Goal: Contribute content: Contribute content

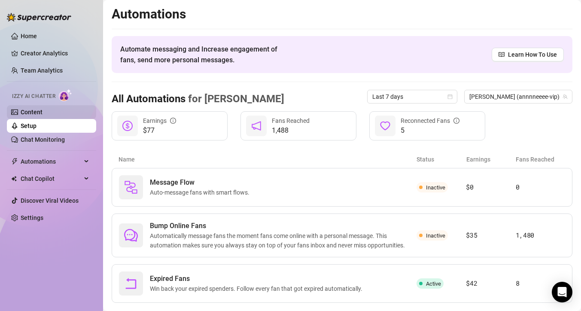
click at [33, 109] on link "Content" at bounding box center [32, 112] width 22 height 7
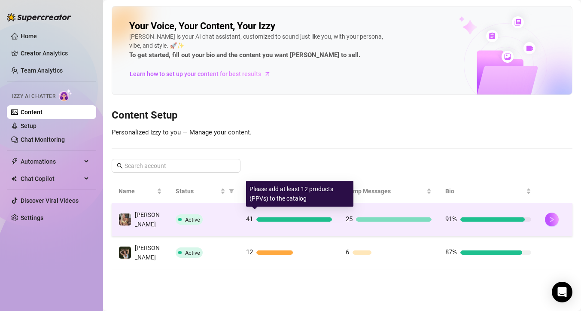
click at [315, 217] on div at bounding box center [294, 219] width 76 height 4
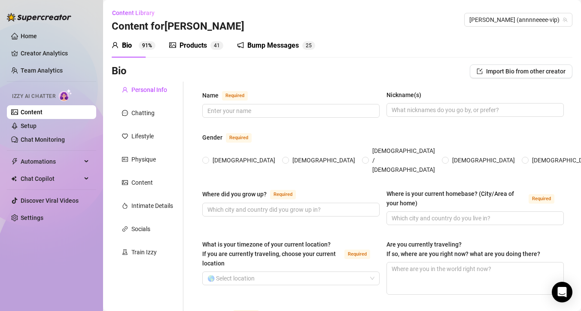
type input "[PERSON_NAME]"
type input "[GEOGRAPHIC_DATA]"
type input "West Coast of [GEOGRAPHIC_DATA]"
type input "[DEMOGRAPHIC_DATA]"
type input "Married"
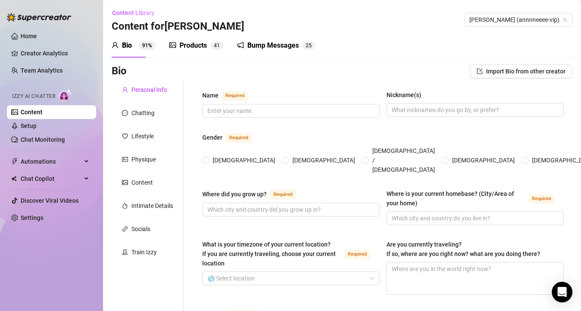
type input "1"
type input "no"
type input "Full time OnlyFans creator and Influencer"
type input "Assistant Manager at [GEOGRAPHIC_DATA]"
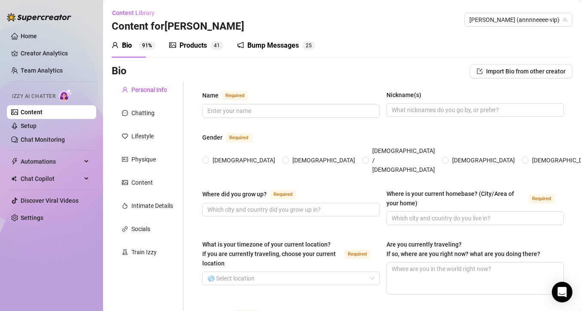
type input "Some college for Geography and Sports Science"
type input "I am more spiritual"
type textarea "To be able to buy a house"
type textarea "When its very windy outside I like to go outside with a bed sheet and sand on i…"
type textarea "I enjoy camping, hiking, swimming and hunting. I was a soccer player for 22 yea…"
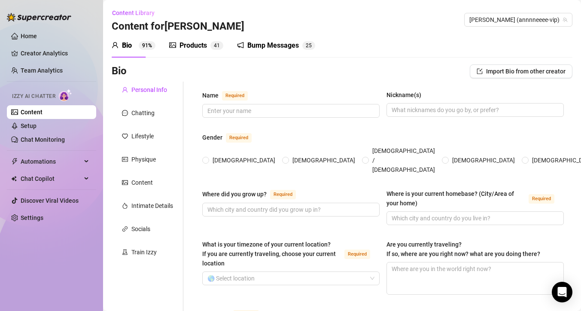
type textarea "I love the sunshine and getting tanned. Right now I have a bad back problem so …"
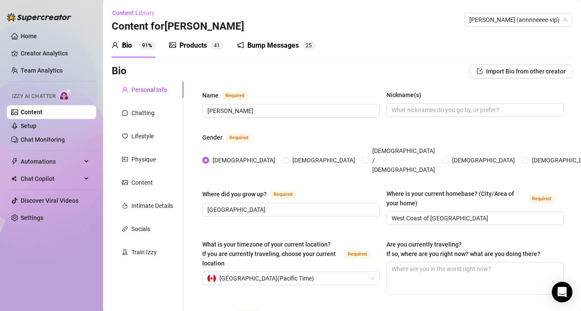
radio input "true"
type input "[DATE]"
click at [206, 48] on div "Products" at bounding box center [192, 45] width 27 height 10
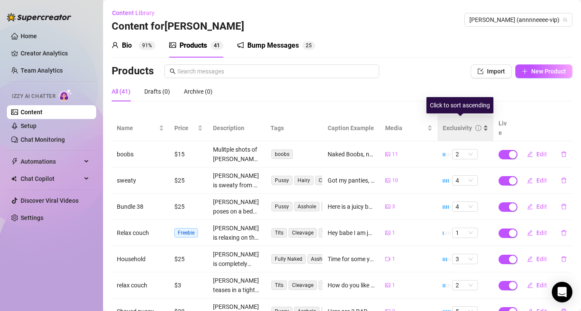
click at [478, 123] on div "Exclusivity" at bounding box center [464, 127] width 45 height 9
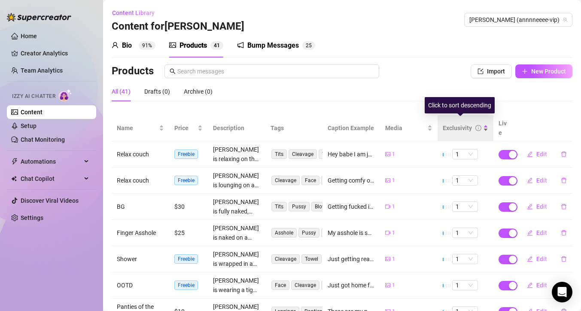
click at [478, 123] on div "Exclusivity" at bounding box center [464, 127] width 45 height 9
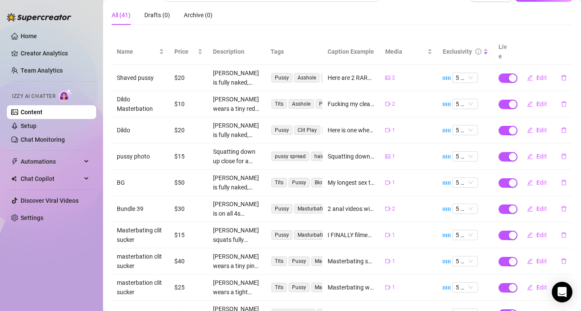
scroll to position [78, 0]
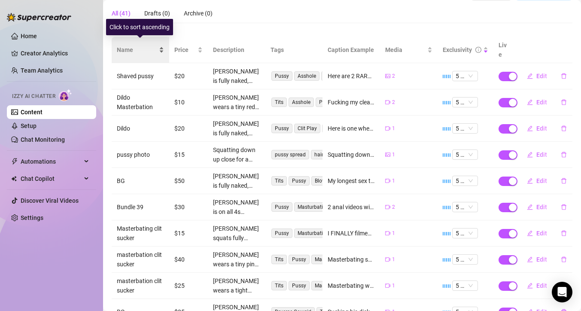
click at [161, 45] on div "Name" at bounding box center [140, 49] width 47 height 9
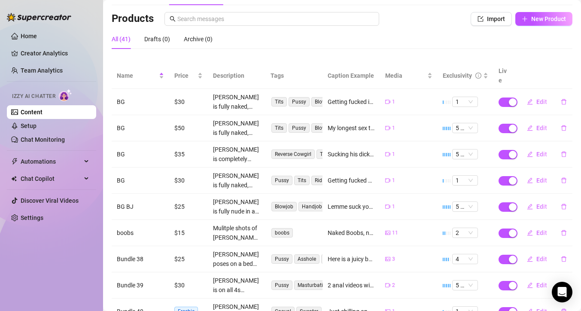
scroll to position [45, 0]
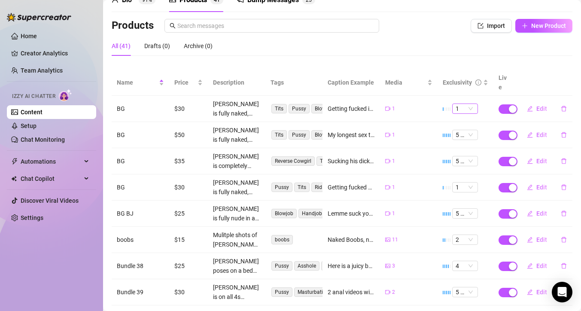
click at [470, 103] on div "1" at bounding box center [465, 108] width 26 height 10
click at [461, 172] on div "5 🔥" at bounding box center [460, 169] width 12 height 9
click at [536, 105] on span "Edit" at bounding box center [541, 108] width 11 height 7
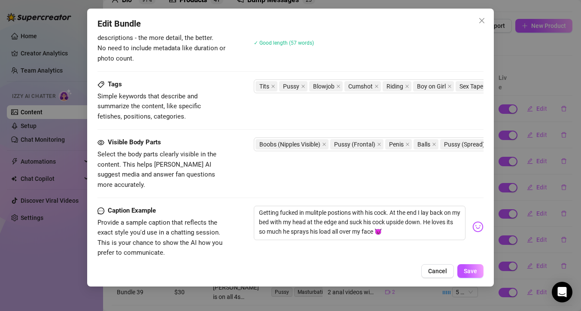
scroll to position [502, 0]
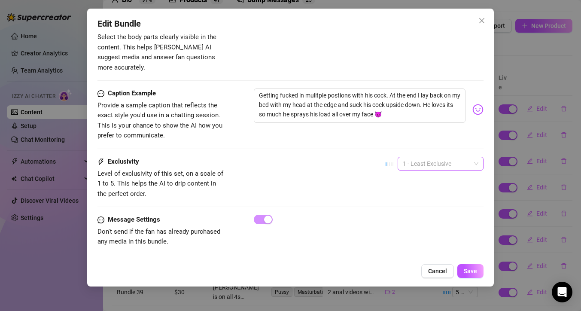
click at [473, 157] on div "1 - Least Exclusive" at bounding box center [440, 164] width 86 height 14
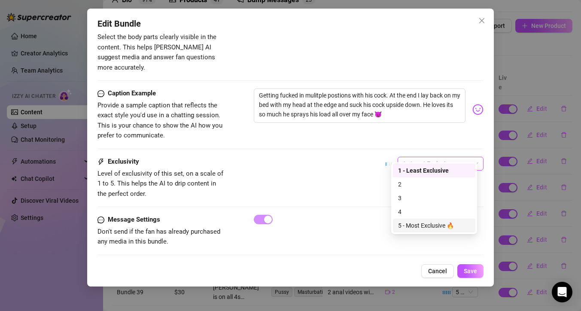
click at [410, 223] on div "5 - Most Exclusive 🔥" at bounding box center [434, 225] width 72 height 9
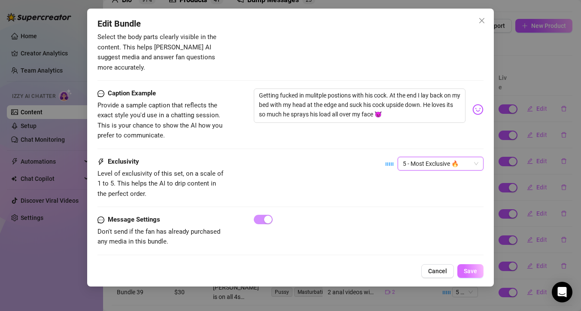
click at [473, 274] on button "Save" at bounding box center [470, 271] width 26 height 14
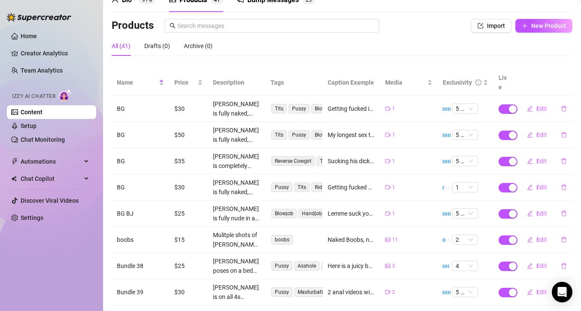
scroll to position [47, 0]
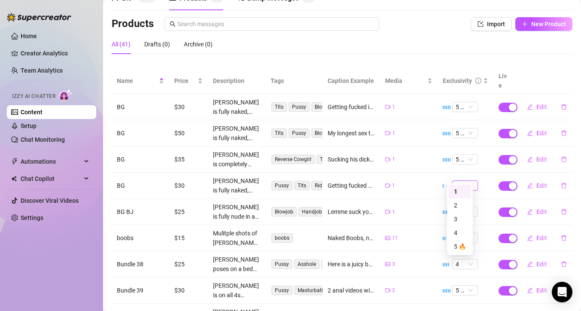
click at [467, 181] on span "1" at bounding box center [464, 185] width 19 height 9
click at [460, 246] on div "5 🔥" at bounding box center [460, 246] width 12 height 9
click at [539, 182] on span "Edit" at bounding box center [541, 185] width 11 height 7
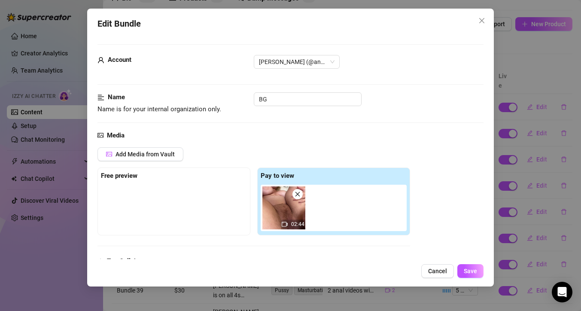
scroll to position [505, 0]
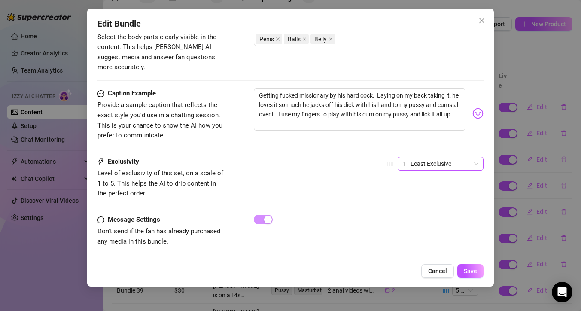
click at [468, 157] on span "1 - Least Exclusive" at bounding box center [441, 163] width 76 height 13
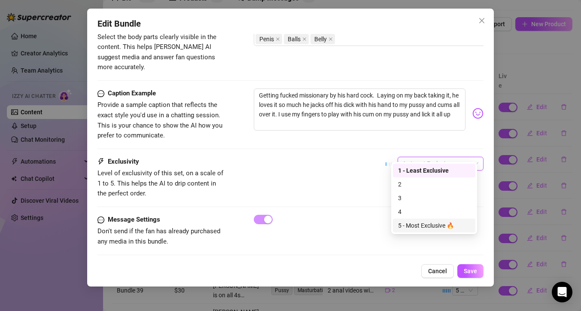
click at [433, 223] on div "5 - Most Exclusive 🔥" at bounding box center [434, 225] width 72 height 9
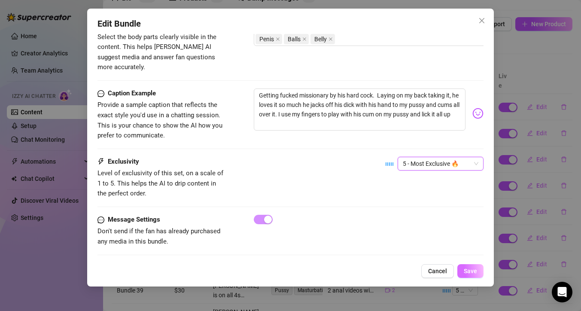
click at [463, 271] on button "Save" at bounding box center [470, 271] width 26 height 14
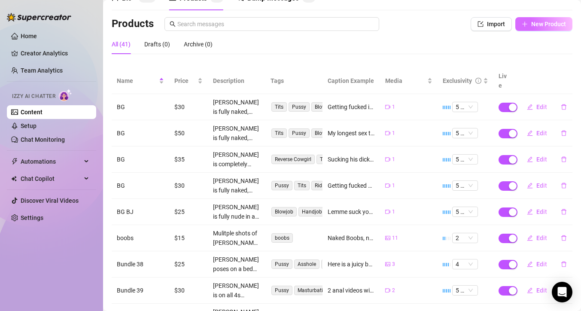
click at [538, 21] on span "New Product" at bounding box center [548, 24] width 35 height 7
type textarea "Type your message here..."
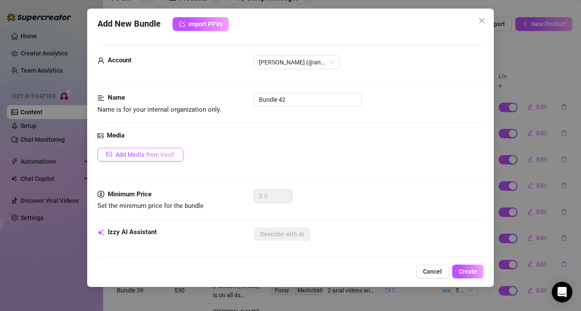
click at [144, 154] on span "Add Media from Vault" at bounding box center [144, 154] width 59 height 7
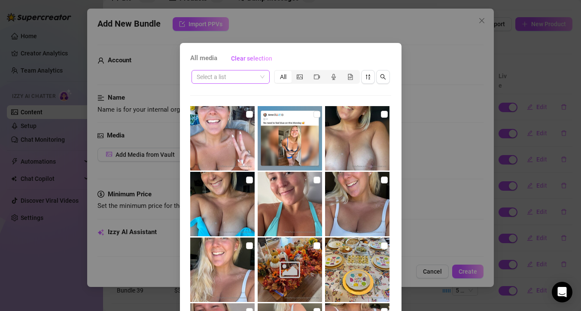
click at [261, 78] on div "Select a list" at bounding box center [230, 77] width 78 height 14
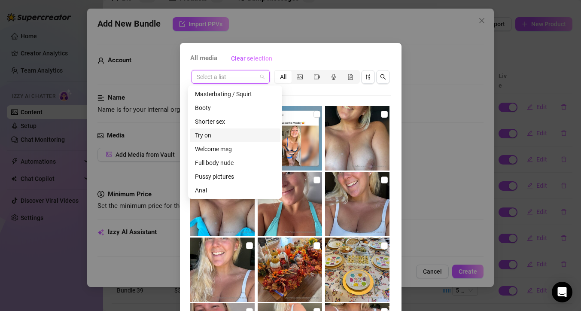
scroll to position [79, 0]
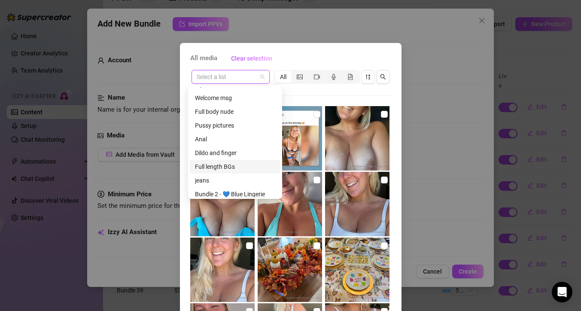
click at [239, 166] on div "Full length BGs" at bounding box center [235, 166] width 80 height 9
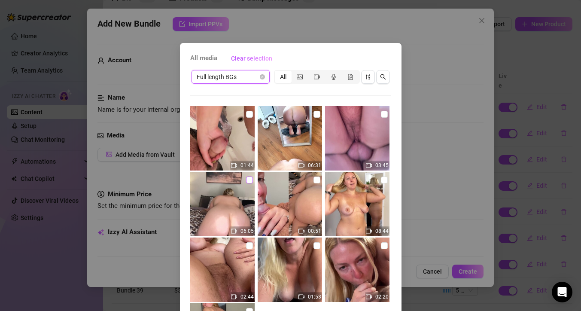
click at [246, 180] on input "checkbox" at bounding box center [249, 179] width 7 height 7
checkbox input "true"
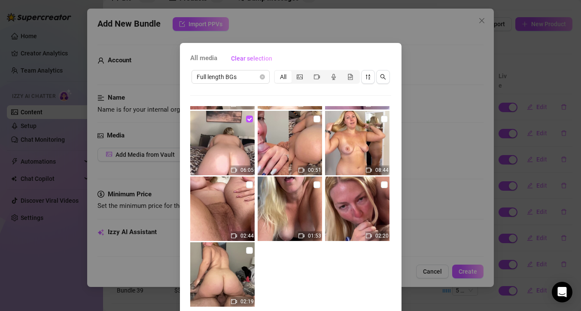
scroll to position [48, 0]
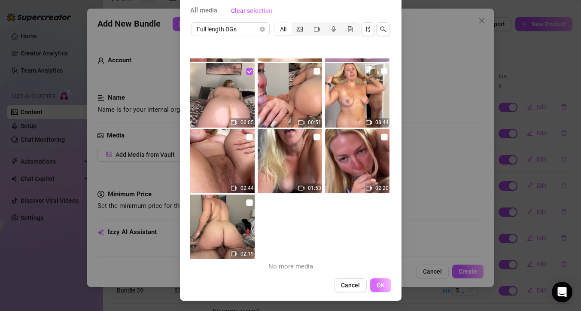
click at [382, 284] on button "OK" at bounding box center [380, 285] width 21 height 14
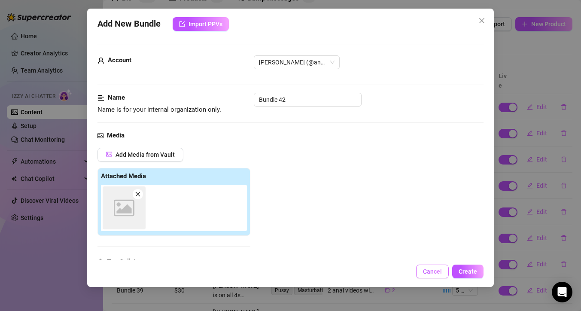
scroll to position [133, 0]
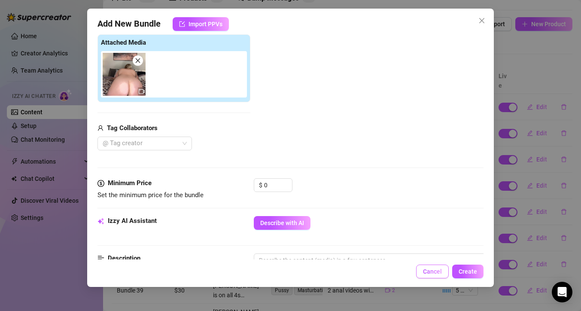
click at [440, 271] on span "Cancel" at bounding box center [432, 271] width 19 height 7
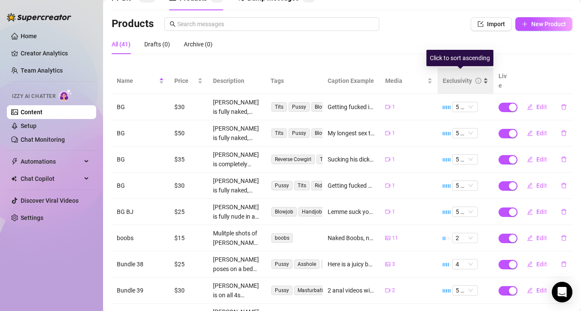
click at [481, 76] on div "Exclusivity" at bounding box center [464, 80] width 45 height 9
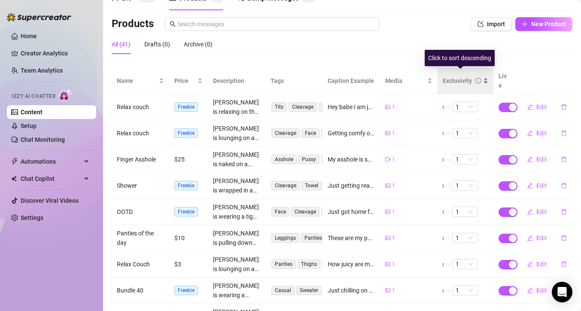
click at [480, 76] on div "Exclusivity" at bounding box center [464, 80] width 45 height 9
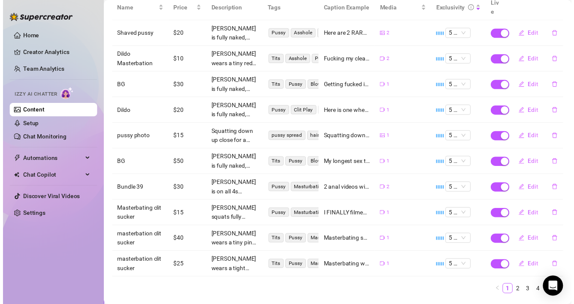
scroll to position [133, 0]
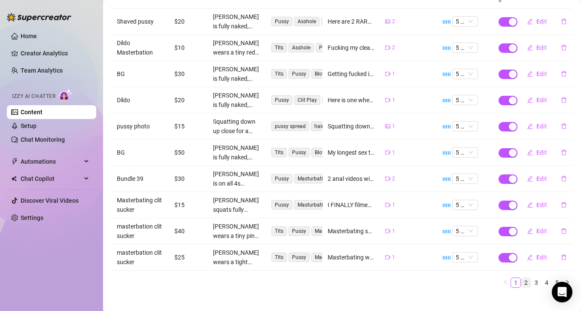
click at [521, 278] on link "2" at bounding box center [525, 282] width 9 height 9
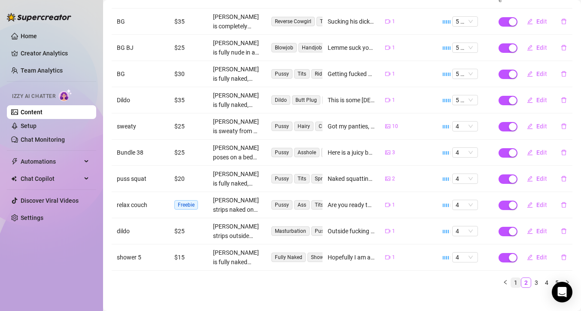
click at [511, 278] on link "1" at bounding box center [515, 282] width 9 height 9
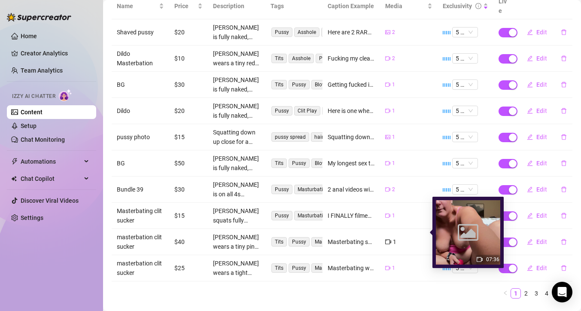
scroll to position [127, 0]
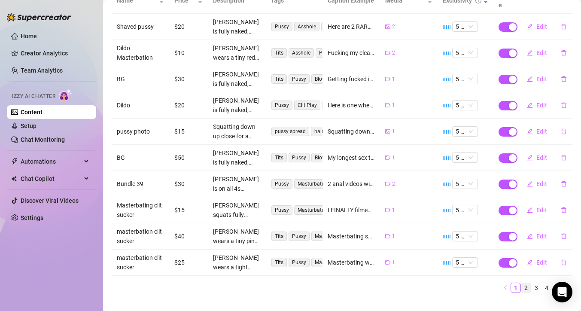
click at [521, 283] on link "2" at bounding box center [525, 287] width 9 height 9
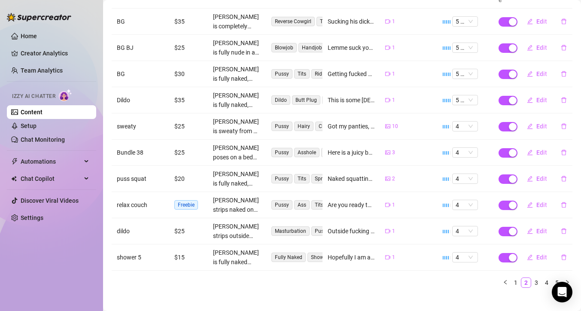
scroll to position [0, 0]
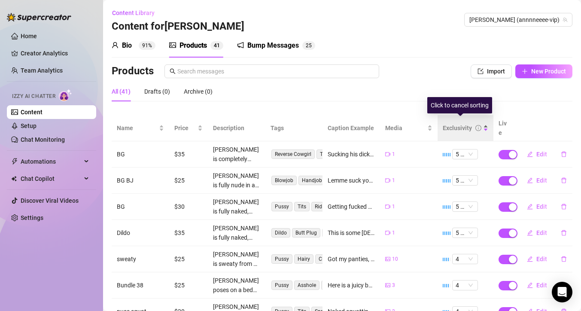
click at [482, 123] on div "Exclusivity" at bounding box center [464, 127] width 45 height 9
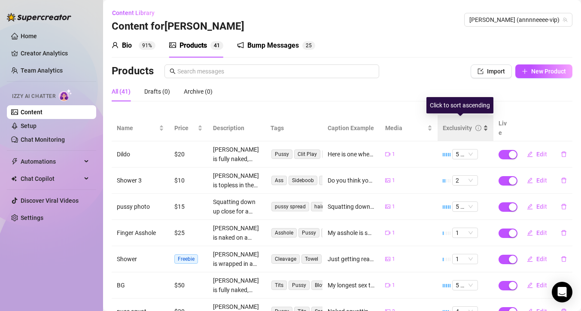
click at [481, 123] on div "Exclusivity" at bounding box center [464, 127] width 45 height 9
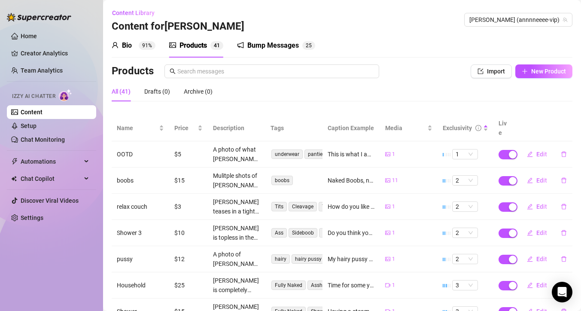
scroll to position [133, 0]
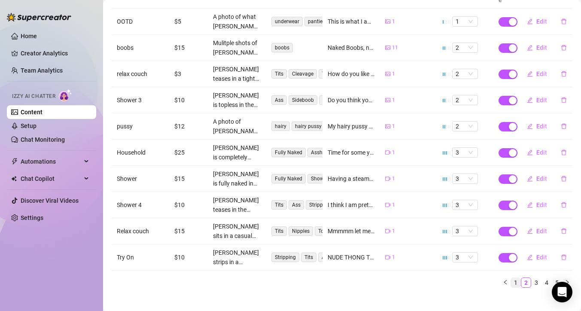
click at [511, 278] on link "1" at bounding box center [515, 282] width 9 height 9
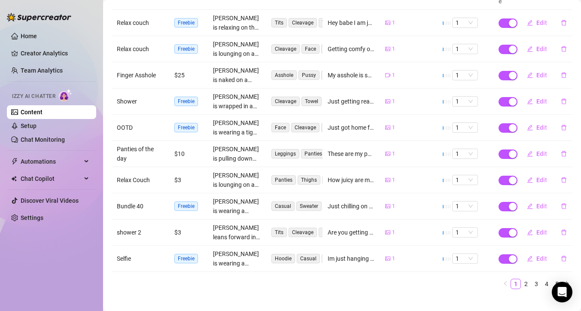
scroll to position [0, 0]
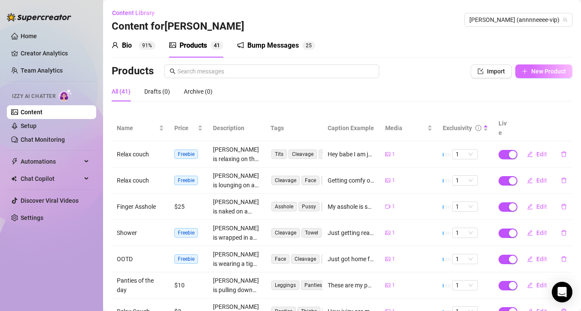
click at [538, 71] on span "New Product" at bounding box center [548, 71] width 35 height 7
type textarea "Type your message here..."
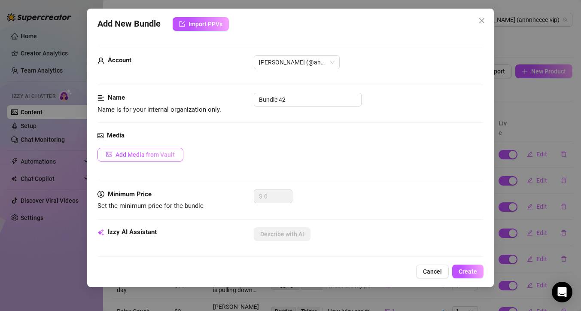
click at [147, 155] on span "Add Media from Vault" at bounding box center [144, 154] width 59 height 7
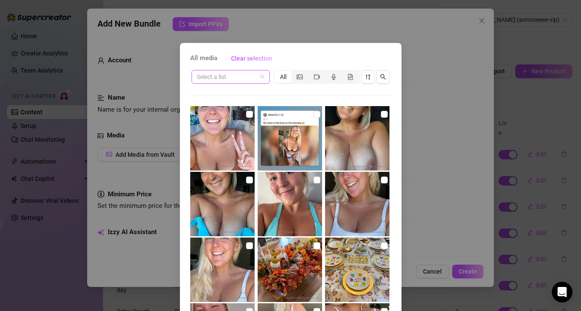
click at [261, 79] on div "Select a list" at bounding box center [230, 77] width 78 height 14
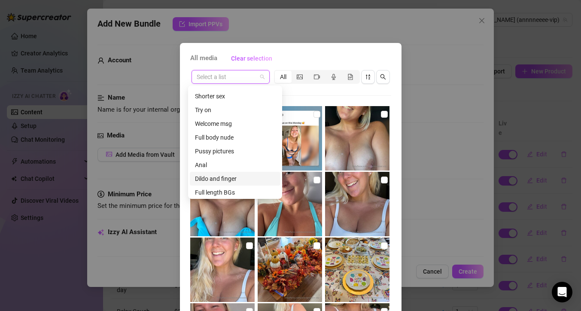
scroll to position [57, 0]
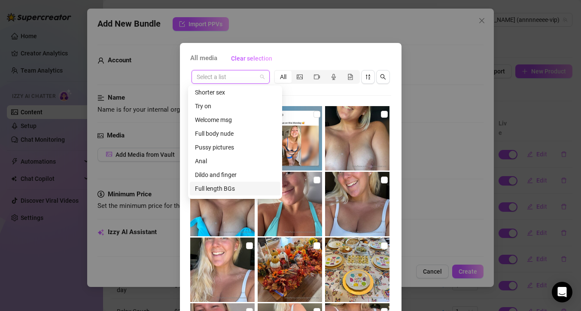
click at [221, 189] on div "Full length BGs" at bounding box center [235, 188] width 80 height 9
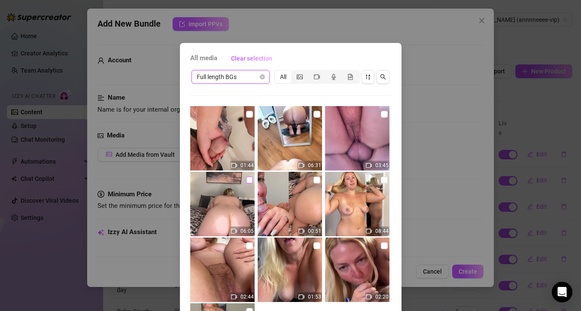
click at [246, 179] on input "checkbox" at bounding box center [249, 179] width 7 height 7
checkbox input "true"
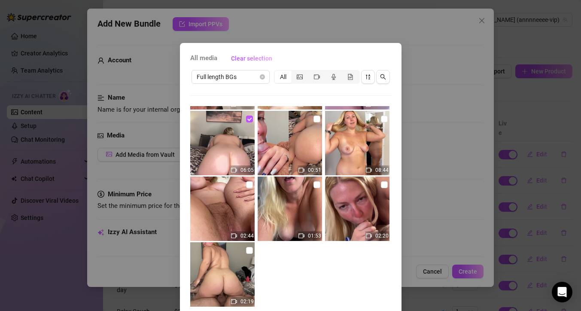
scroll to position [48, 0]
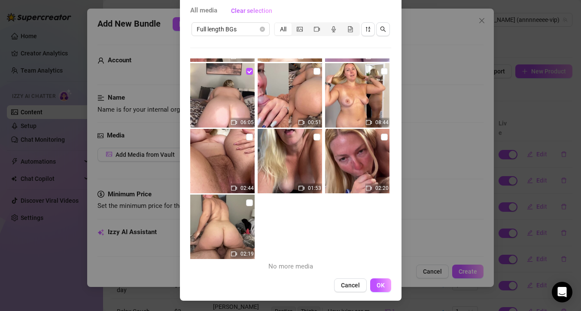
click at [381, 281] on span "OK" at bounding box center [380, 284] width 8 height 7
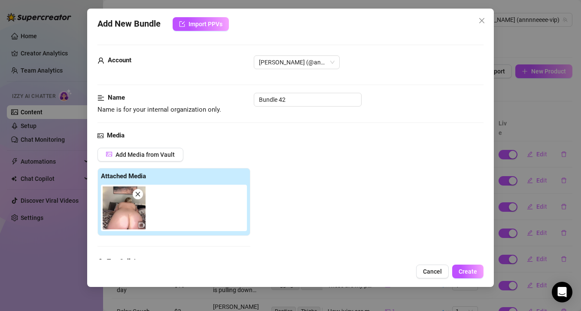
scroll to position [133, 0]
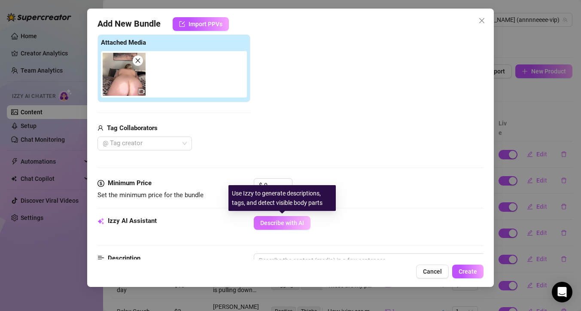
click at [280, 226] on button "Describe with AI" at bounding box center [282, 223] width 57 height 14
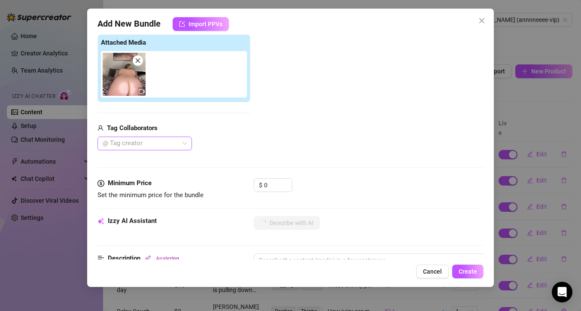
click at [174, 148] on div at bounding box center [140, 143] width 82 height 12
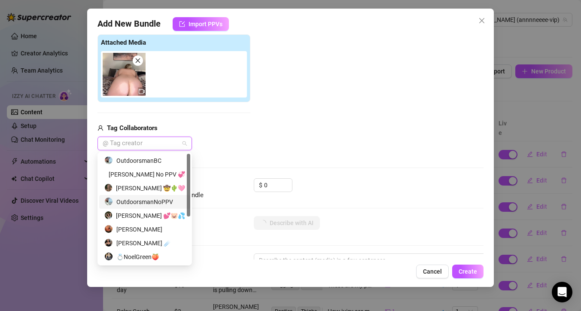
click at [157, 200] on div "OutdoorsmanNoPPV" at bounding box center [144, 201] width 81 height 9
click at [294, 147] on div "Add Media from Vault Attached Media Tag Collaborators OutdoorsmanNoPPV" at bounding box center [290, 82] width 386 height 136
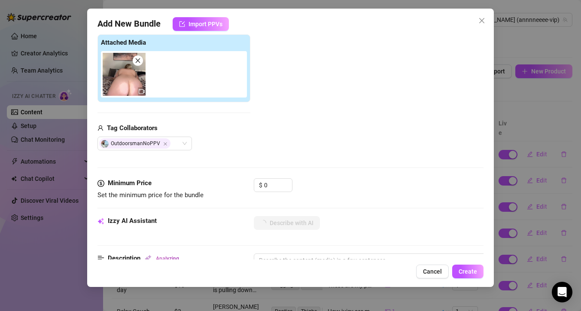
type textarea "[PERSON_NAME]"
type textarea "[PERSON_NAME] is"
type textarea "[PERSON_NAME] is fully"
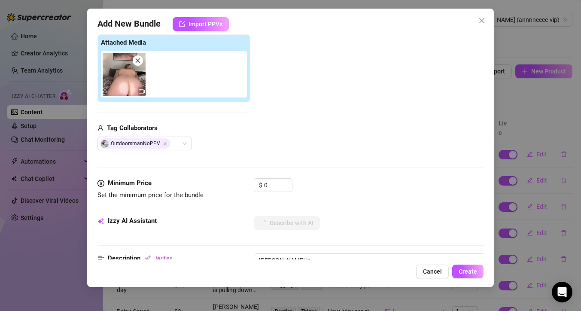
type textarea "[PERSON_NAME] is fully"
type textarea "[PERSON_NAME] is fully naked,"
type textarea "[PERSON_NAME] is fully naked, riding"
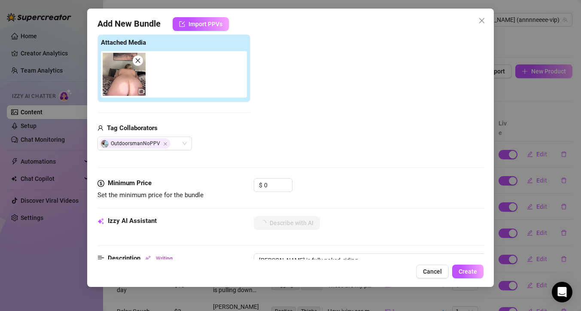
type textarea "[PERSON_NAME] is fully naked, riding a"
type textarea "[PERSON_NAME] is fully naked, riding a partner’s"
type textarea "[PERSON_NAME] is fully naked, riding a partner’s cock"
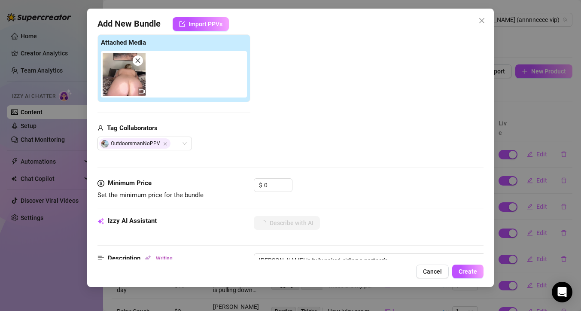
type textarea "[PERSON_NAME] is fully naked, riding a partner’s cock"
type textarea "[PERSON_NAME] is fully naked, riding a partner’s cock in"
type textarea "[PERSON_NAME] is fully naked, riding a partner’s cock in reverse"
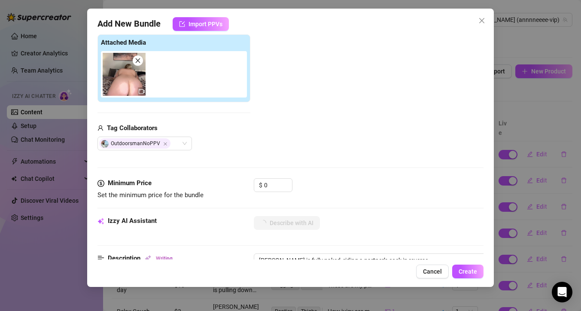
type textarea "[PERSON_NAME] is fully naked, riding a partner’s cock in reverse cowgirl,"
type textarea "[PERSON_NAME] is fully naked, riding a partner’s cock in reverse cowgirl, her"
type textarea "[PERSON_NAME] is fully naked, riding a partner’s cock in reverse cowgirl, her b…"
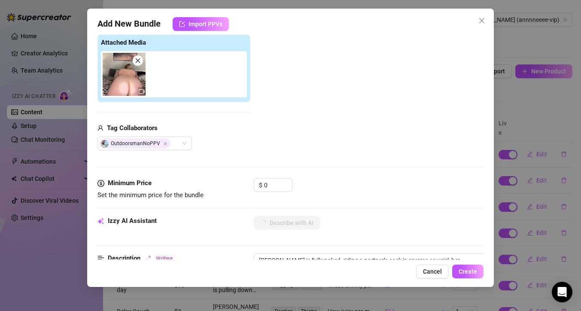
type textarea "[PERSON_NAME] is fully naked, riding a partner’s cock in reverse cowgirl, her b…"
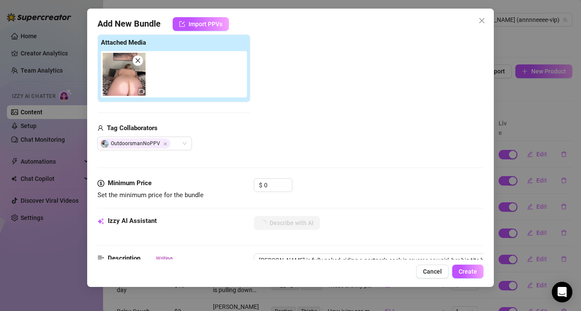
type textarea "[PERSON_NAME] is fully naked, riding a partner’s cock in reverse cowgirl, her b…"
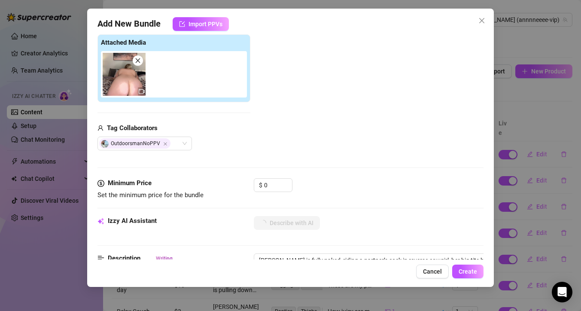
type textarea "[PERSON_NAME] is fully naked, riding a partner’s cock in reverse cowgirl, her b…"
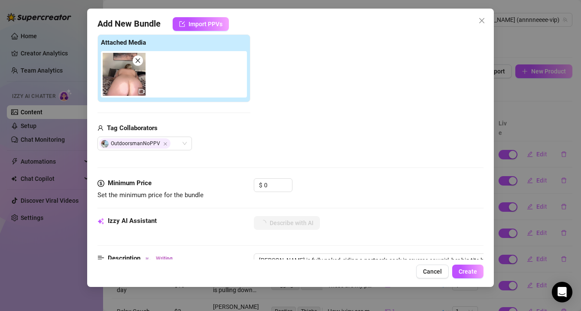
type textarea "[PERSON_NAME] is fully naked, riding a partner’s cock in reverse cowgirl, her b…"
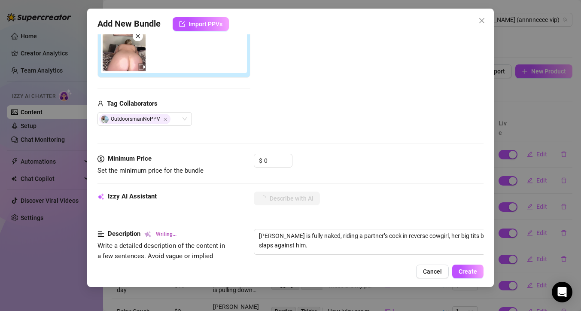
type textarea "[PERSON_NAME] is fully naked, riding a partner’s cock in reverse cowgirl, her b…"
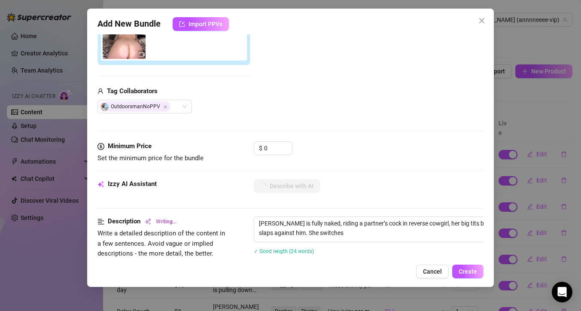
type textarea "[PERSON_NAME] is fully naked, riding a partner’s cock in reverse cowgirl, her b…"
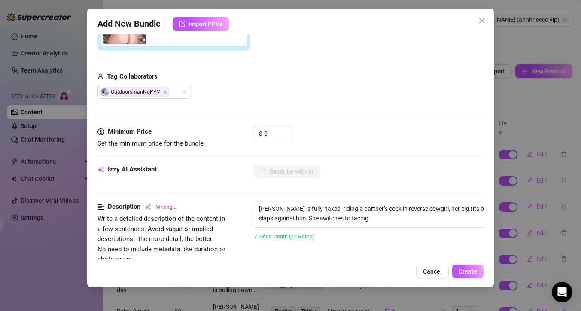
type textarea "[PERSON_NAME] is fully naked, riding a partner’s cock in reverse cowgirl, her b…"
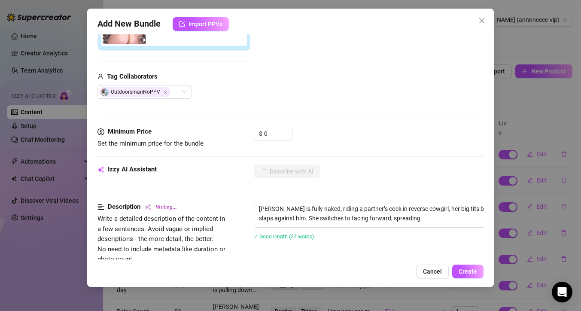
type textarea "[PERSON_NAME] is fully naked, riding a partner’s cock in reverse cowgirl, her b…"
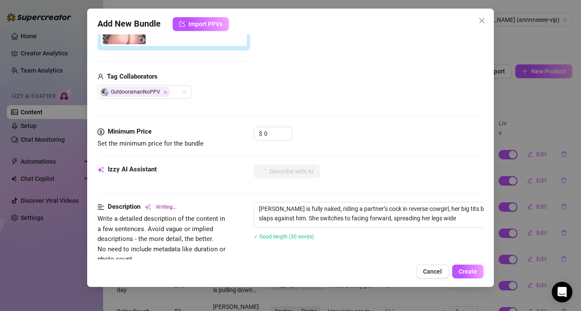
type textarea "[PERSON_NAME] is fully naked, riding a partner’s cock in reverse cowgirl, her b…"
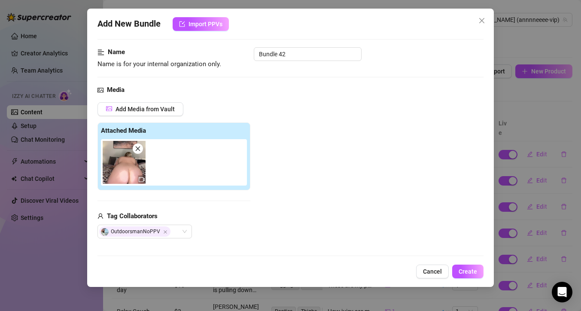
type textarea "[PERSON_NAME] is fully naked, riding a partner’s cock in reverse cowgirl, her b…"
click at [274, 266] on input "0" at bounding box center [278, 272] width 28 height 13
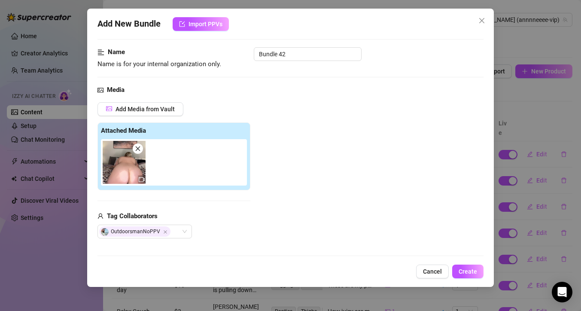
click at [242, 266] on div "Minimum Price Set the minimum price for the bundle $ 0" at bounding box center [290, 277] width 386 height 22
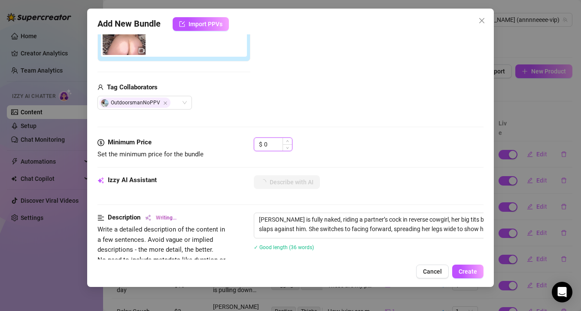
type textarea "[PERSON_NAME] is fully naked, riding a partner’s cock in reverse cowgirl, her b…"
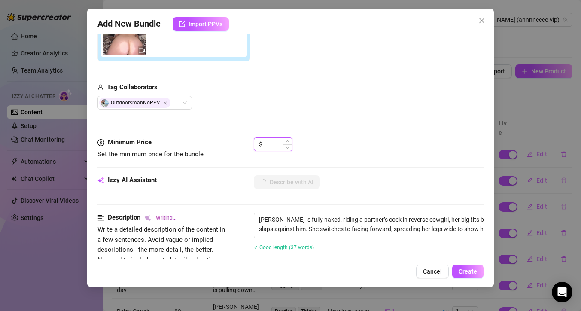
type textarea "[PERSON_NAME] is fully naked, riding a partner’s cock in reverse cowgirl, her b…"
type input "40"
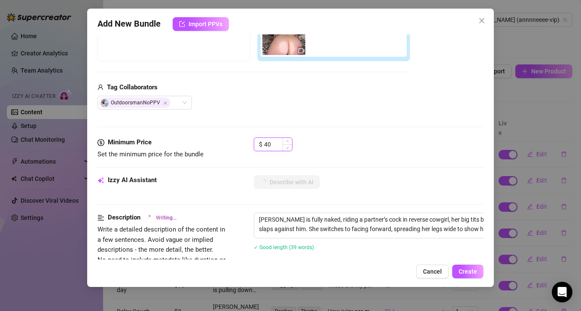
type textarea "[PERSON_NAME] is fully naked, riding a partner’s cock in reverse cowgirl, her b…"
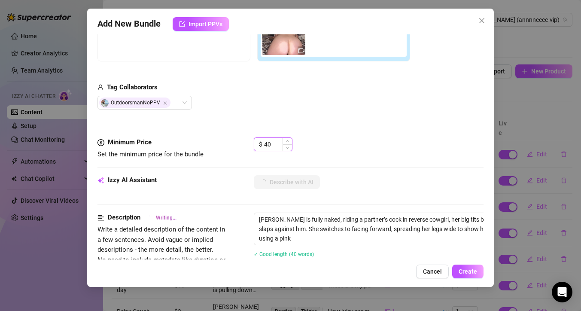
type textarea "[PERSON_NAME] is fully naked, riding a partner’s cock in reverse cowgirl, her b…"
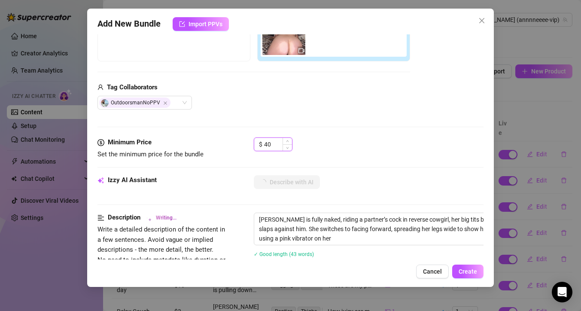
type textarea "[PERSON_NAME] is fully naked, riding a partner’s cock in reverse cowgirl, her b…"
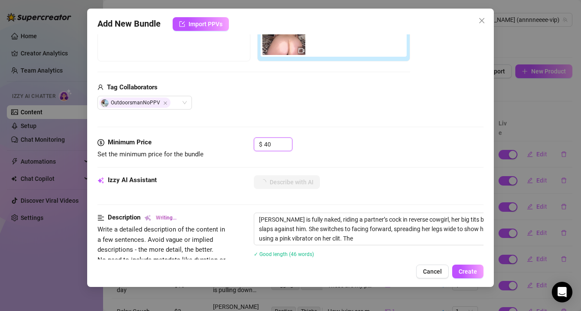
type textarea "[PERSON_NAME] is fully naked, riding a partner’s cock in reverse cowgirl, her b…"
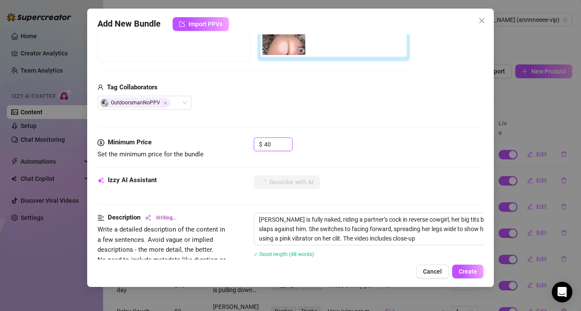
type textarea "[PERSON_NAME] is fully naked, riding a partner’s cock in reverse cowgirl, her b…"
type input "40"
click at [339, 150] on div "$ 40" at bounding box center [369, 147] width 230 height 21
type textarea "[PERSON_NAME] is fully naked, riding a partner’s cock in reverse cowgirl, her b…"
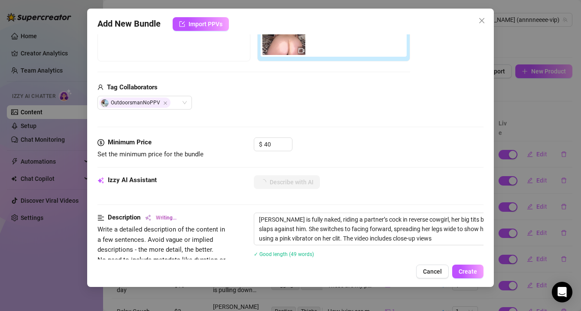
type textarea "[PERSON_NAME] is fully naked, riding a partner’s cock in reverse cowgirl, her b…"
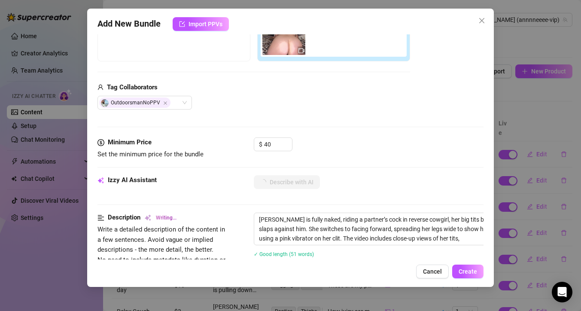
type textarea "[PERSON_NAME] is fully naked, riding a partner’s cock in reverse cowgirl, her b…"
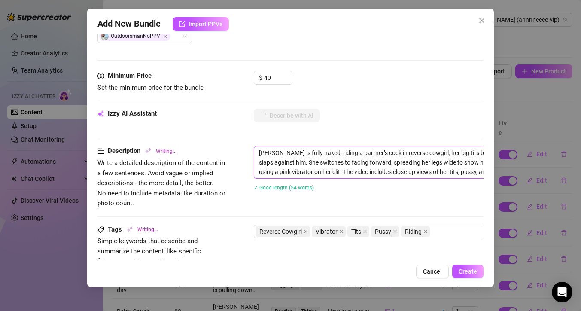
type textarea "[PERSON_NAME] is fully naked, riding a partner’s cock in reverse cowgirl, her b…"
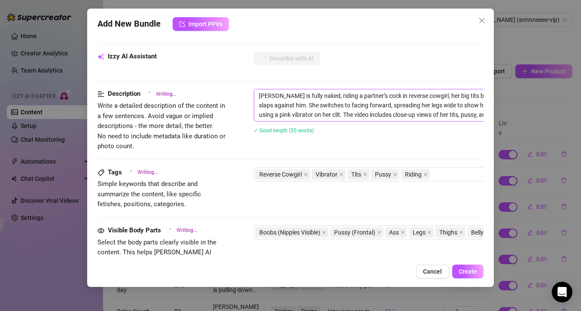
type textarea "[PERSON_NAME] is fully naked, riding a partner’s cock in reverse cowgirl, her b…"
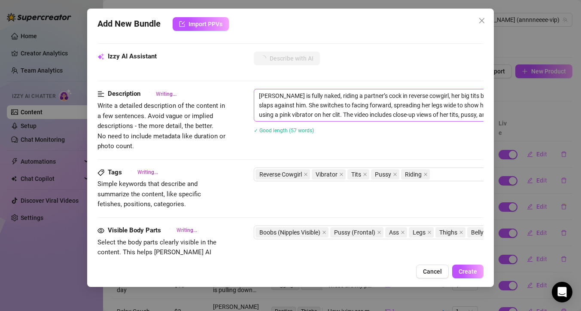
type textarea "[PERSON_NAME] is fully naked, riding a partner’s cock in reverse cowgirl, her b…"
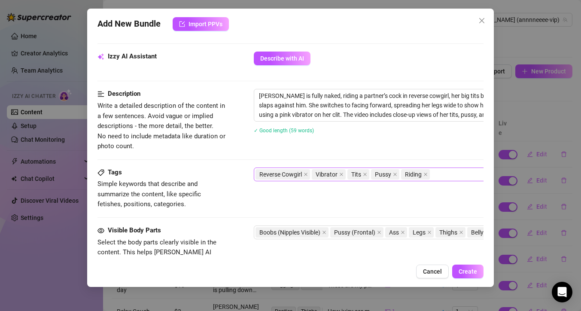
click at [442, 178] on div "Reverse Cowgirl Vibrator Tits Pussy Riding" at bounding box center [399, 174] width 288 height 12
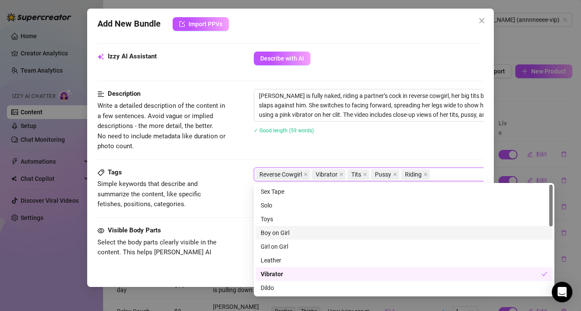
click at [348, 233] on div "Boy on Girl" at bounding box center [403, 232] width 287 height 9
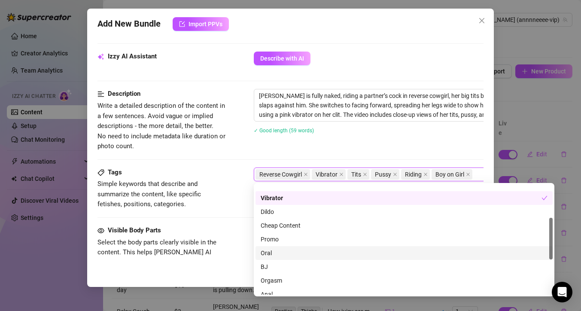
scroll to position [86, 0]
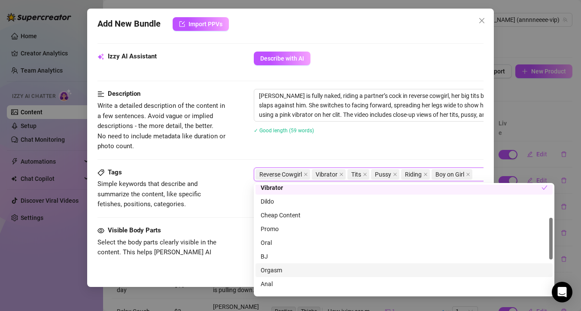
click at [339, 267] on div "Orgasm" at bounding box center [403, 269] width 287 height 9
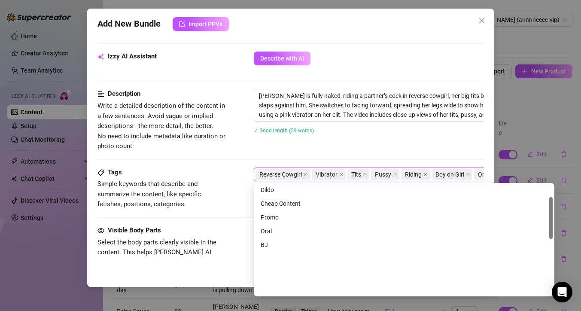
scroll to position [33, 0]
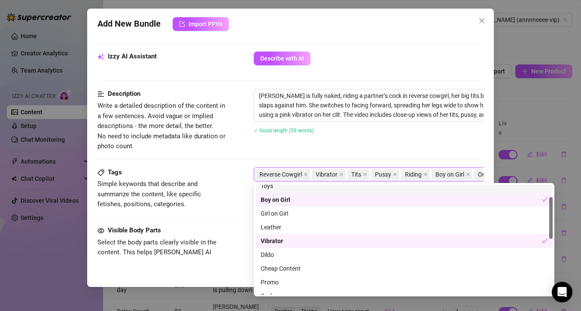
click at [315, 155] on div "Description Write a detailed description of the content in a few sentences. Avo…" at bounding box center [290, 128] width 386 height 78
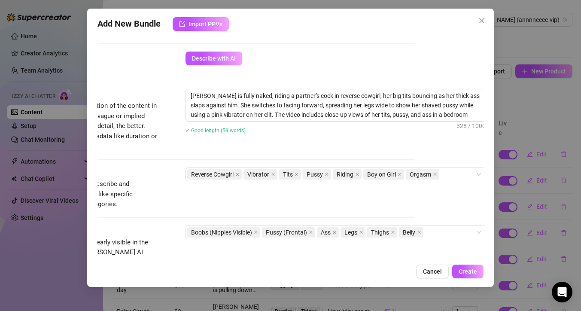
scroll to position [298, 77]
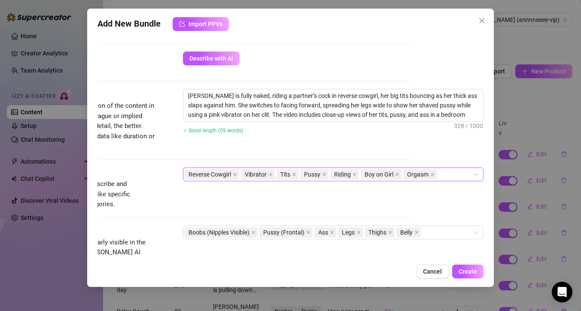
click at [448, 173] on div "Reverse Cowgirl Vibrator Tits Pussy Riding Boy on Girl Orgasm" at bounding box center [329, 174] width 288 height 12
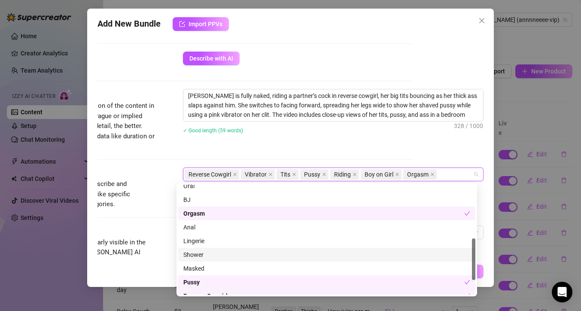
scroll to position [141, 0]
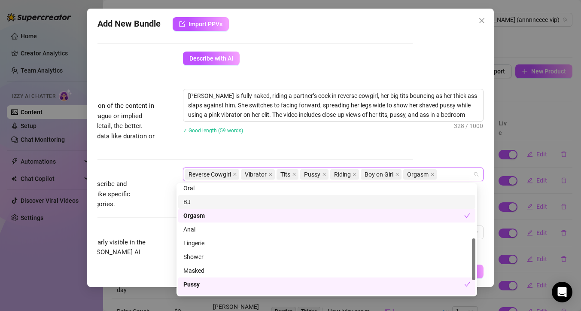
click at [227, 200] on div "BJ" at bounding box center [326, 201] width 287 height 9
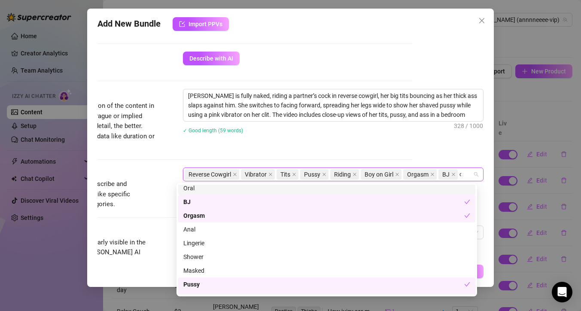
scroll to position [0, 0]
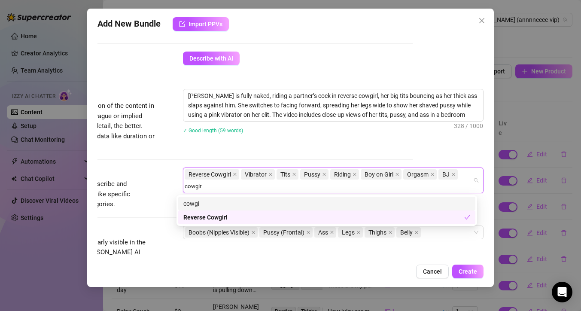
type input "cowgirl"
click at [433, 205] on div "cowgirl" at bounding box center [326, 203] width 287 height 9
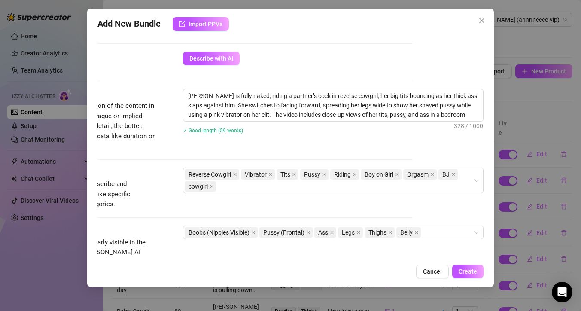
click at [324, 146] on div "Description Write a detailed description of the content in a few sentences. Avo…" at bounding box center [220, 120] width 386 height 62
click at [352, 186] on div "Reverse Cowgirl Vibrator Tits Pussy Riding Boy on Girl Orgasm BJ cowgirl" at bounding box center [329, 180] width 288 height 24
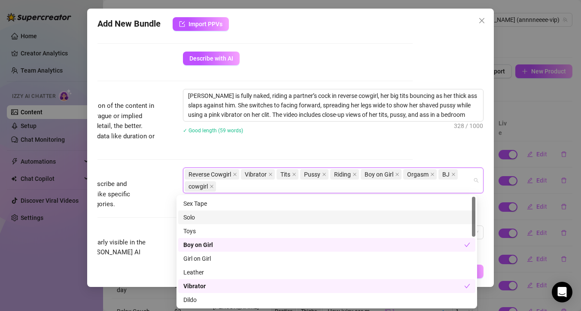
click at [284, 214] on div "Solo" at bounding box center [326, 216] width 287 height 9
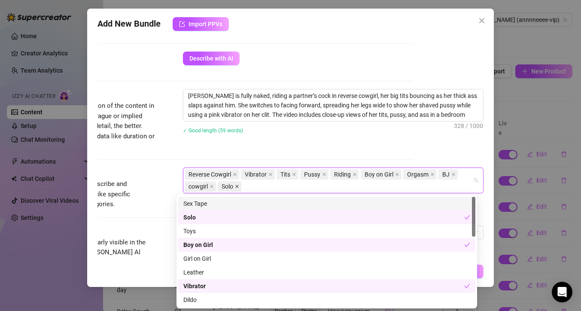
click at [235, 187] on icon "close" at bounding box center [236, 186] width 3 height 3
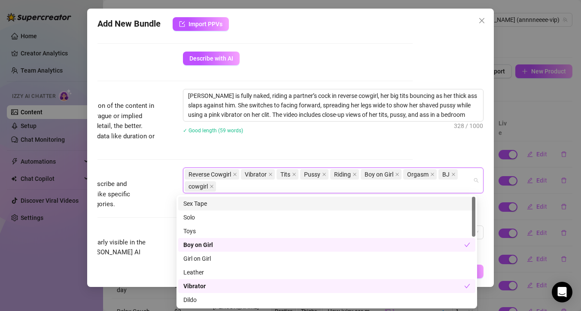
click at [245, 203] on div "Sex Tape" at bounding box center [326, 203] width 287 height 9
click at [312, 148] on div "Description Write a detailed description of the content in a few sentences. Avo…" at bounding box center [220, 120] width 386 height 62
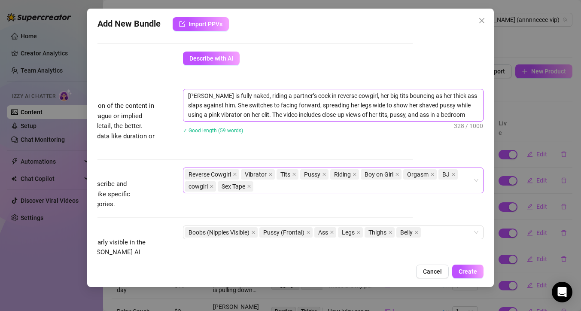
scroll to position [303, 77]
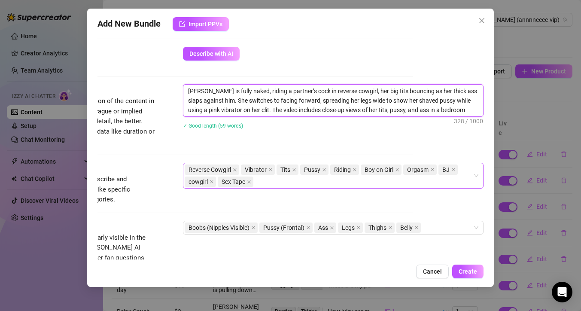
click at [463, 111] on textarea "[PERSON_NAME] is fully naked, riding a partner’s cock in reverse cowgirl, her b…" at bounding box center [333, 101] width 300 height 32
type textarea "[PERSON_NAME] is fully naked, riding a partner’s cock in reverse cowgirl, her b…"
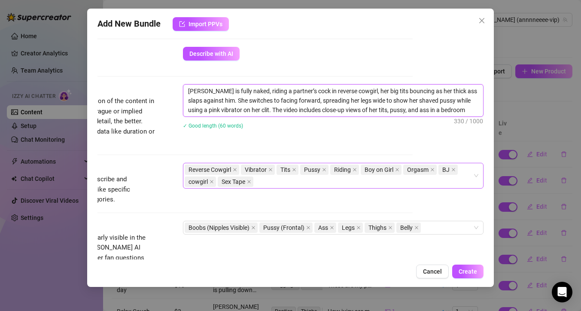
type textarea "[PERSON_NAME] is fully naked, riding a partner’s cock in reverse cowgirl, her b…"
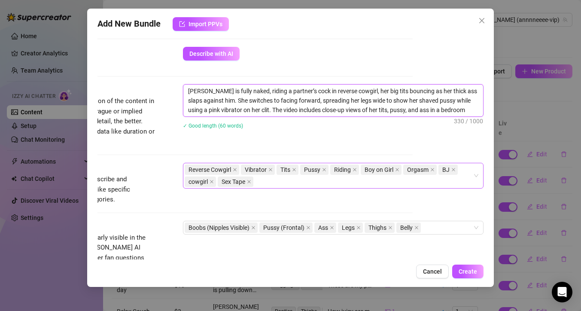
type textarea "[PERSON_NAME] is fully naked, riding a partner’s cock in reverse cowgirl, her b…"
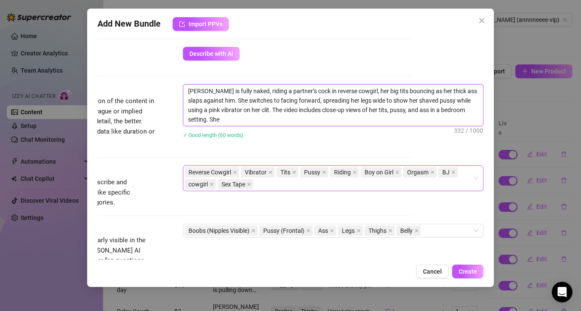
scroll to position [0, 0]
type textarea "[PERSON_NAME] is fully naked, riding a partner’s cock in reverse cowgirl, her b…"
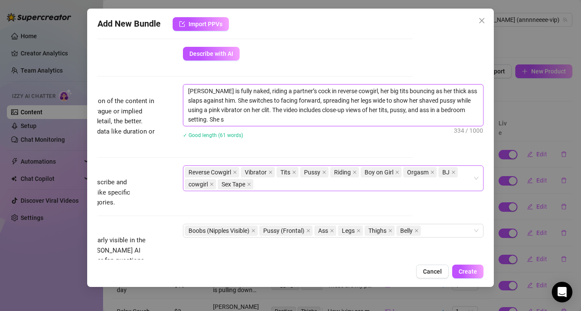
type textarea "[PERSON_NAME] is fully naked, riding a partner’s cock in reverse cowgirl, her b…"
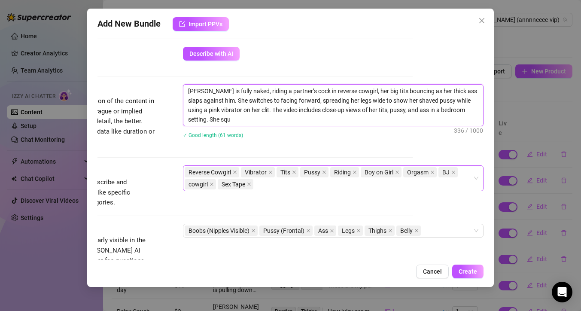
type textarea "[PERSON_NAME] is fully naked, riding a partner’s cock in reverse cowgirl, her b…"
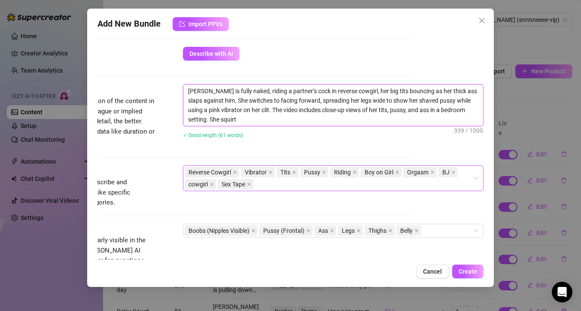
type textarea "[PERSON_NAME] is fully naked, riding a partner’s cock in reverse cowgirl, her b…"
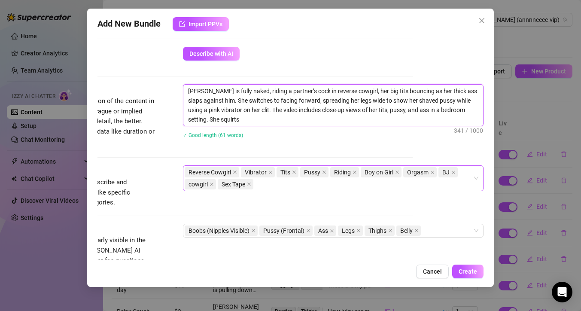
type textarea "[PERSON_NAME] is fully naked, riding a partner’s cock in reverse cowgirl, her b…"
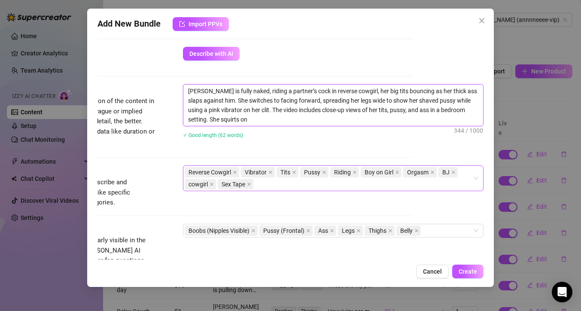
type textarea "[PERSON_NAME] is fully naked, riding a partner’s cock in reverse cowgirl, her b…"
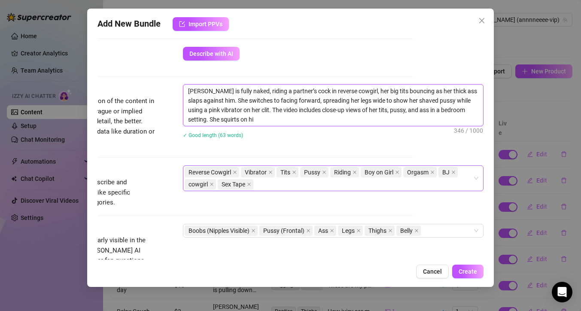
type textarea "[PERSON_NAME] is fully naked, riding a partner’s cock in reverse cowgirl, her b…"
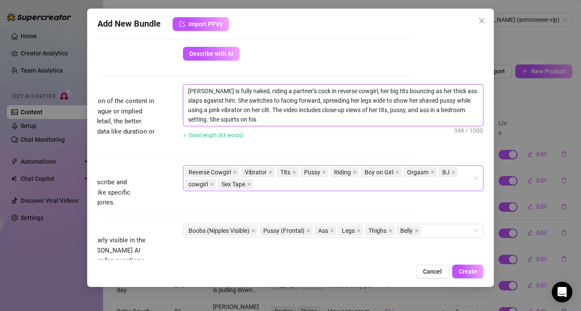
type textarea "[PERSON_NAME] is fully naked, riding a partner’s cock in reverse cowgirl, her b…"
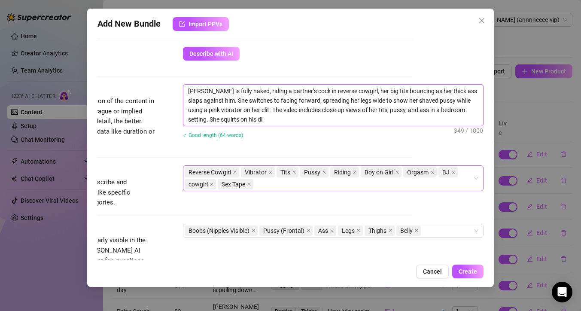
type textarea "[PERSON_NAME] is fully naked, riding a partner’s cock in reverse cowgirl, her b…"
click at [323, 121] on textarea "[PERSON_NAME] is fully naked, riding a partner’s cock in reverse cowgirl, her b…" at bounding box center [333, 105] width 300 height 41
click at [333, 119] on textarea "[PERSON_NAME] is fully naked, riding a partner’s cock in reverse cowgirl, her b…" at bounding box center [333, 105] width 300 height 41
click at [444, 122] on textarea "[PERSON_NAME] is fully naked, riding a partner’s cock in reverse cowgirl, her b…" at bounding box center [333, 105] width 300 height 41
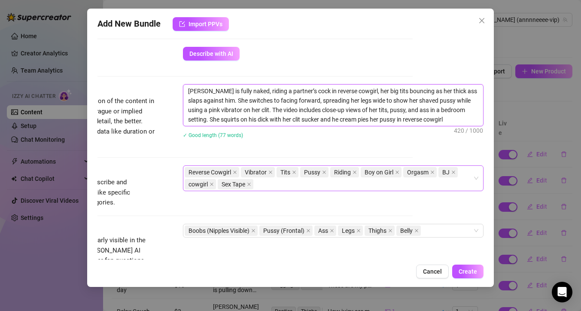
scroll to position [380, 77]
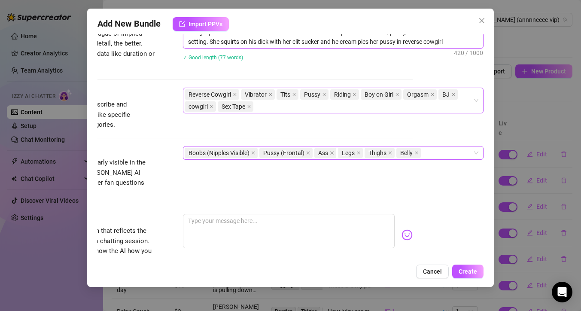
click at [422, 152] on div "Boobs (Nipples Visible) Pussy (Frontal) Ass Legs Thighs Belly" at bounding box center [329, 153] width 288 height 12
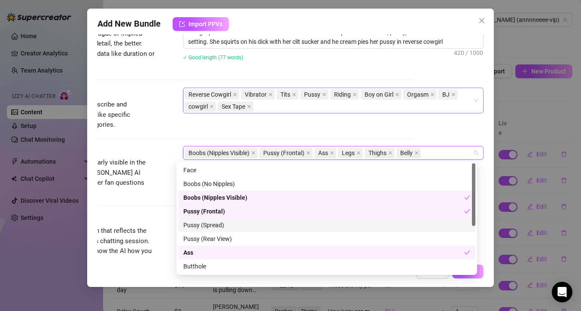
click at [296, 224] on div "Pussy (Spread)" at bounding box center [326, 224] width 287 height 9
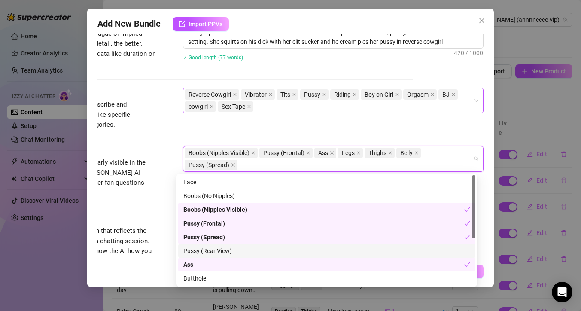
click at [293, 253] on div "Pussy (Rear View)" at bounding box center [326, 250] width 287 height 9
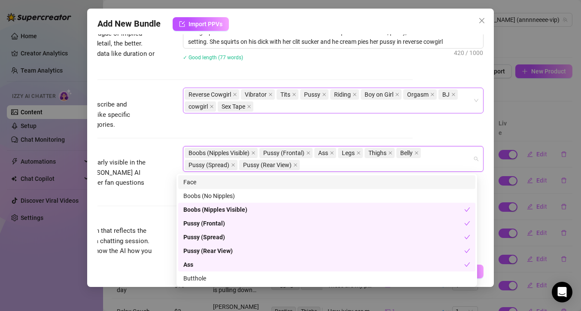
click at [271, 179] on div "Face" at bounding box center [326, 181] width 287 height 9
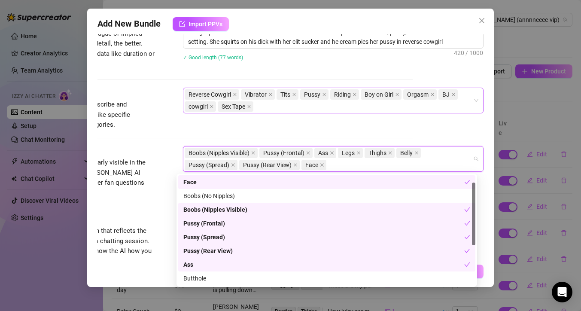
scroll to position [13, 0]
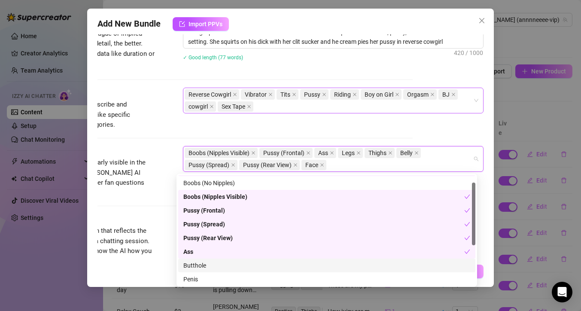
click at [289, 266] on div "Butthole" at bounding box center [326, 264] width 287 height 9
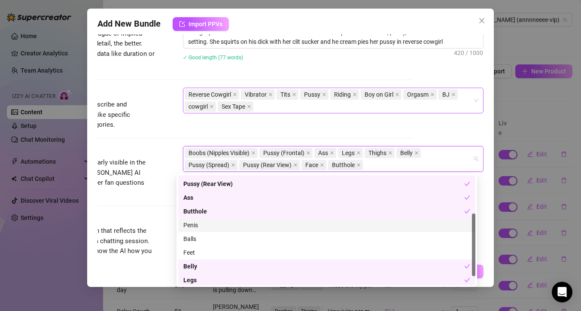
click at [262, 227] on div "Penis" at bounding box center [326, 224] width 287 height 9
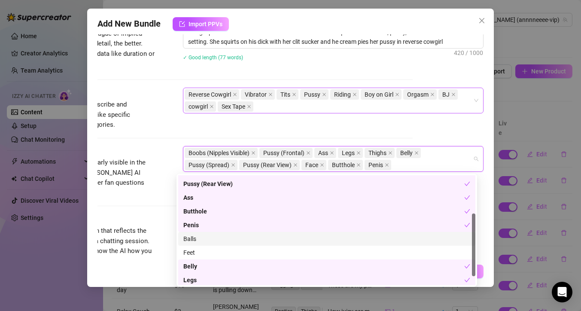
click at [262, 243] on div "Balls" at bounding box center [326, 238] width 287 height 9
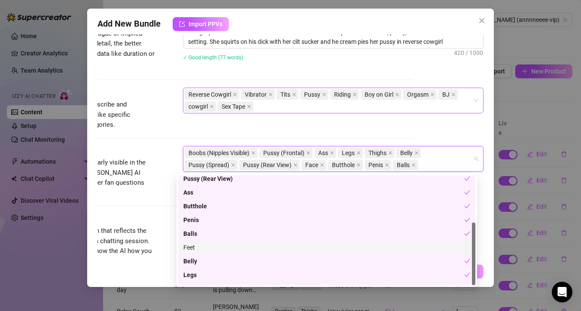
scroll to position [82, 0]
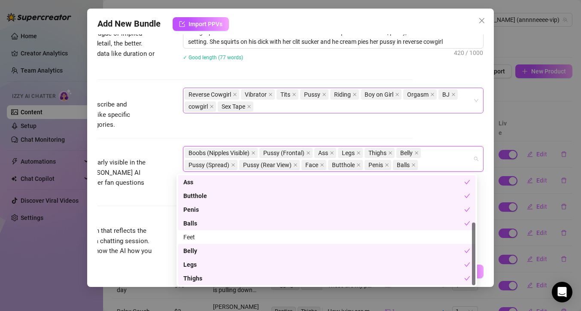
click at [429, 131] on div "Account [PERSON_NAME] (@annnneeee-vip) Name Name is for your internal organizat…" at bounding box center [290, 146] width 386 height 225
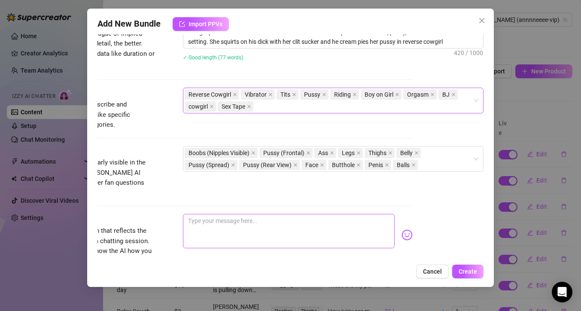
scroll to position [411, 77]
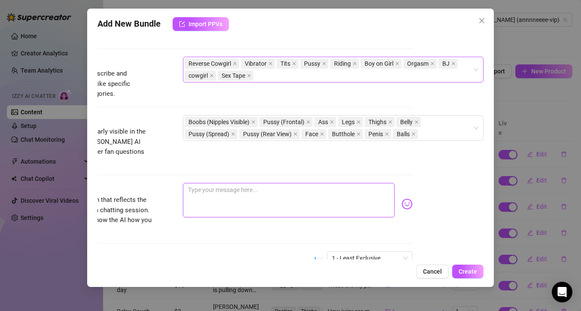
click at [268, 191] on textarea at bounding box center [289, 200] width 212 height 34
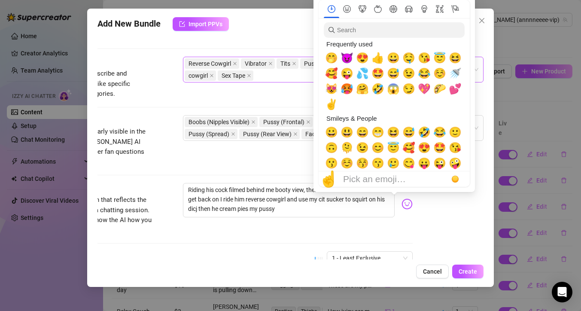
click at [401, 198] on img at bounding box center [406, 203] width 11 height 11
drag, startPoint x: 363, startPoint y: 74, endPoint x: 359, endPoint y: 70, distance: 5.5
click at [363, 75] on span "💦" at bounding box center [362, 73] width 13 height 12
click at [349, 60] on span "😈" at bounding box center [346, 58] width 13 height 12
click at [332, 92] on span "😻" at bounding box center [331, 89] width 13 height 12
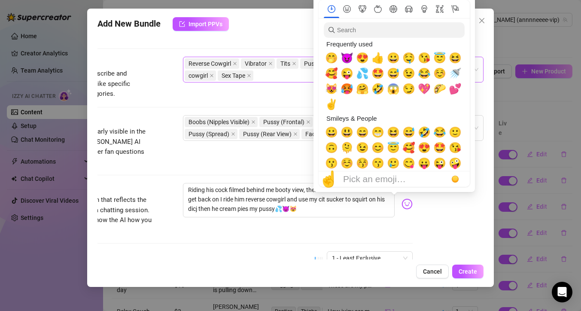
click at [401, 198] on img at bounding box center [406, 203] width 11 height 11
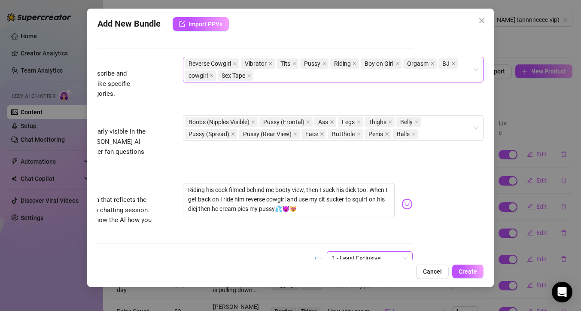
scroll to position [426, 77]
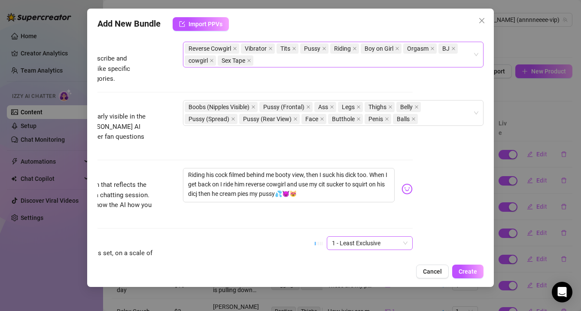
click at [393, 236] on span "1 - Least Exclusive" at bounding box center [370, 242] width 76 height 13
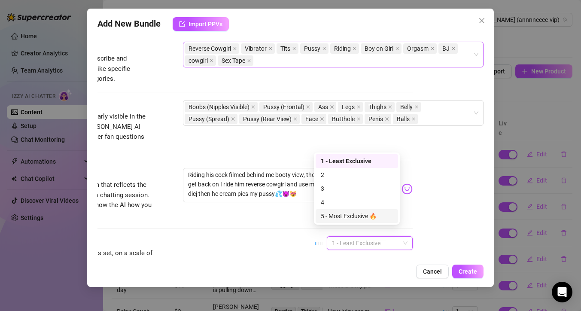
click at [333, 219] on div "5 - Most Exclusive 🔥" at bounding box center [357, 215] width 72 height 9
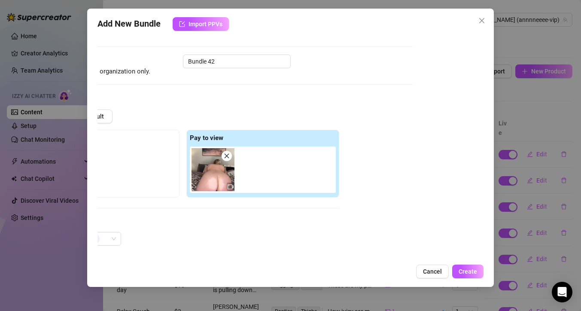
scroll to position [38, 0]
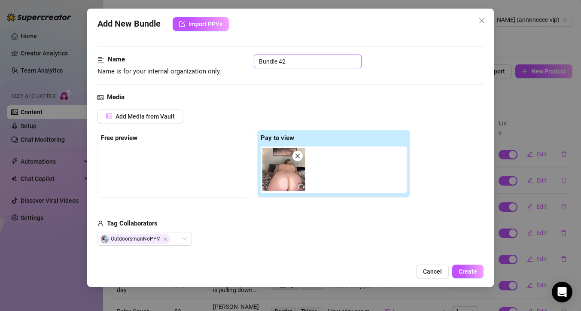
drag, startPoint x: 291, startPoint y: 60, endPoint x: 252, endPoint y: 63, distance: 39.1
click at [252, 63] on div "Name Name is for your internal organization only. Bundle 42" at bounding box center [290, 65] width 386 height 22
drag, startPoint x: 296, startPoint y: 60, endPoint x: 197, endPoint y: 48, distance: 99.8
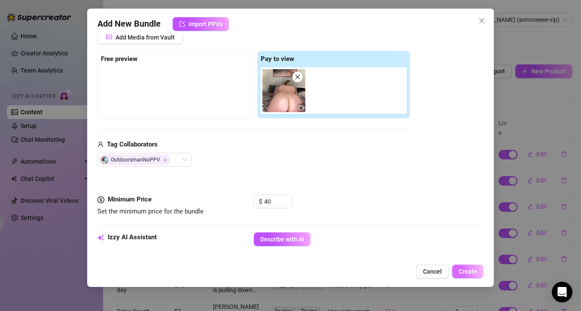
scroll to position [121, 0]
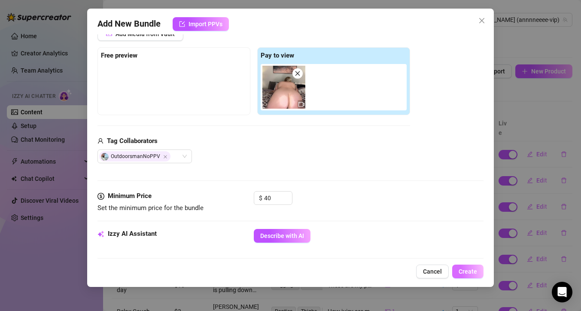
click at [468, 271] on span "Create" at bounding box center [467, 271] width 18 height 7
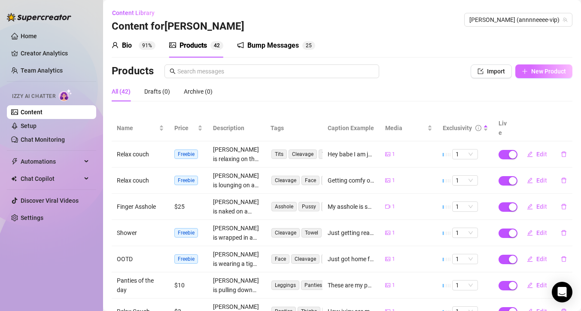
click at [544, 70] on span "New Product" at bounding box center [548, 71] width 35 height 7
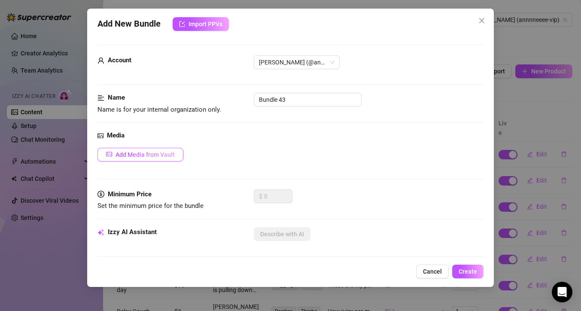
click at [157, 153] on span "Add Media from Vault" at bounding box center [144, 154] width 59 height 7
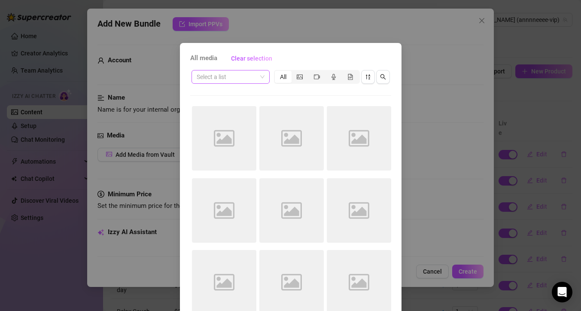
click at [261, 79] on div "Select a list" at bounding box center [230, 77] width 78 height 14
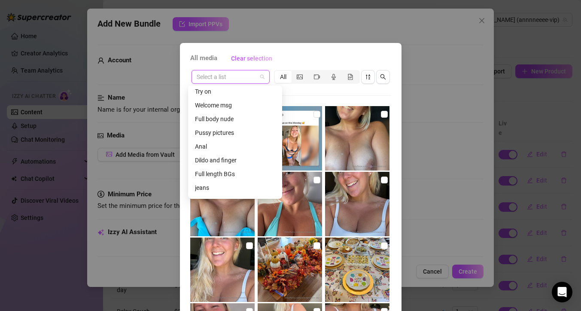
scroll to position [73, 0]
click at [223, 172] on div "Full length BGs" at bounding box center [235, 171] width 80 height 9
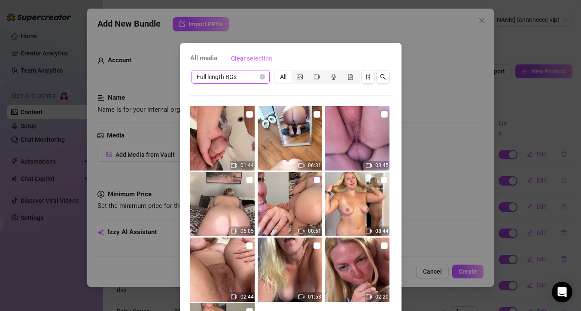
click at [313, 180] on input "checkbox" at bounding box center [316, 179] width 7 height 7
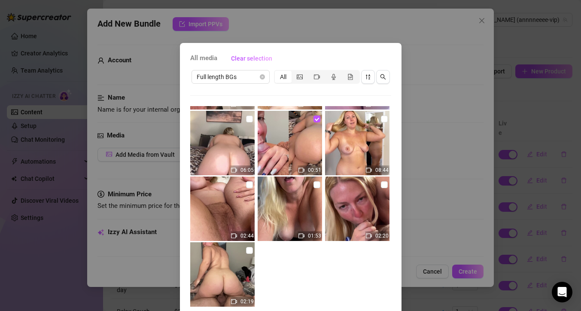
scroll to position [48, 0]
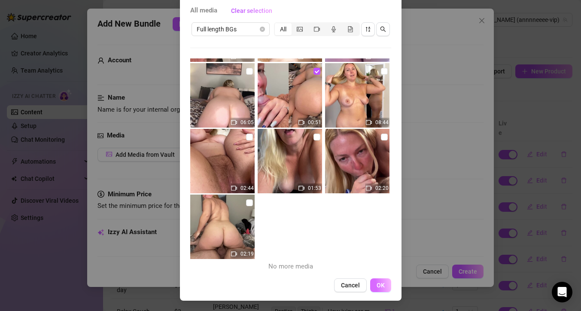
click at [382, 287] on button "OK" at bounding box center [380, 285] width 21 height 14
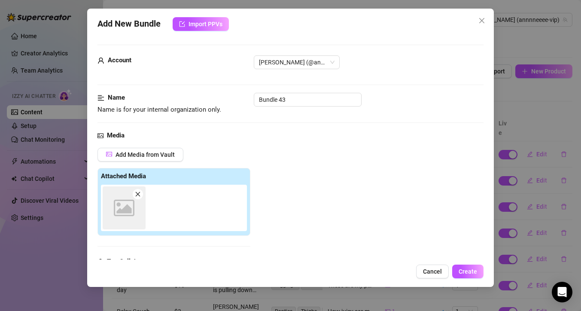
scroll to position [133, 0]
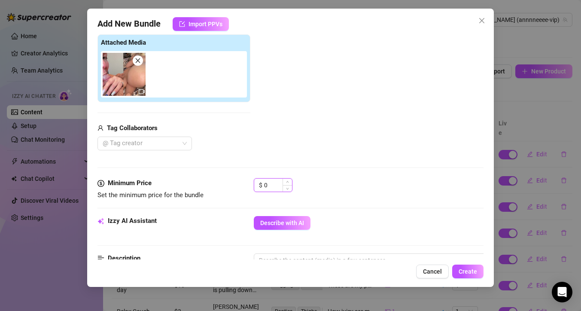
click at [270, 183] on input "0" at bounding box center [278, 185] width 28 height 13
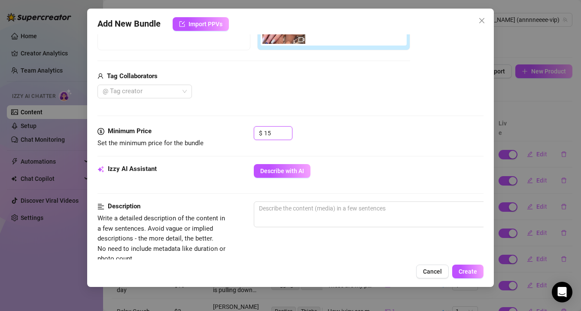
scroll to position [219, 0]
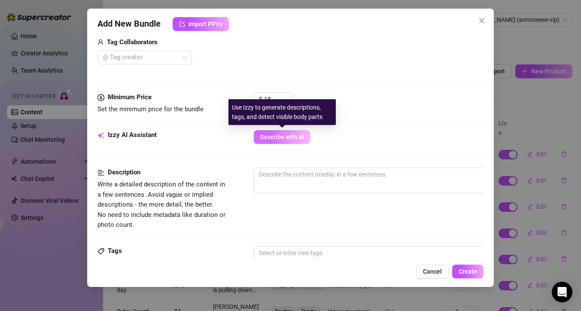
click at [286, 132] on button "Describe with AI" at bounding box center [282, 137] width 57 height 14
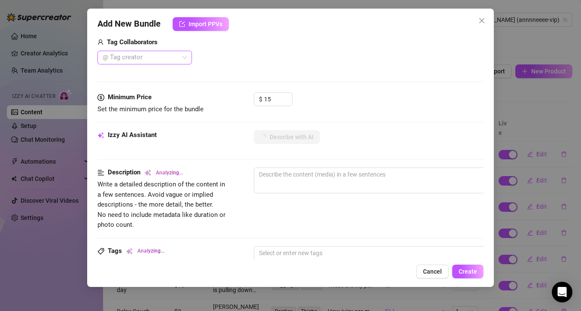
click at [187, 58] on div "@ Tag creator" at bounding box center [144, 58] width 94 height 14
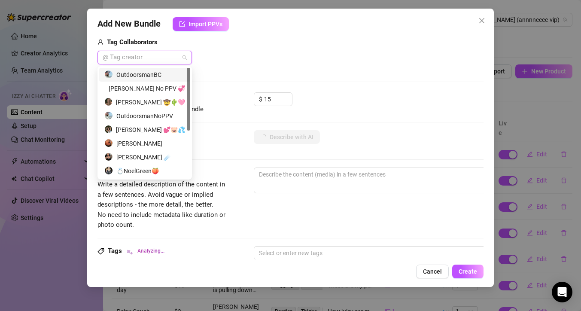
click at [146, 74] on div "OutdoorsmanBC" at bounding box center [144, 74] width 81 height 9
click at [360, 93] on div "$ 15" at bounding box center [369, 102] width 230 height 21
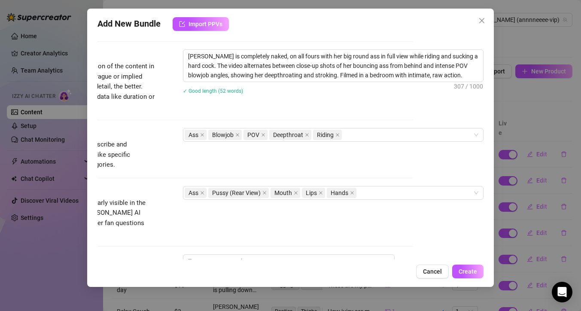
scroll to position [342, 77]
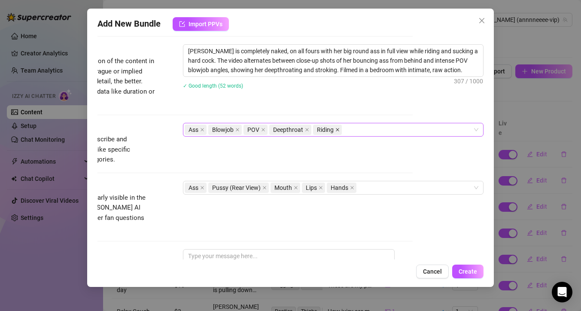
click at [336, 129] on icon "close" at bounding box center [337, 129] width 3 height 3
click at [335, 130] on div "Ass Blowjob POV Deepthroat" at bounding box center [329, 130] width 288 height 12
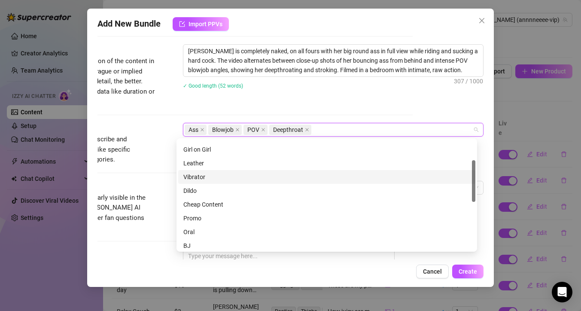
scroll to position [85, 0]
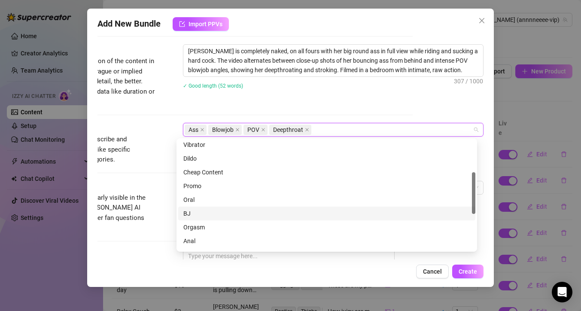
click at [267, 213] on div "BJ" at bounding box center [326, 213] width 287 height 9
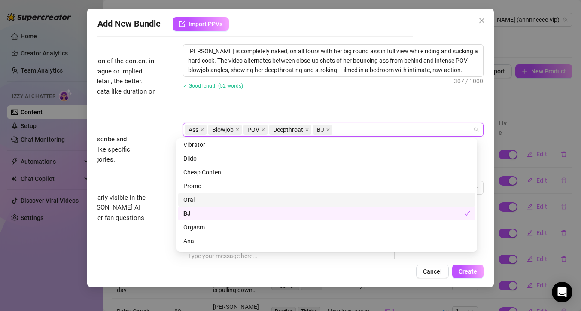
click at [265, 200] on div "Oral" at bounding box center [326, 199] width 287 height 9
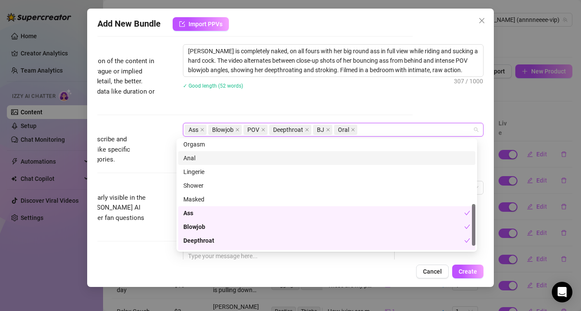
scroll to position [179, 0]
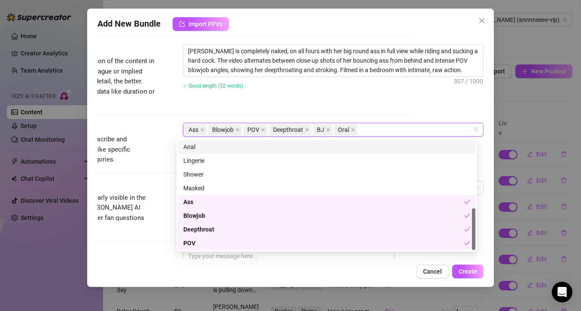
click at [339, 97] on div "[PERSON_NAME] is completely naked, on all fours with her big round ass in full …" at bounding box center [333, 72] width 300 height 56
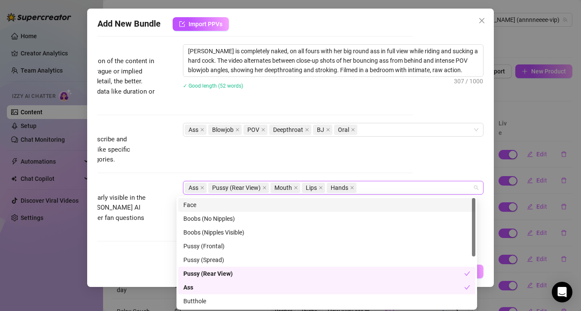
click at [366, 188] on div "Ass Pussy (Rear View) Mouth Lips Hands" at bounding box center [329, 188] width 288 height 12
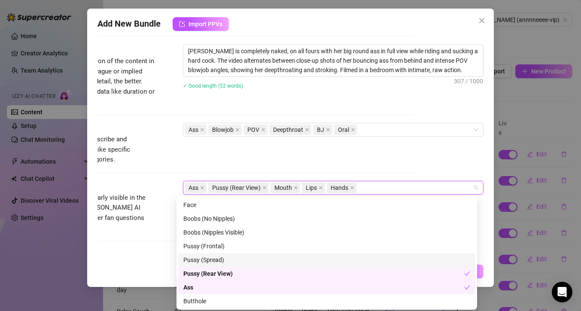
click at [289, 262] on div "Pussy (Spread)" at bounding box center [326, 259] width 287 height 9
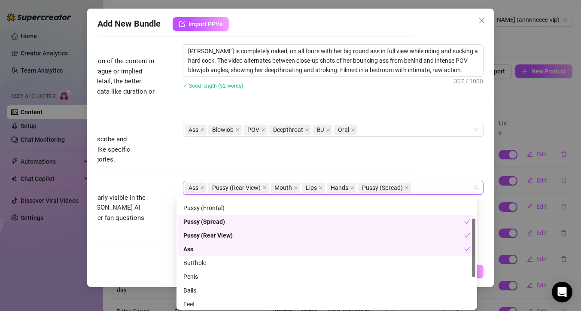
scroll to position [45, 0]
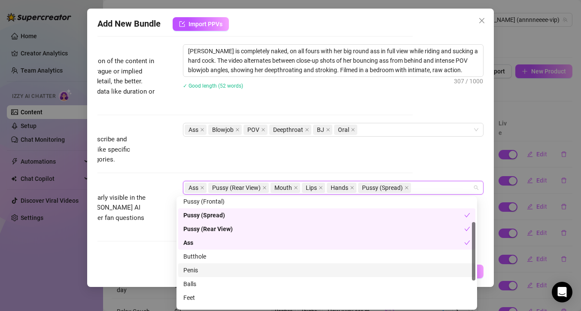
click at [281, 275] on div "Penis" at bounding box center [326, 270] width 297 height 14
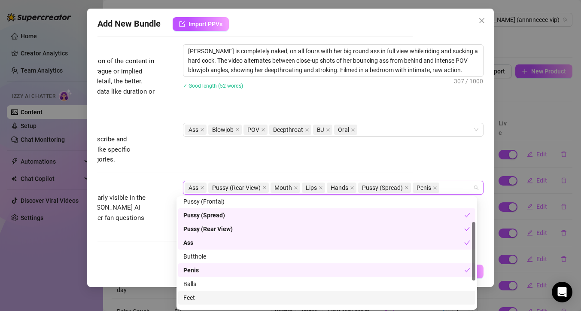
click at [278, 293] on div "Feet" at bounding box center [326, 297] width 287 height 9
click at [279, 292] on div "Feet" at bounding box center [326, 298] width 297 height 14
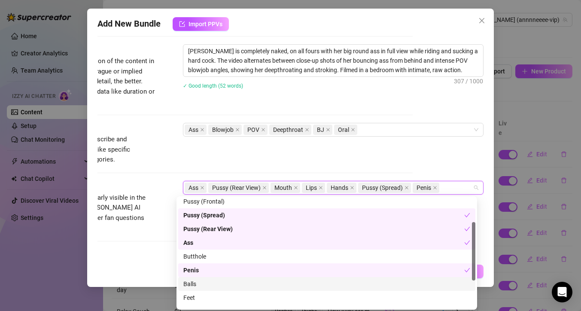
click at [281, 280] on div "Balls" at bounding box center [326, 283] width 287 height 9
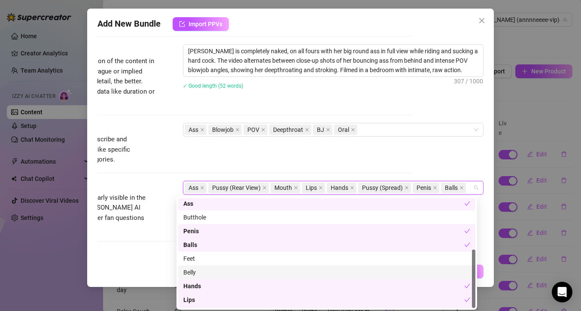
scroll to position [96, 0]
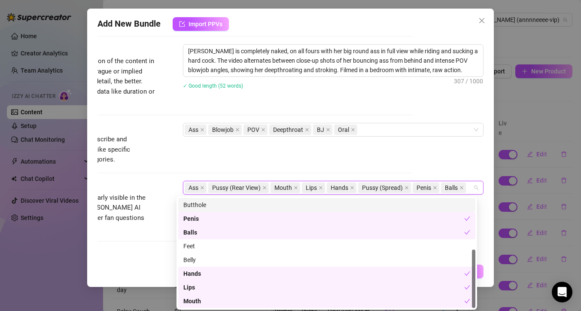
click at [303, 149] on div "Tags Simple keywords that describe and summarize the content, like specific fet…" at bounding box center [220, 144] width 386 height 42
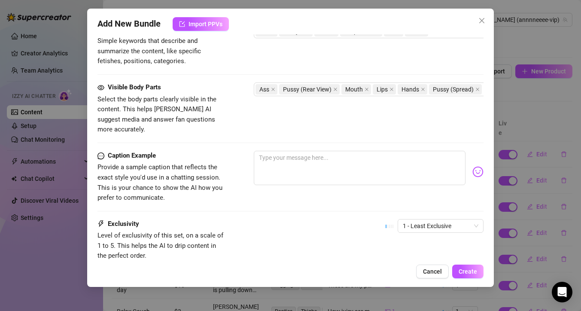
scroll to position [441, 36]
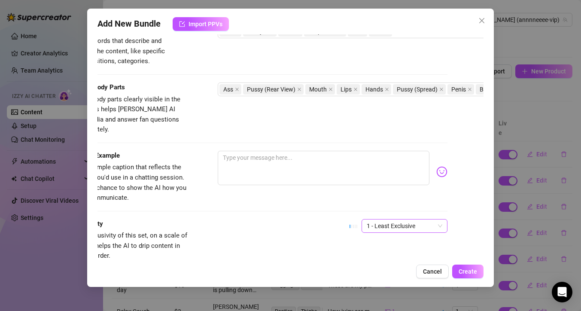
click at [433, 219] on span "1 - Least Exclusive" at bounding box center [404, 225] width 76 height 13
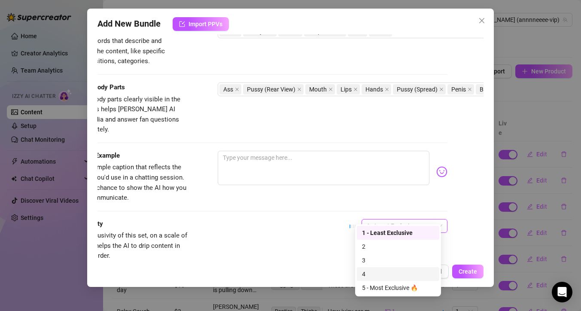
click at [400, 270] on div "4" at bounding box center [398, 273] width 72 height 9
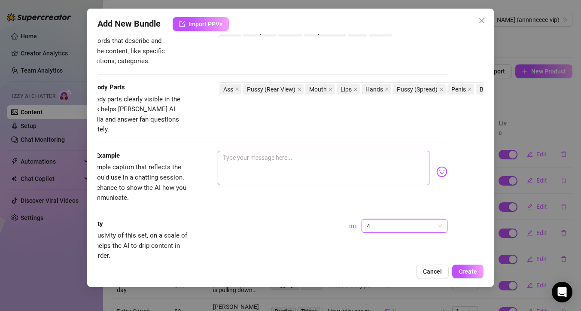
click at [301, 160] on textarea at bounding box center [324, 168] width 212 height 34
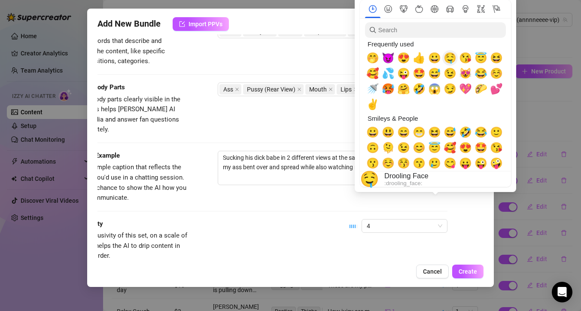
click at [452, 61] on span "🤤" at bounding box center [449, 58] width 13 height 12
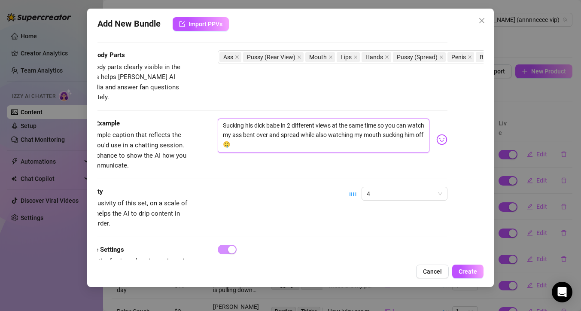
scroll to position [502, 36]
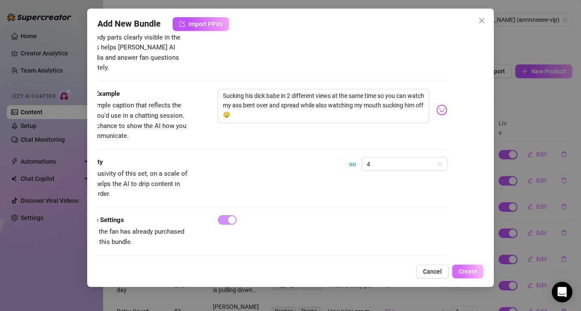
click at [469, 270] on span "Create" at bounding box center [467, 271] width 18 height 7
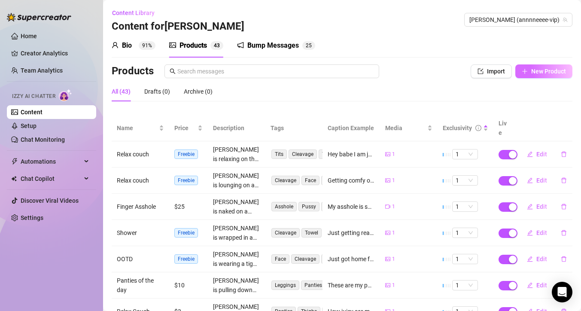
click at [541, 72] on span "New Product" at bounding box center [548, 71] width 35 height 7
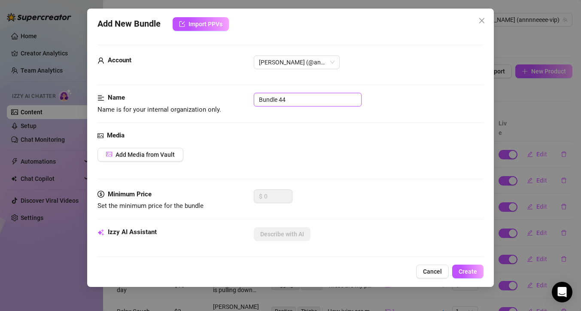
drag, startPoint x: 309, startPoint y: 103, endPoint x: 237, endPoint y: 98, distance: 72.3
click at [237, 98] on div "Name Name is for your internal organization only. Bundle 44" at bounding box center [290, 104] width 386 height 22
click at [262, 139] on div "Media" at bounding box center [290, 135] width 386 height 10
click at [119, 156] on span "Add Media from Vault" at bounding box center [144, 154] width 59 height 7
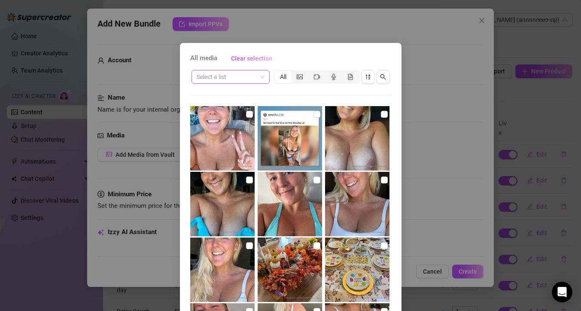
click at [255, 81] on span at bounding box center [231, 76] width 68 height 13
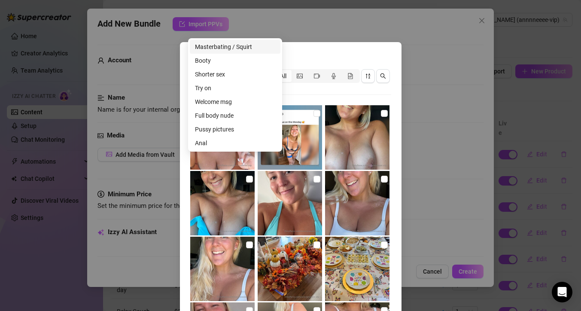
scroll to position [15, 0]
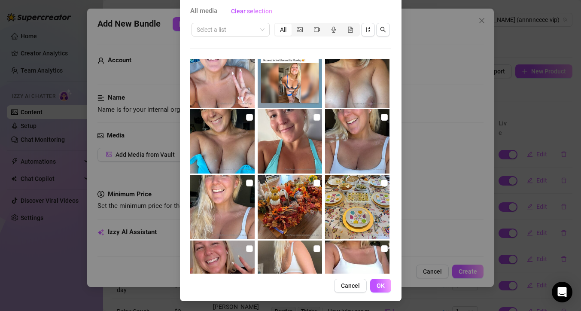
click at [351, 284] on span "Cancel" at bounding box center [350, 285] width 19 height 7
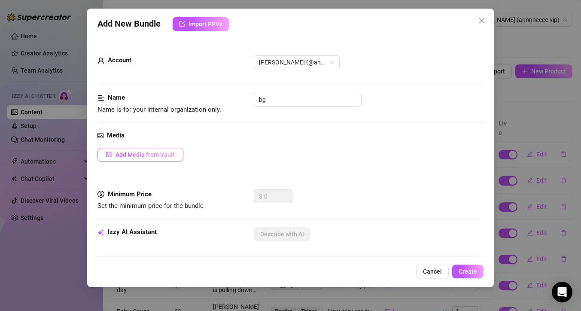
click at [175, 155] on button "Add Media from Vault" at bounding box center [140, 155] width 86 height 14
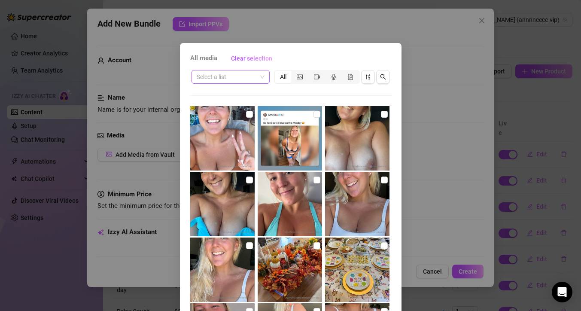
click at [255, 76] on span at bounding box center [231, 76] width 68 height 13
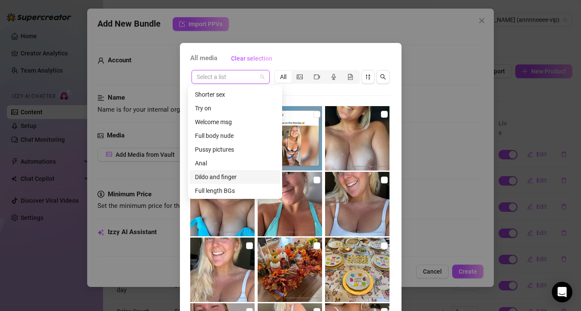
scroll to position [59, 0]
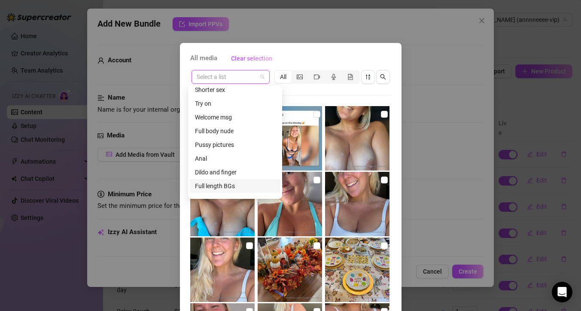
click at [230, 181] on div "Full length BGs" at bounding box center [235, 185] width 80 height 9
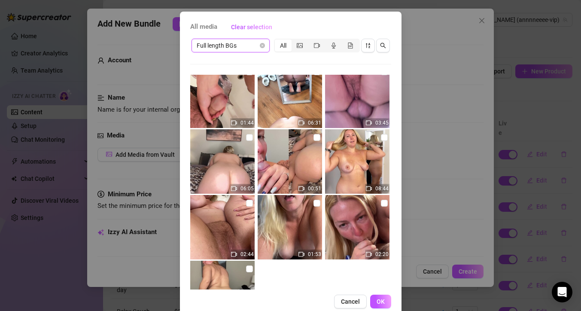
scroll to position [13, 0]
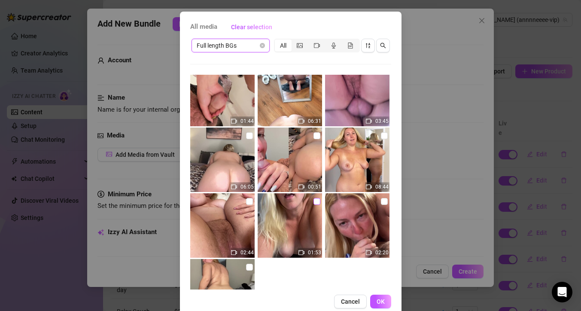
click at [313, 203] on input "checkbox" at bounding box center [316, 201] width 7 height 7
click at [378, 303] on span "OK" at bounding box center [380, 301] width 8 height 7
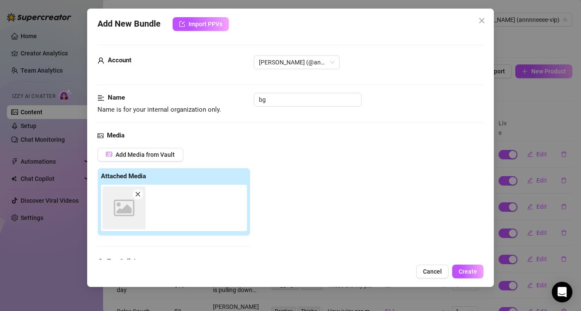
scroll to position [133, 0]
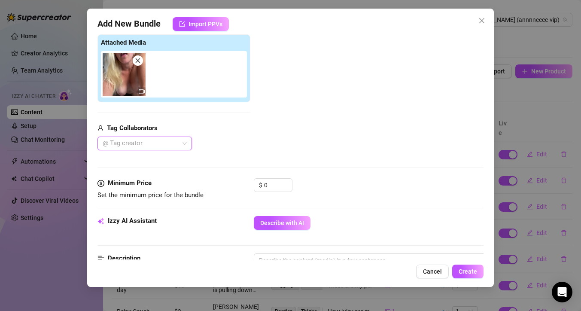
click at [183, 143] on div "@ Tag creator" at bounding box center [144, 143] width 94 height 14
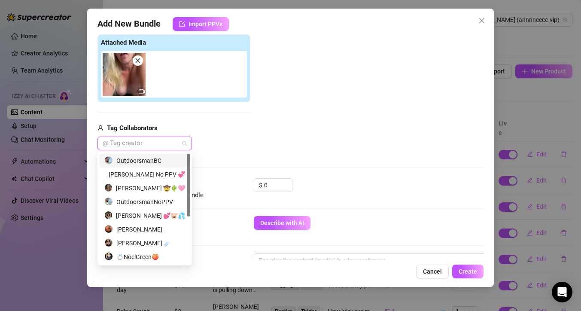
click at [158, 159] on div "OutdoorsmanBC" at bounding box center [144, 160] width 81 height 9
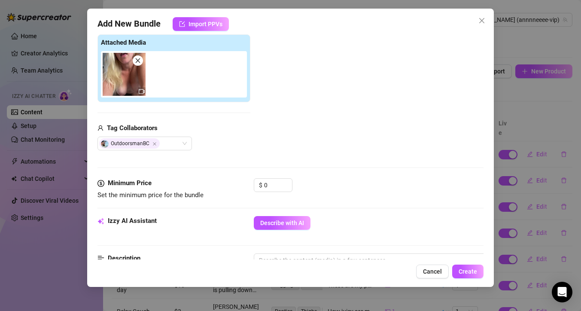
click at [260, 156] on div "Media Add Media from Vault Attached Media Tag Collaborators OutdoorsmanBC" at bounding box center [290, 87] width 386 height 181
click at [272, 188] on input "0" at bounding box center [278, 185] width 28 height 13
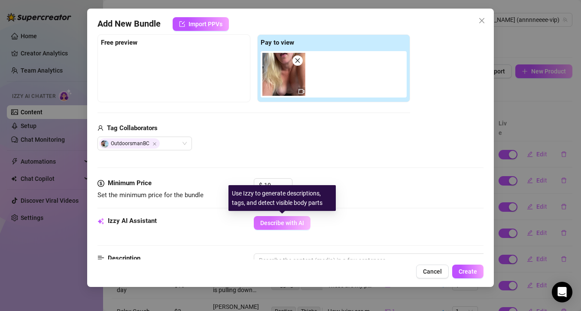
click at [295, 227] on button "Describe with AI" at bounding box center [282, 223] width 57 height 14
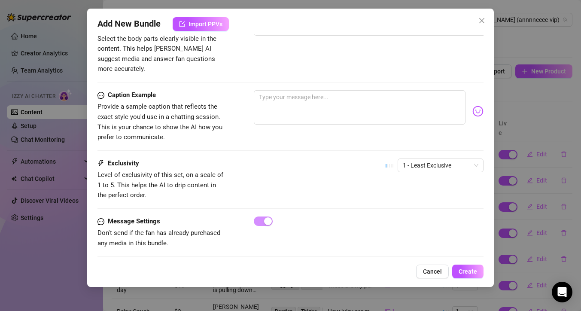
scroll to position [502, 0]
click at [430, 157] on span "1 - Least Exclusive" at bounding box center [441, 163] width 76 height 13
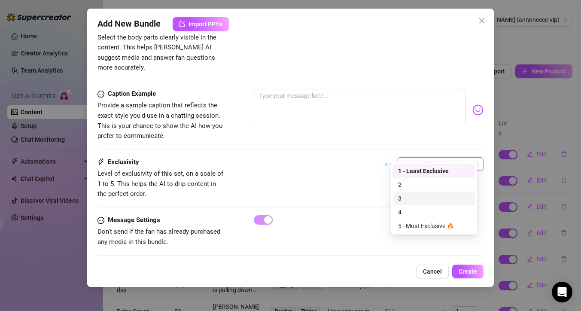
click at [412, 200] on div "3" at bounding box center [434, 198] width 72 height 9
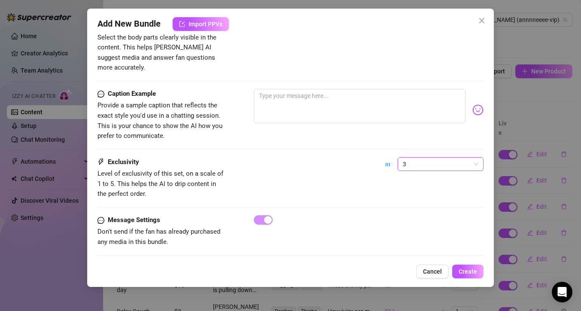
click at [378, 199] on div "Exclusivity Level of exclusivity of this set, on a scale of 1 to 5. This helps …" at bounding box center [290, 186] width 386 height 58
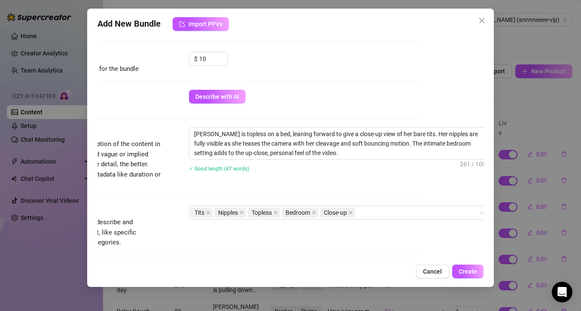
scroll to position [260, 77]
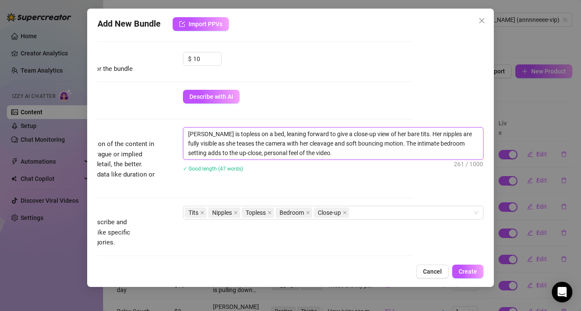
click at [395, 135] on textarea "[PERSON_NAME] is topless on a bed, leaning forward to give a close-up view of h…" at bounding box center [333, 143] width 300 height 32
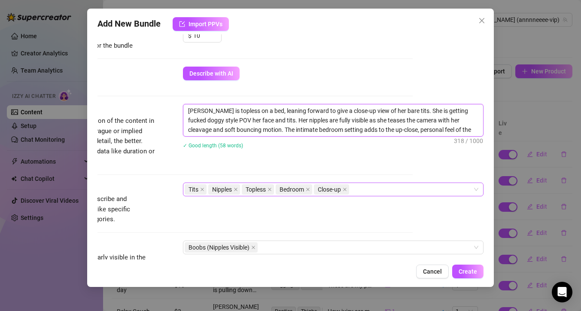
scroll to position [283, 77]
click at [381, 187] on div "Tits Nipples Topless Bedroom Close-up" at bounding box center [329, 189] width 288 height 12
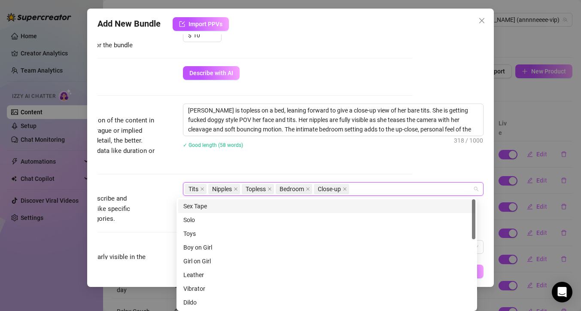
click at [338, 203] on div "Sex Tape" at bounding box center [326, 205] width 287 height 9
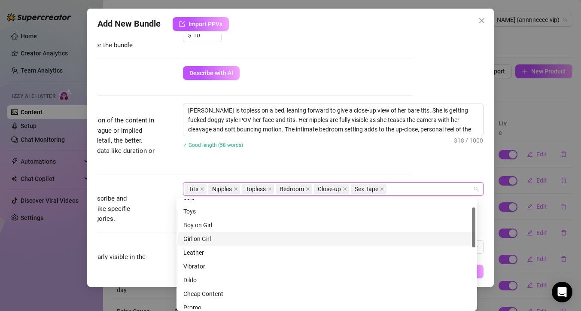
scroll to position [20, 0]
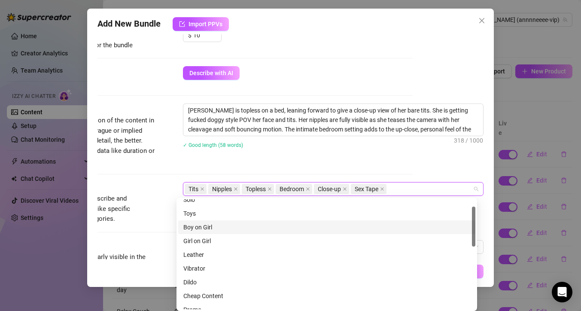
click at [252, 227] on div "Boy on Girl" at bounding box center [326, 226] width 287 height 9
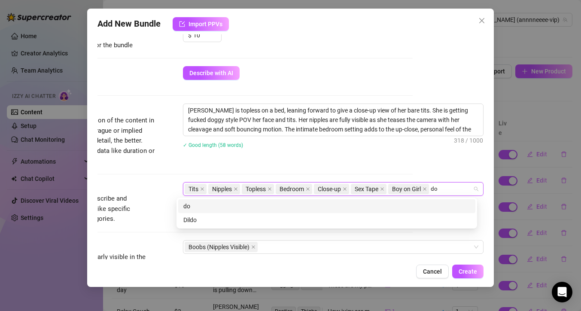
scroll to position [0, 0]
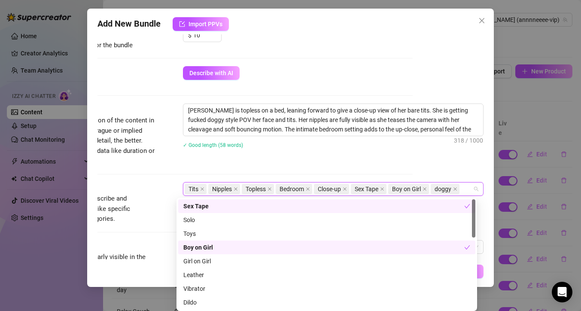
click at [305, 159] on div "Description Write a detailed description of the content in a few sentences. Avo…" at bounding box center [220, 134] width 386 height 62
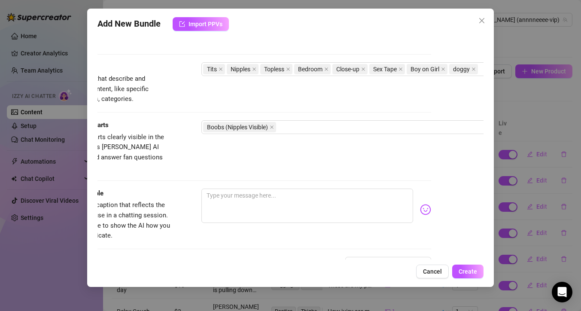
scroll to position [403, 40]
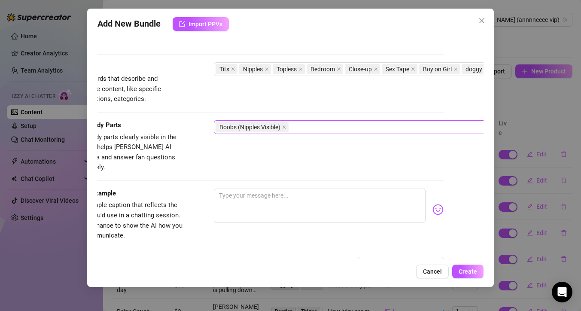
click at [339, 130] on div "Boobs (Nipples Visible)" at bounding box center [359, 127] width 288 height 12
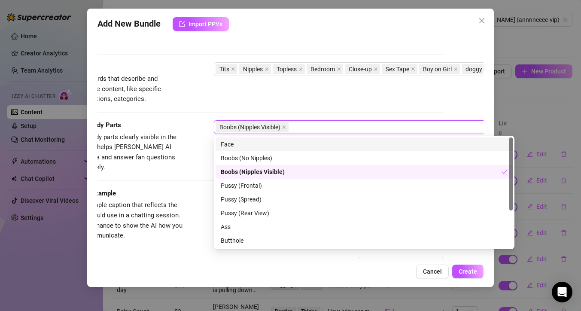
click at [285, 146] on div "Face" at bounding box center [364, 143] width 287 height 9
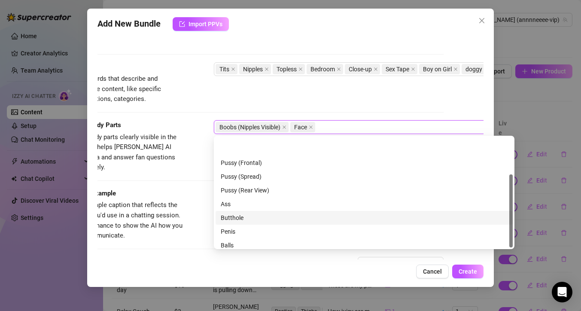
scroll to position [55, 0]
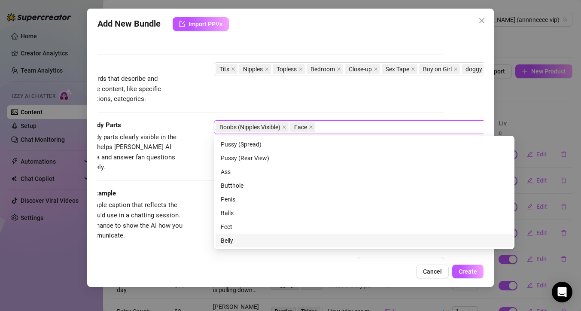
click at [296, 238] on div "Belly" at bounding box center [364, 240] width 287 height 9
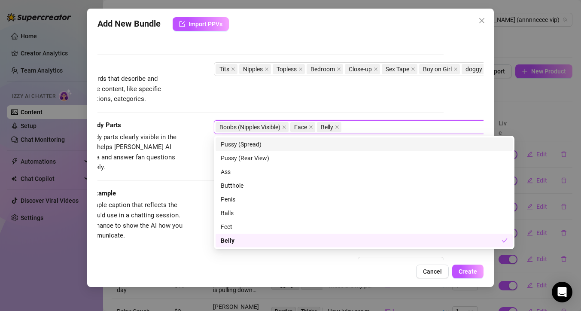
click at [319, 97] on div "Tags Simple keywords that describe and summarize the content, like specific fet…" at bounding box center [251, 83] width 386 height 42
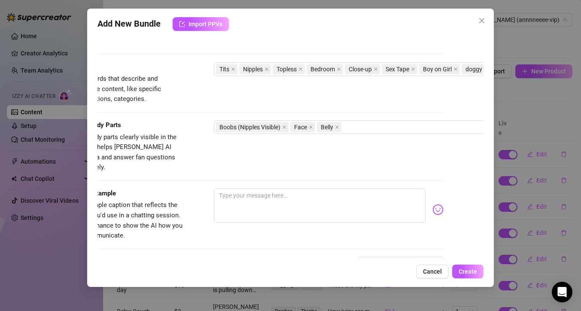
click at [284, 257] on div "Account [PERSON_NAME] (@annnneeee-vip) Name Name is for your internal organizat…" at bounding box center [290, 146] width 386 height 225
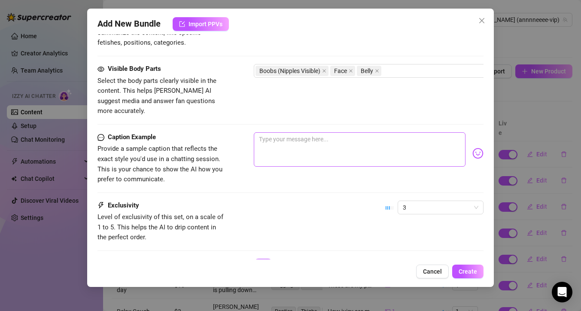
scroll to position [449, 0]
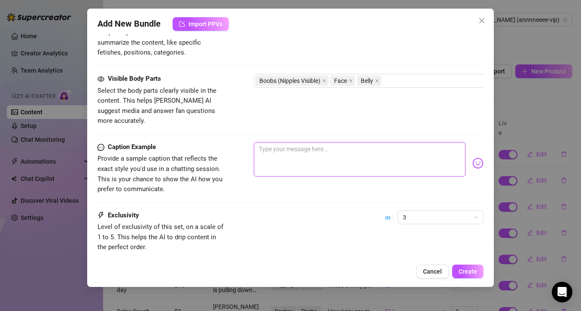
click at [273, 147] on textarea at bounding box center [360, 159] width 212 height 34
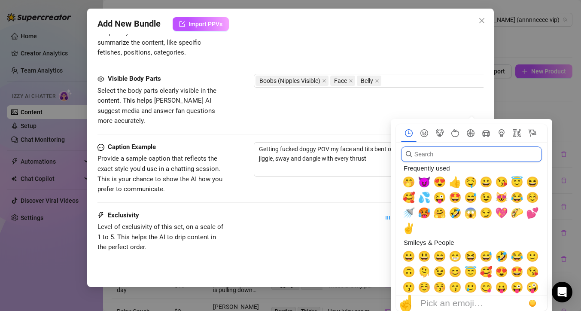
click at [472, 154] on input "search" at bounding box center [471, 153] width 141 height 15
click at [441, 182] on span "😍" at bounding box center [439, 182] width 13 height 12
click at [336, 190] on div "Caption Example Provide a sample caption that reflects the exact style you'd us…" at bounding box center [290, 176] width 386 height 68
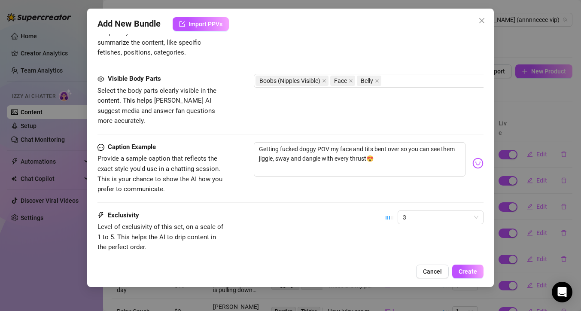
click at [0, 0] on input "search" at bounding box center [0, 0] width 0 height 0
click at [333, 183] on div "Caption Example Provide a sample caption that reflects the exact style you'd us…" at bounding box center [290, 168] width 386 height 52
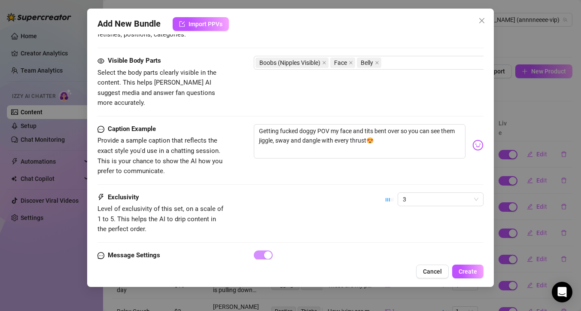
scroll to position [502, 0]
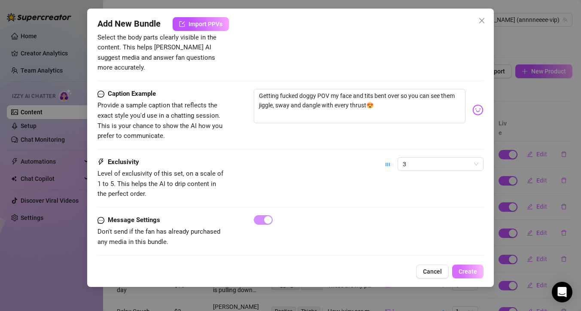
click at [475, 272] on span "Create" at bounding box center [467, 271] width 18 height 7
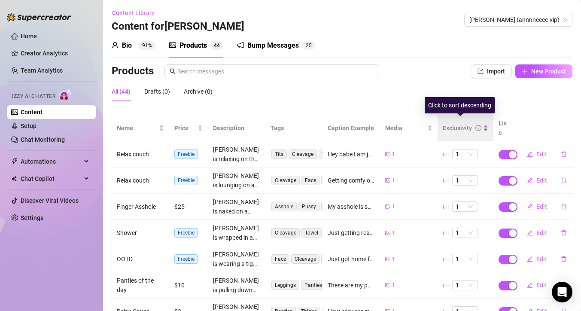
click at [481, 123] on div "Exclusivity" at bounding box center [464, 127] width 45 height 9
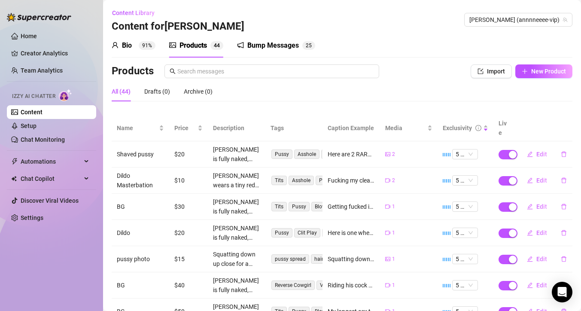
scroll to position [133, 0]
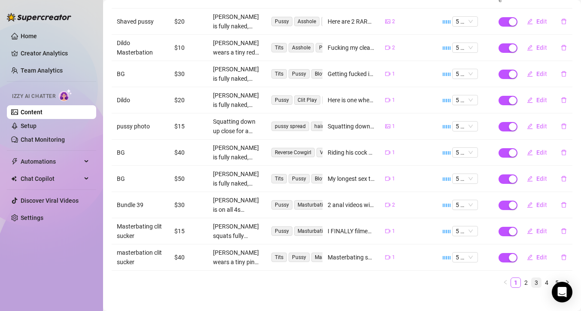
click at [531, 278] on link "3" at bounding box center [535, 282] width 9 height 9
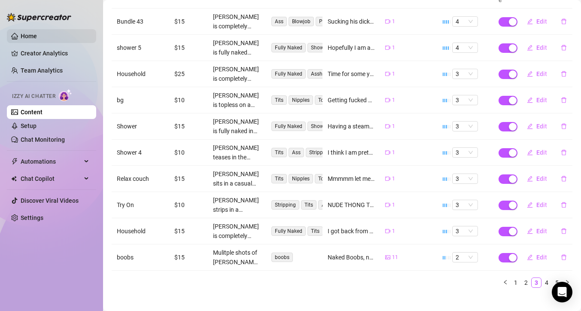
click at [30, 36] on link "Home" at bounding box center [29, 36] width 16 height 7
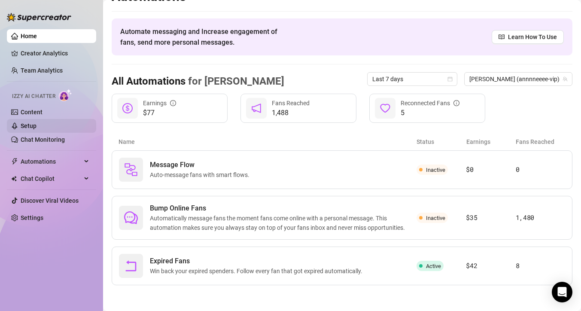
scroll to position [18, 0]
click at [33, 109] on link "Content" at bounding box center [32, 112] width 22 height 7
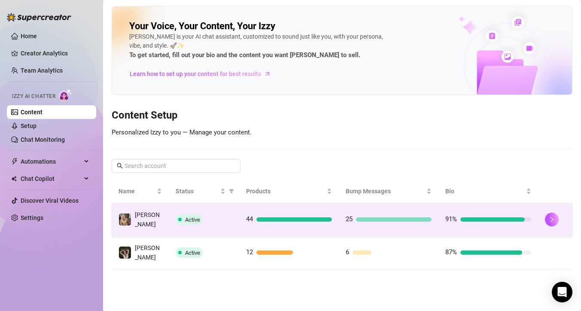
click at [291, 217] on div at bounding box center [294, 219] width 76 height 4
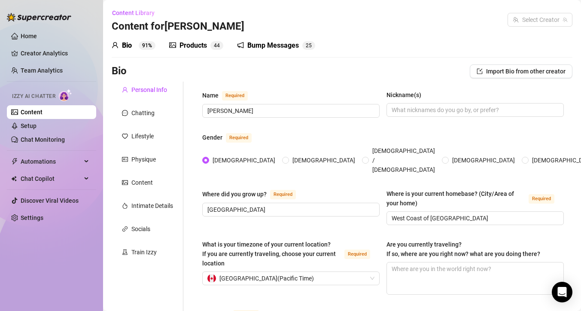
drag, startPoint x: 194, startPoint y: 42, endPoint x: 572, endPoint y: 86, distance: 381.4
click at [194, 42] on div "Products" at bounding box center [192, 45] width 27 height 10
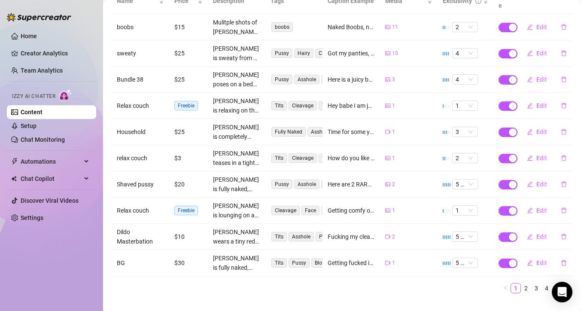
scroll to position [133, 0]
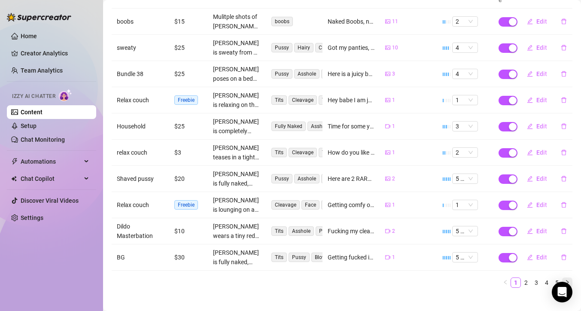
click at [564, 279] on icon "right" at bounding box center [566, 281] width 5 height 5
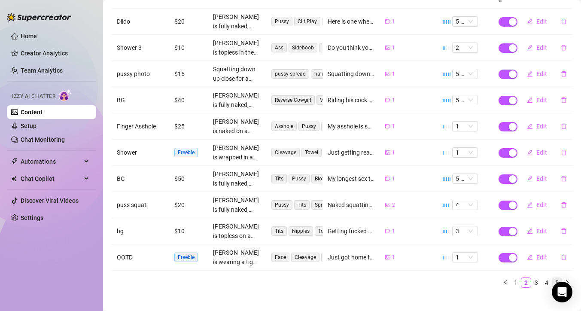
click at [552, 278] on link "5" at bounding box center [556, 282] width 9 height 9
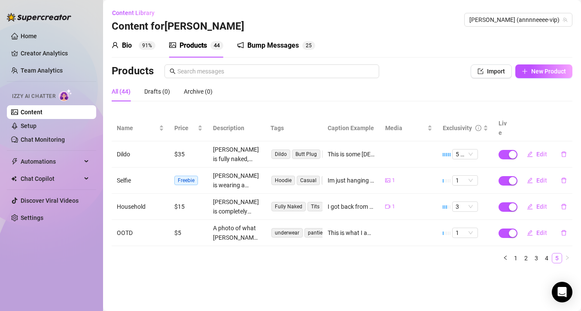
scroll to position [0, 0]
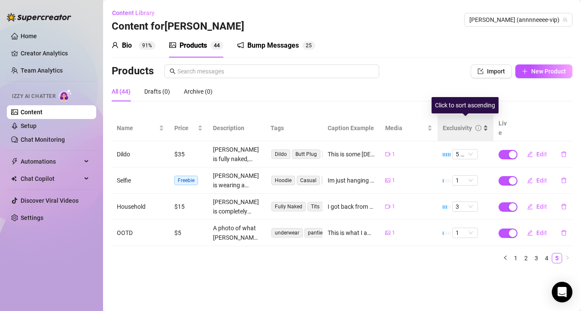
click at [486, 123] on div "Exclusivity" at bounding box center [464, 127] width 45 height 9
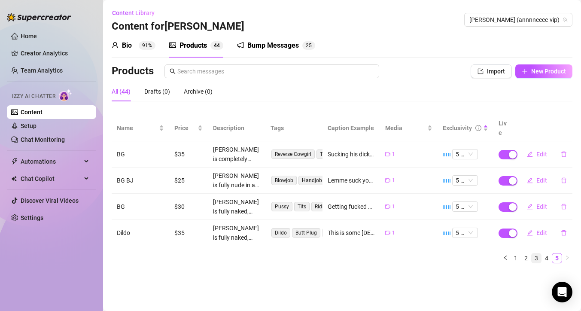
click at [536, 253] on link "3" at bounding box center [535, 257] width 9 height 9
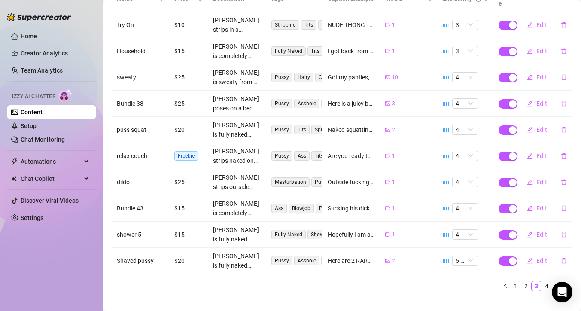
scroll to position [133, 0]
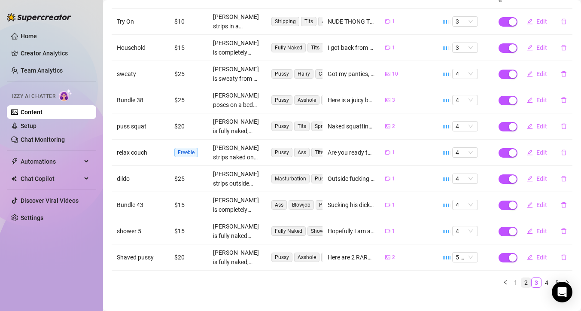
click at [522, 278] on link "2" at bounding box center [525, 282] width 9 height 9
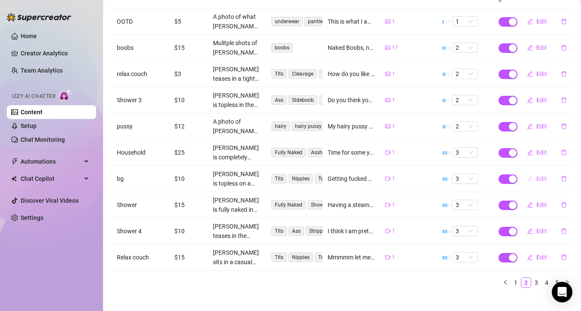
click at [527, 176] on icon "edit" at bounding box center [530, 179] width 6 height 6
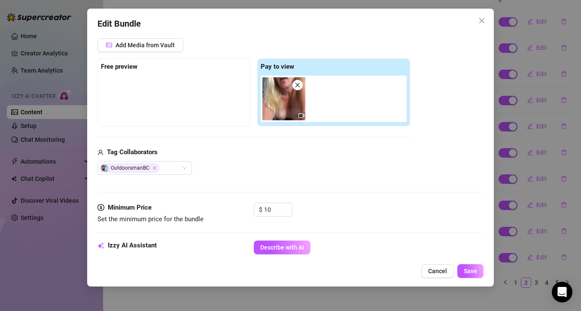
scroll to position [112, 0]
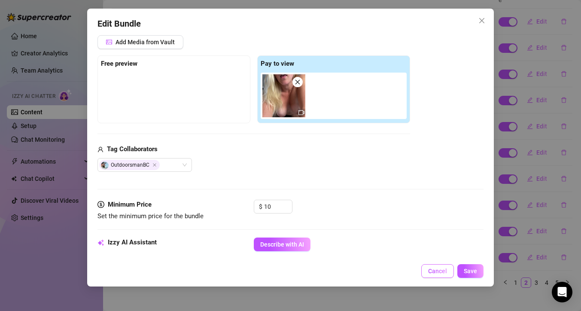
click at [443, 267] on span "Cancel" at bounding box center [437, 270] width 19 height 7
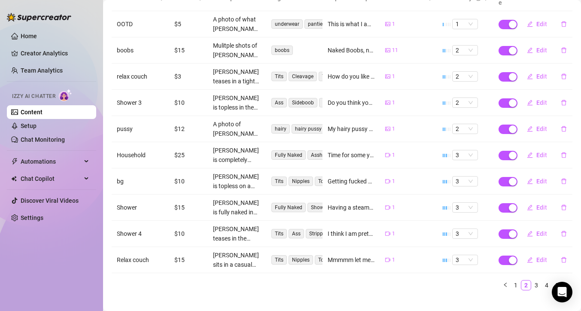
scroll to position [0, 0]
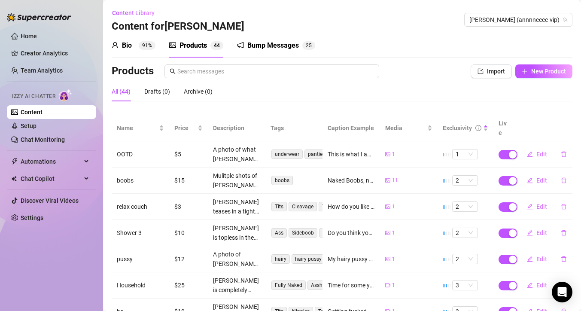
click at [549, 81] on div "Products Import New Product" at bounding box center [342, 72] width 460 height 17
click at [543, 72] on span "New Product" at bounding box center [548, 71] width 35 height 7
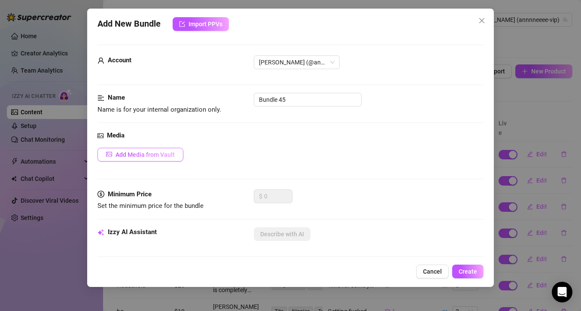
click at [170, 152] on span "Add Media from Vault" at bounding box center [144, 154] width 59 height 7
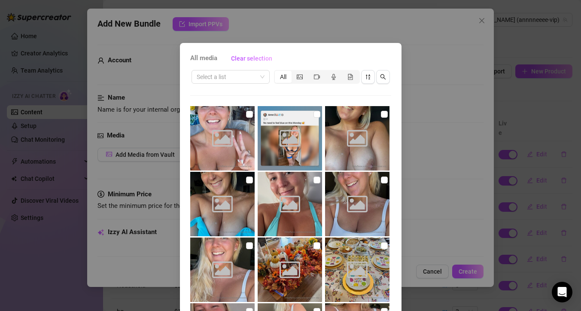
scroll to position [48, 0]
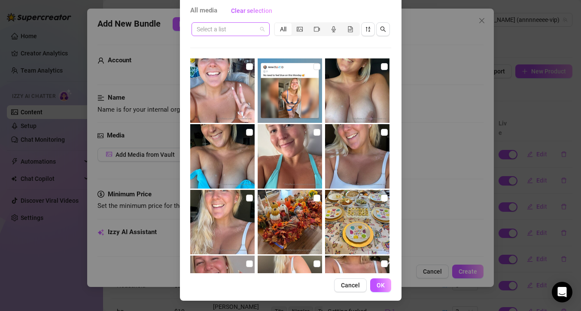
click at [257, 34] on span at bounding box center [231, 29] width 68 height 13
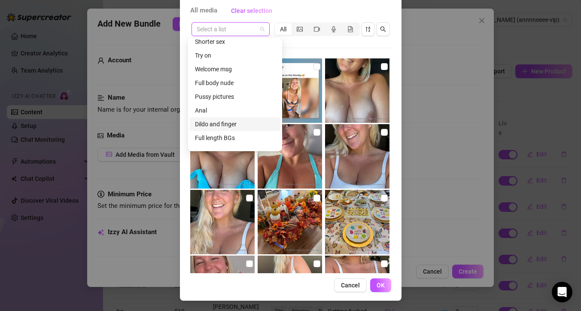
scroll to position [69, 0]
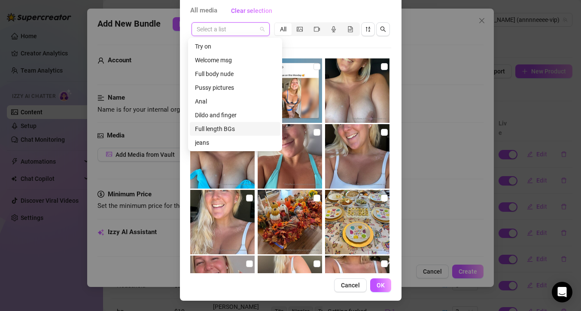
click at [241, 130] on div "Full length BGs" at bounding box center [235, 128] width 80 height 9
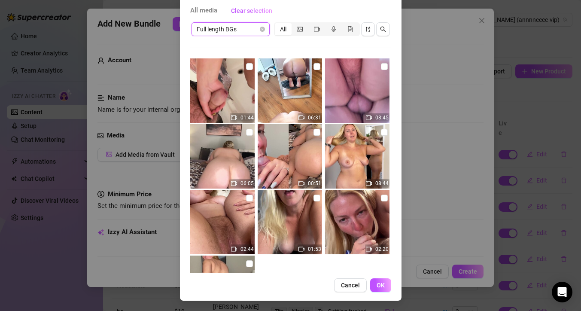
scroll to position [61, 0]
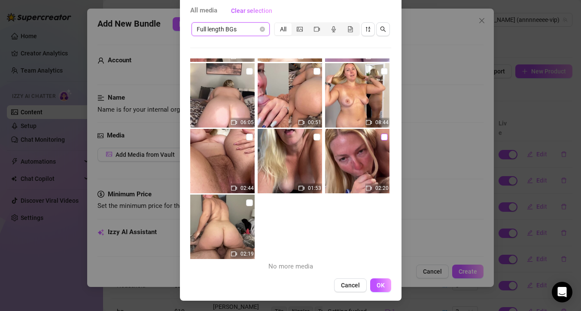
click at [381, 139] on input "checkbox" at bounding box center [384, 136] width 7 height 7
click at [373, 278] on button "OK" at bounding box center [380, 285] width 21 height 14
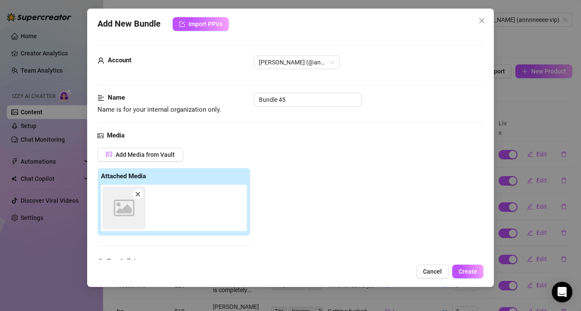
scroll to position [133, 0]
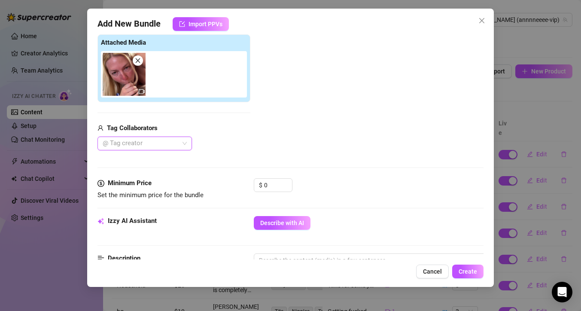
click at [138, 142] on div at bounding box center [140, 143] width 82 height 12
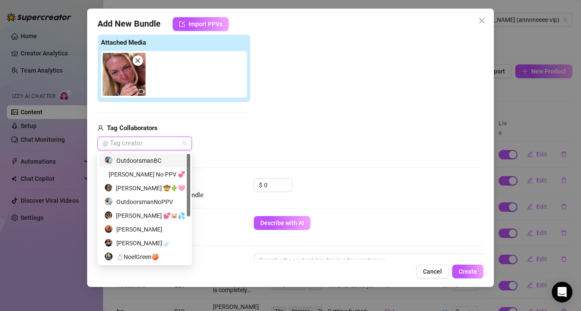
click at [161, 158] on div "OutdoorsmanBC" at bounding box center [144, 160] width 81 height 9
click at [261, 145] on div "Add Media from Vault Attached Media Tag Collaborators OutdoorsmanBC" at bounding box center [290, 82] width 386 height 136
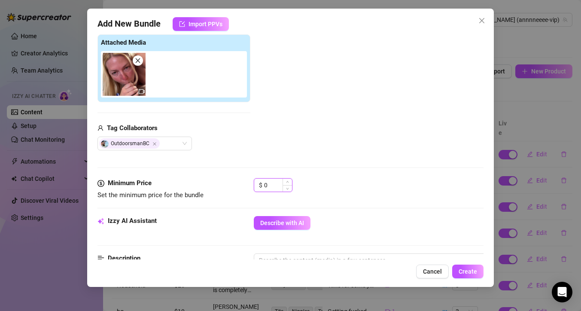
click at [270, 184] on input "0" at bounding box center [278, 185] width 28 height 13
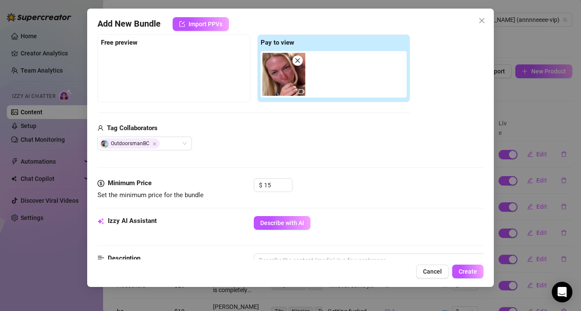
click at [276, 232] on div "Izzy AI Assistant Describe with AI" at bounding box center [290, 226] width 386 height 21
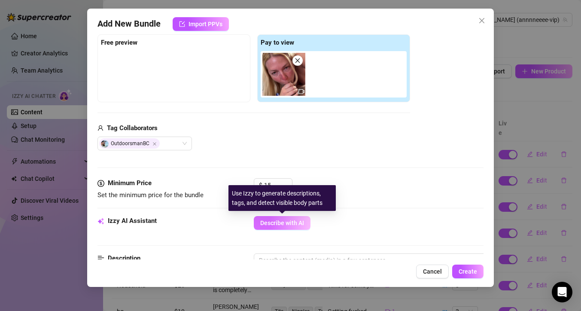
click at [275, 218] on button "Describe with AI" at bounding box center [282, 223] width 57 height 14
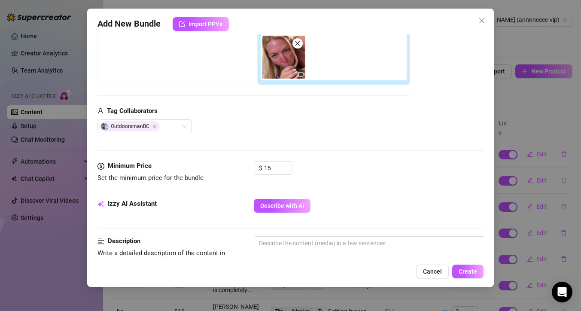
scroll to position [163, 0]
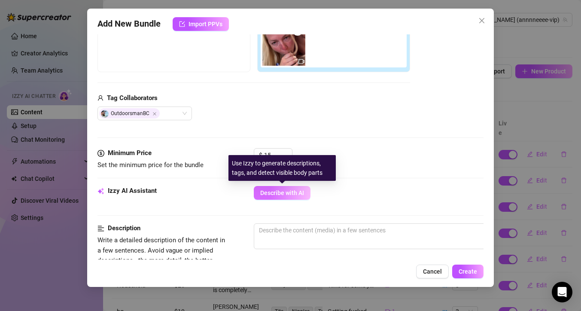
click at [266, 195] on span "Describe with AI" at bounding box center [282, 192] width 44 height 7
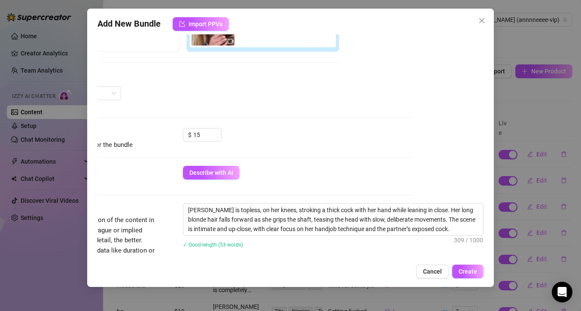
scroll to position [185, 72]
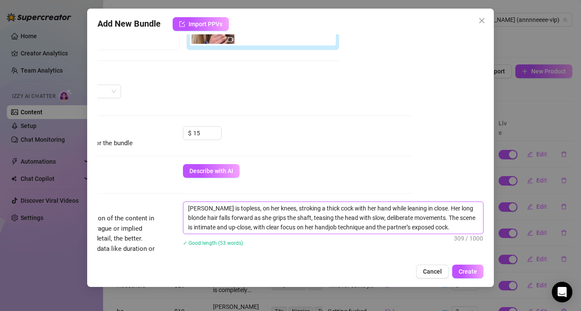
click at [431, 235] on div "[PERSON_NAME] is topless, on her knees, stroking a thick cock with her hand whi…" at bounding box center [333, 229] width 300 height 56
click at [429, 219] on textarea "[PERSON_NAME] is topless, on her knees, stroking a thick cock with her hand whi…" at bounding box center [333, 218] width 300 height 32
click at [429, 230] on textarea "[PERSON_NAME] is topless, on her knees, stroking a thick cock with her hand whi…" at bounding box center [333, 218] width 300 height 32
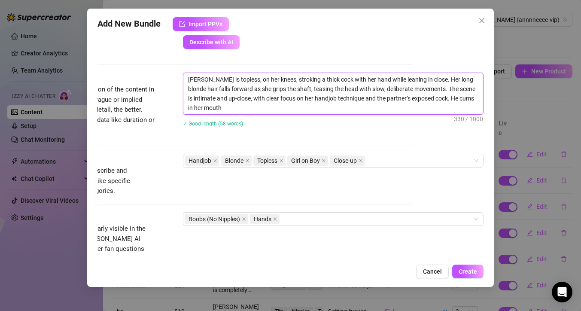
scroll to position [318, 72]
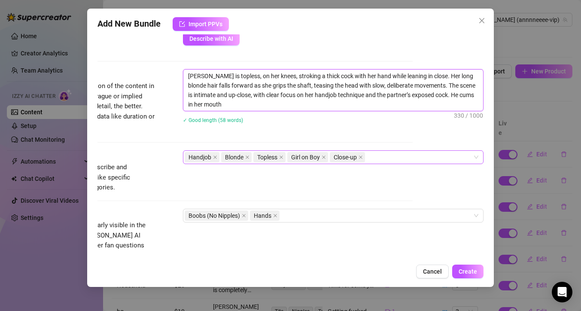
click at [382, 157] on div "Handjob Blonde Topless Girl on Boy Close-up" at bounding box center [329, 157] width 288 height 12
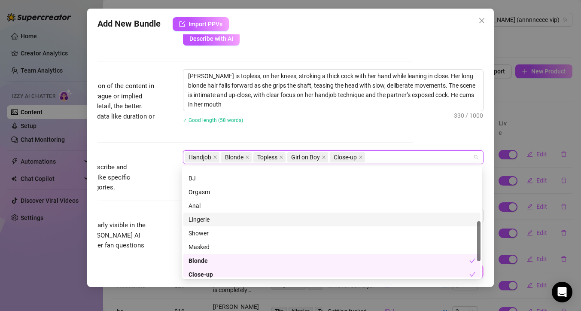
scroll to position [145, 0]
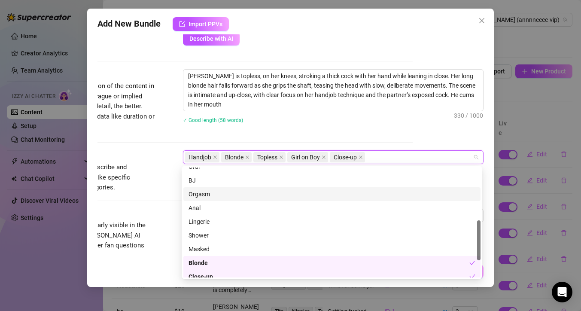
click at [283, 189] on div "Orgasm" at bounding box center [331, 193] width 287 height 9
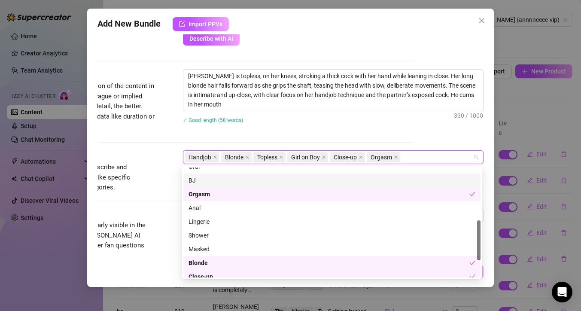
click at [283, 180] on div "BJ" at bounding box center [331, 180] width 287 height 9
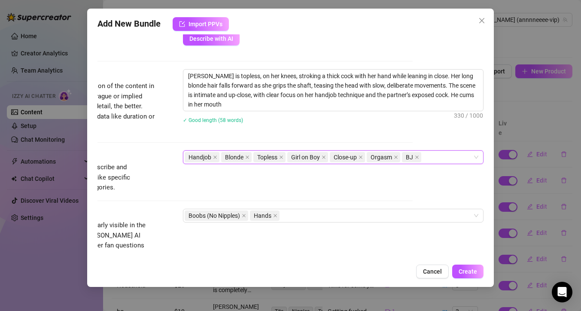
click at [337, 136] on div "Description Write a detailed description of the content in a few sentences. Avo…" at bounding box center [220, 109] width 386 height 81
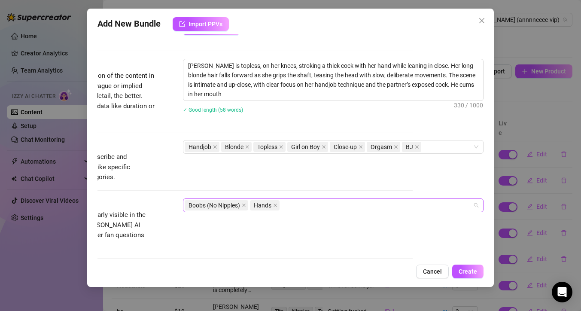
click at [322, 206] on div "Boobs (No Nipples) Hands" at bounding box center [329, 205] width 288 height 12
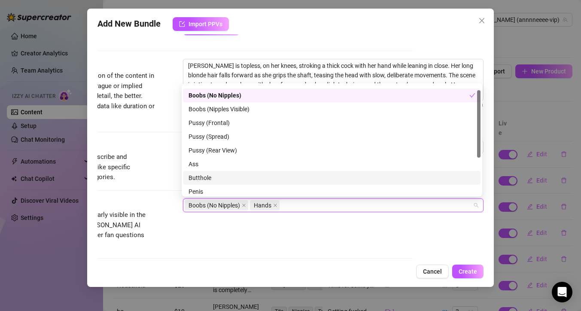
scroll to position [0, 0]
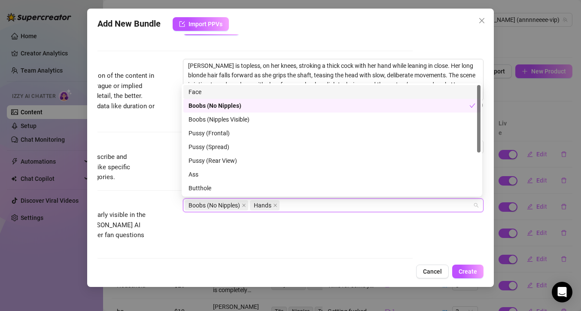
click at [228, 95] on div "Face" at bounding box center [331, 91] width 287 height 9
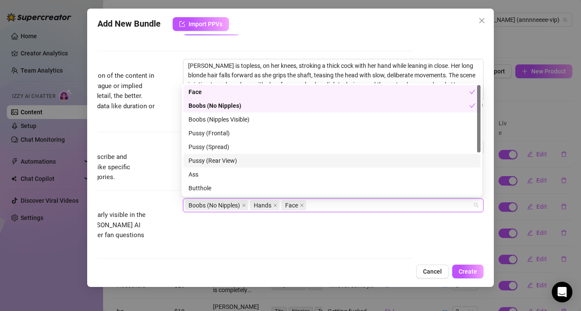
scroll to position [69, 0]
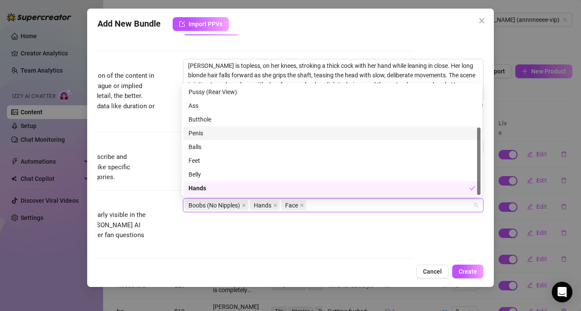
click at [225, 139] on div "Penis" at bounding box center [331, 133] width 297 height 14
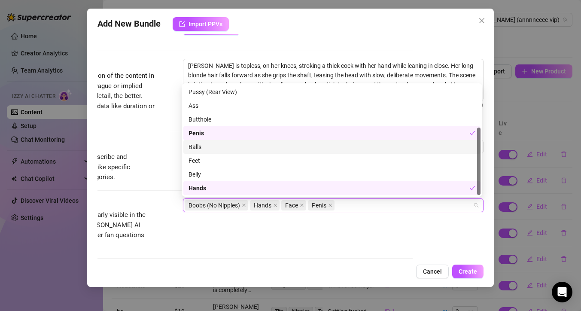
click at [226, 148] on div "Balls" at bounding box center [331, 146] width 287 height 9
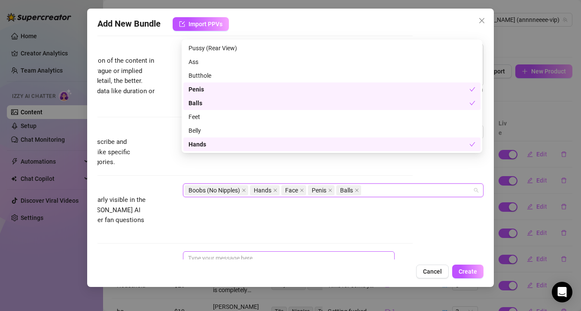
scroll to position [386, 72]
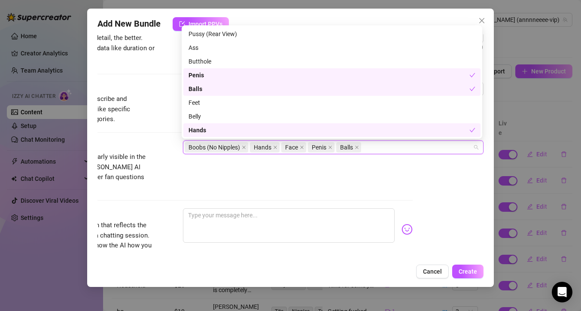
click at [170, 197] on div "Visible Body Parts Select the body parts clearly visible in the content. This h…" at bounding box center [220, 174] width 386 height 68
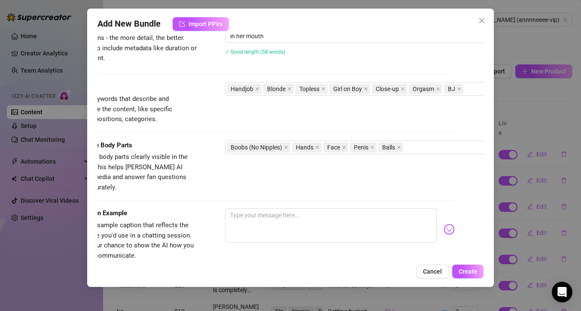
scroll to position [386, 27]
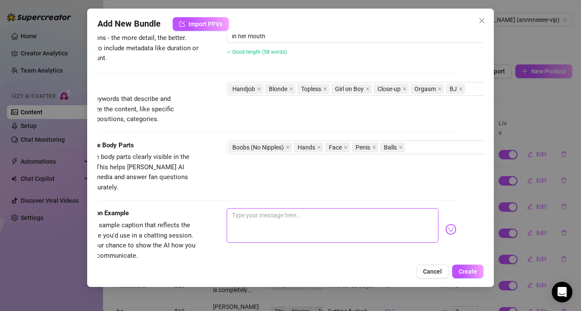
click at [252, 212] on textarea at bounding box center [333, 225] width 212 height 34
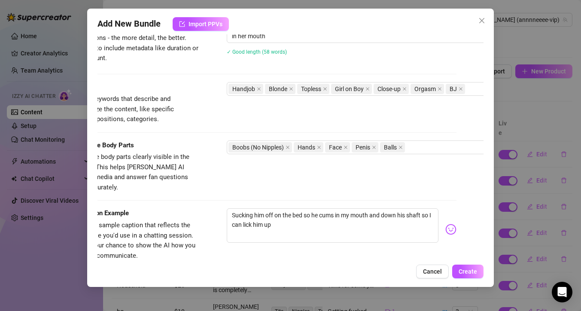
click at [445, 224] on img at bounding box center [450, 229] width 11 height 11
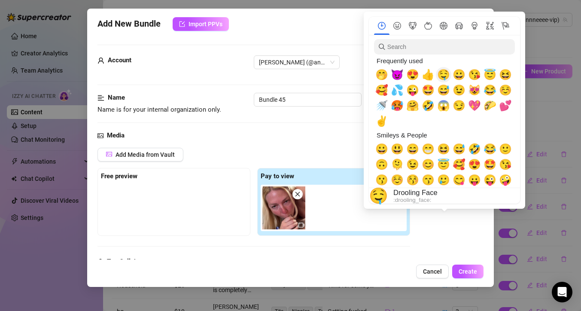
scroll to position [386, 27]
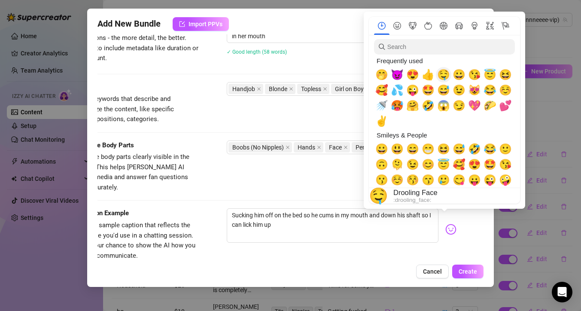
drag, startPoint x: 0, startPoint y: 0, endPoint x: 443, endPoint y: 82, distance: 450.4
click at [443, 80] on span "🤤" at bounding box center [443, 75] width 13 height 12
type textarea "Sucking him off on the bed so he cums in my mouth and down his shaft so I can l…"
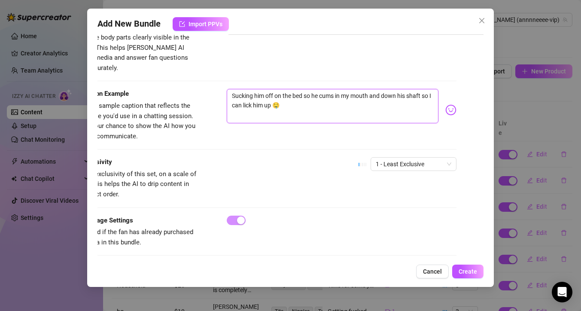
scroll to position [505, 27]
click at [410, 157] on span "1 - Least Exclusive" at bounding box center [413, 163] width 76 height 13
type textarea "Sucking him off on the bed so he cums in my mouth and down his shaft so I can l…"
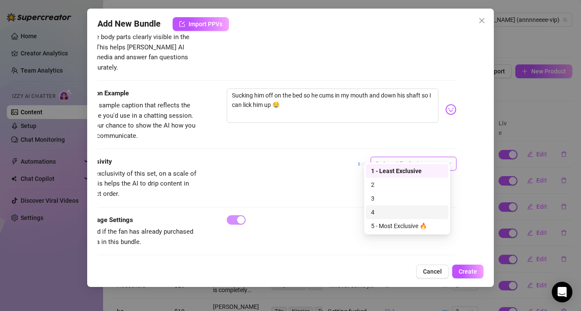
click at [405, 214] on div "4" at bounding box center [407, 211] width 72 height 9
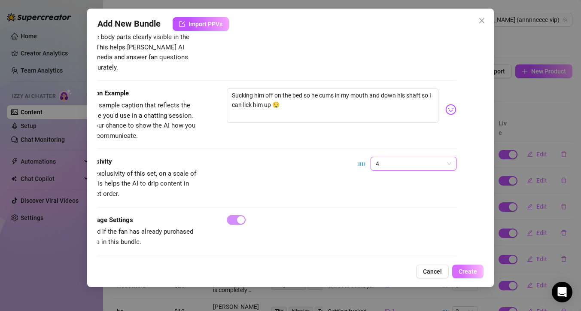
click at [466, 271] on span "Create" at bounding box center [467, 271] width 18 height 7
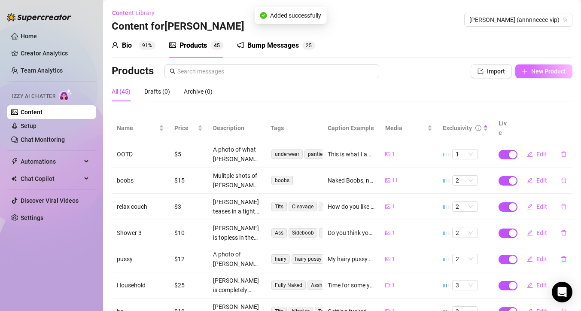
click at [538, 71] on span "New Product" at bounding box center [548, 71] width 35 height 7
type textarea "Type your message here..."
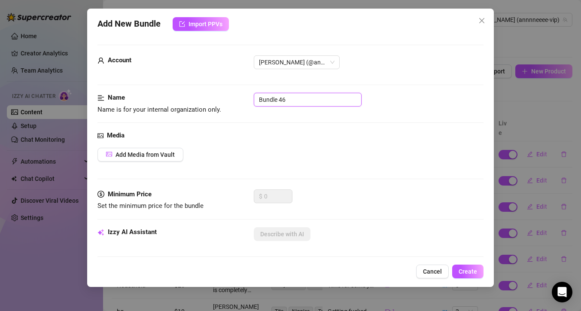
drag, startPoint x: 292, startPoint y: 99, endPoint x: 211, endPoint y: 100, distance: 81.1
click at [212, 100] on div "Name Name is for your internal organization only. Bundle 46" at bounding box center [290, 104] width 386 height 22
type input "bg"
click at [147, 152] on span "Add Media from Vault" at bounding box center [144, 154] width 59 height 7
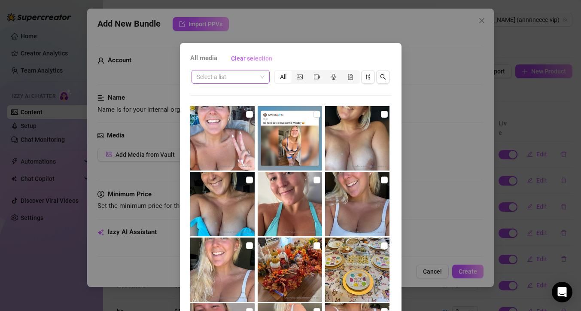
click at [256, 73] on span at bounding box center [231, 76] width 68 height 13
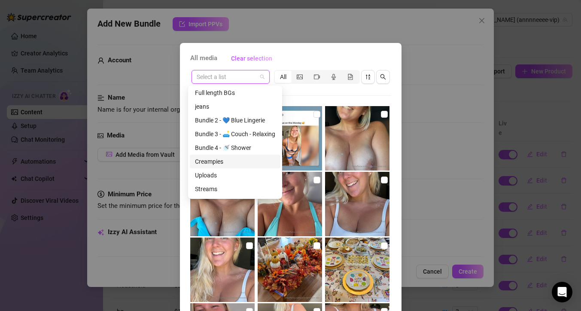
scroll to position [137, 0]
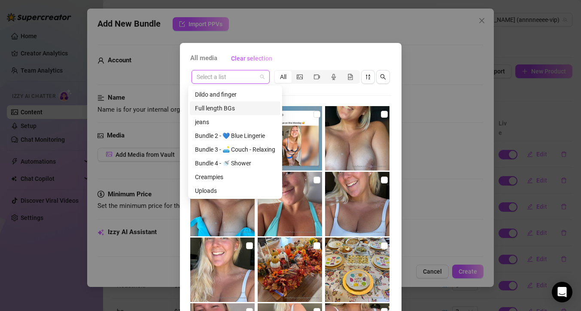
click at [236, 109] on div "Full length BGs" at bounding box center [235, 107] width 80 height 9
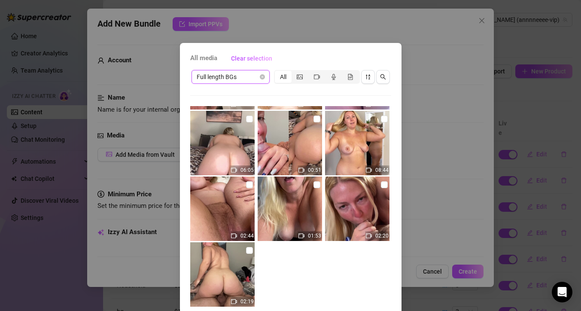
scroll to position [48, 0]
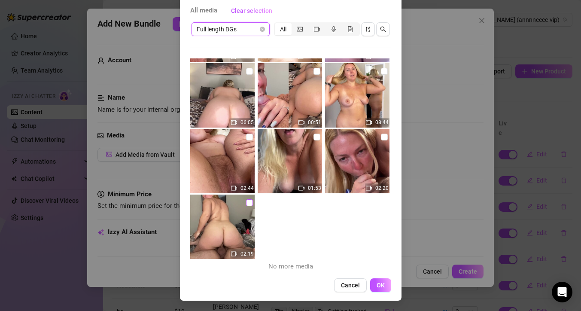
click at [246, 203] on input "checkbox" at bounding box center [249, 202] width 7 height 7
checkbox input "true"
click at [378, 286] on span "OK" at bounding box center [380, 284] width 8 height 7
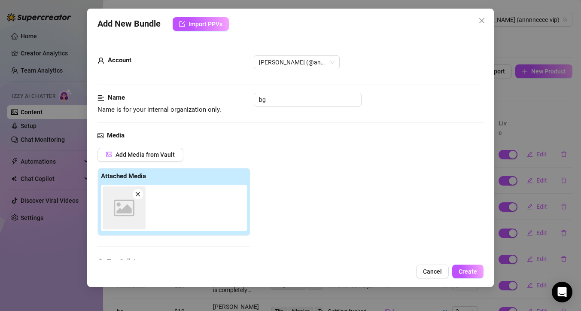
scroll to position [133, 0]
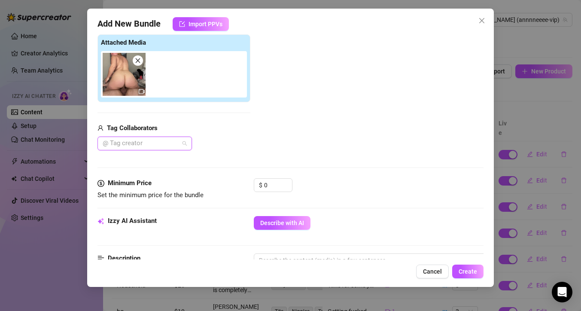
click at [182, 145] on div "@ Tag creator" at bounding box center [144, 143] width 94 height 14
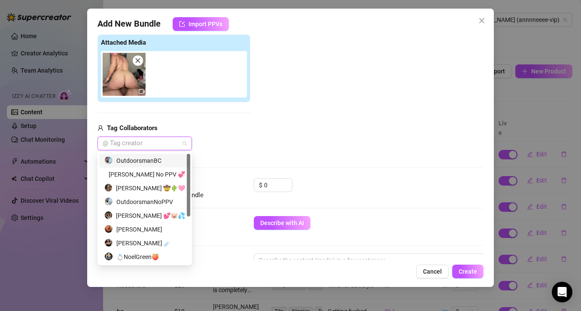
click at [142, 160] on div "OutdoorsmanBC" at bounding box center [144, 160] width 81 height 9
click at [358, 176] on div "Media Add Media from Vault Attached Media Tag Collaborators OutdoorsmanBC" at bounding box center [290, 87] width 386 height 181
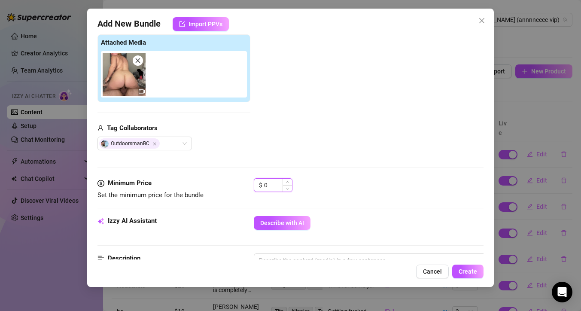
click at [267, 185] on input "0" at bounding box center [278, 185] width 28 height 13
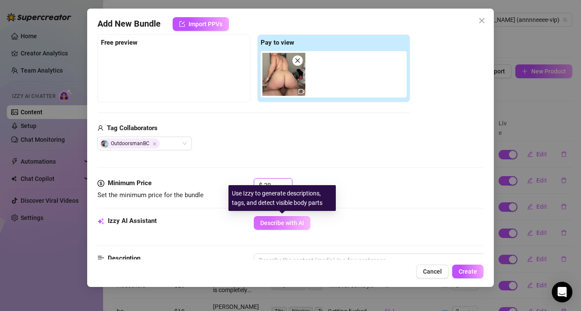
type input "20"
click at [297, 220] on span "Describe with AI" at bounding box center [282, 222] width 44 height 7
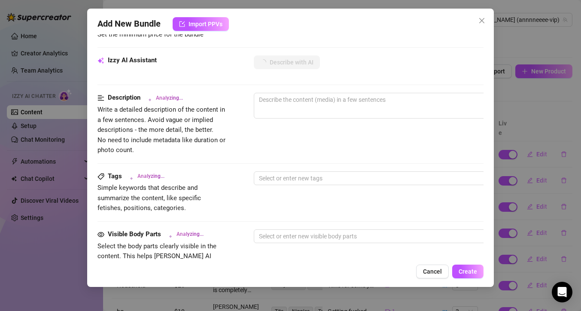
scroll to position [292, 0]
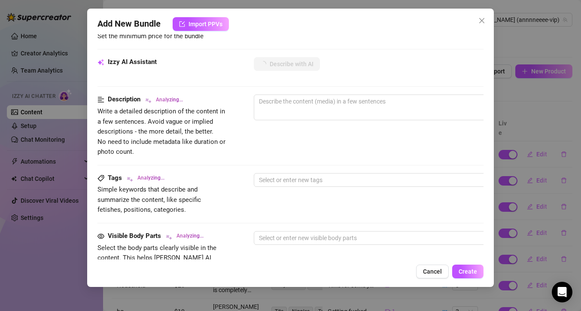
type textarea "[PERSON_NAME]"
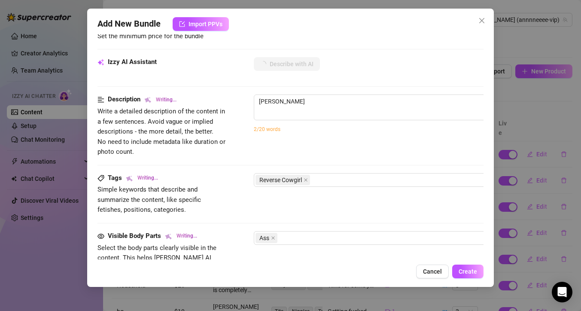
type textarea "[PERSON_NAME] is"
type textarea "[PERSON_NAME] is completely"
type textarea "[PERSON_NAME] is completely naked,"
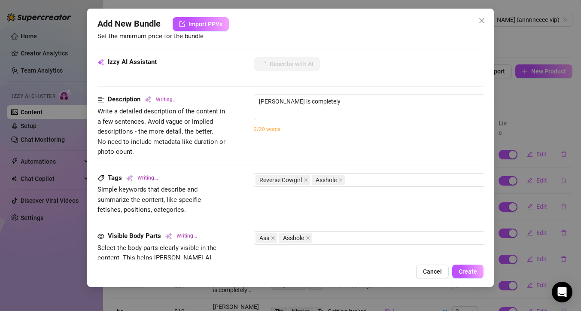
type textarea "[PERSON_NAME] is completely naked,"
type textarea "Anne is completely naked, riding"
type textarea "Anne is completely naked, riding a"
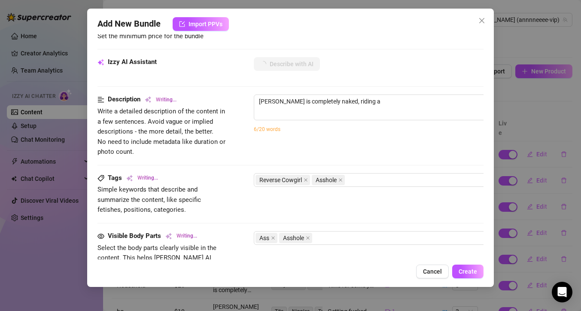
type textarea "Anne is completely naked, riding a partner"
type textarea "Anne is completely naked, riding a partner in"
type textarea "Anne is completely naked, riding a partner in reverse"
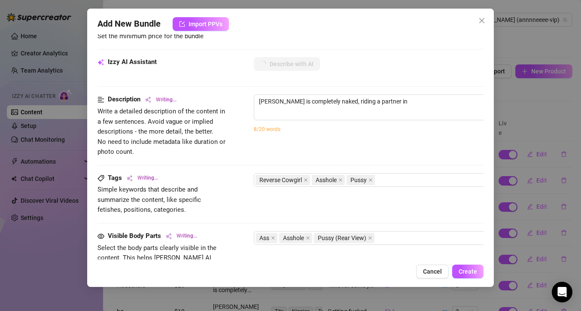
type textarea "Anne is completely naked, riding a partner in reverse"
type textarea "Anne is completely naked, riding a partner in reverse cowgirl"
type textarea "Anne is completely naked, riding a partner in reverse cowgirl on"
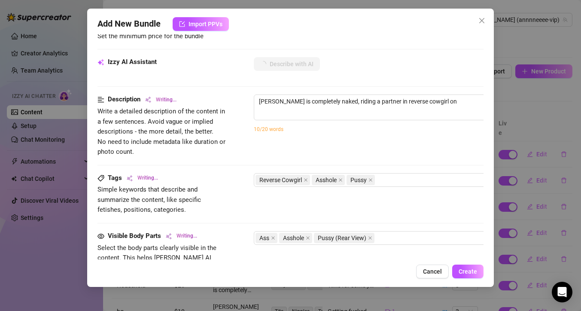
type textarea "Anne is completely naked, riding a partner in reverse cowgirl on a"
type textarea "Anne is completely naked, riding a partner in reverse cowgirl on a bed."
type textarea "Anne is completely naked, riding a partner in reverse cowgirl on a bed. Her"
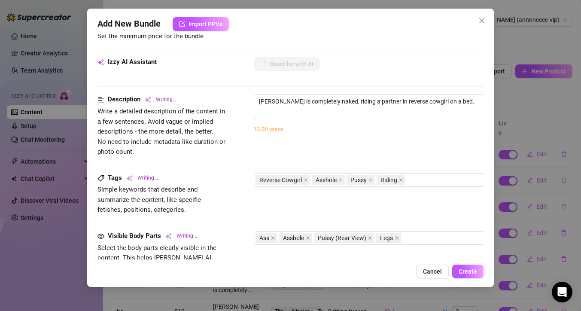
type textarea "Anne is completely naked, riding a partner in reverse cowgirl on a bed. Her"
type textarea "Anne is completely naked, riding a partner in reverse cowgirl on a bed. Her big,"
type textarea "Anne is completely naked, riding a partner in reverse cowgirl on a bed. Her big…"
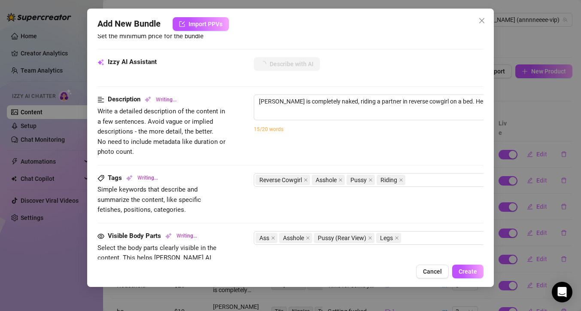
type textarea "Anne is completely naked, riding a partner in reverse cowgirl on a bed. Her big…"
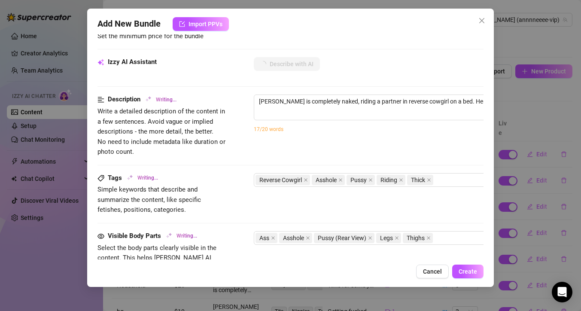
type textarea "Anne is completely naked, riding a partner in reverse cowgirl on a bed. Her big…"
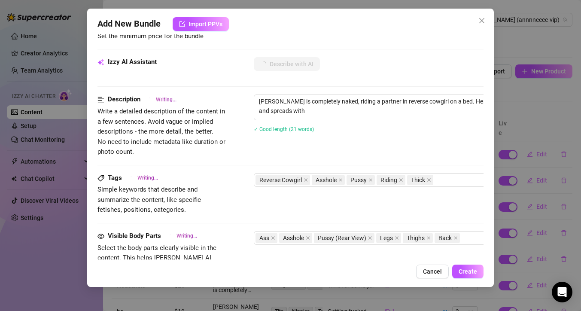
type textarea "Anne is completely naked, riding a partner in reverse cowgirl on a bed. Her big…"
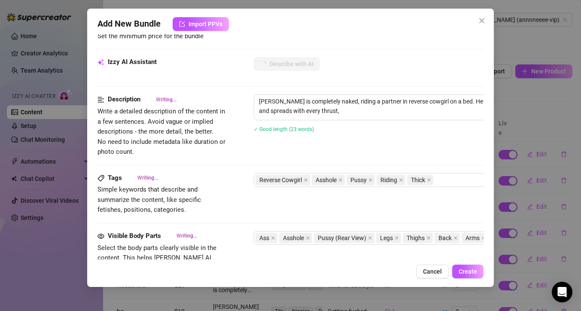
type textarea "Anne is completely naked, riding a partner in reverse cowgirl on a bed. Her big…"
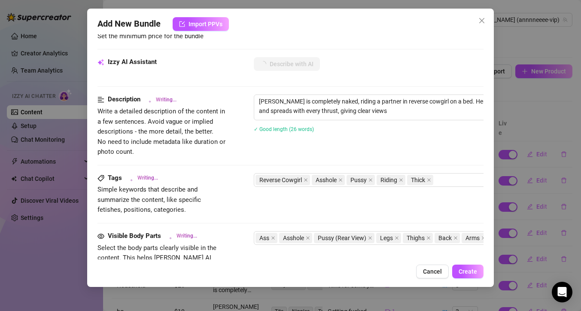
type textarea "Anne is completely naked, riding a partner in reverse cowgirl on a bed. Her big…"
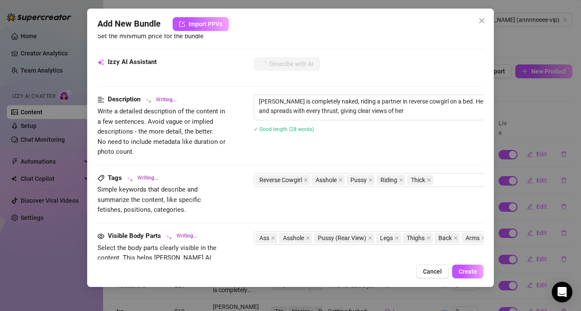
type textarea "Anne is completely naked, riding a partner in reverse cowgirl on a bed. Her big…"
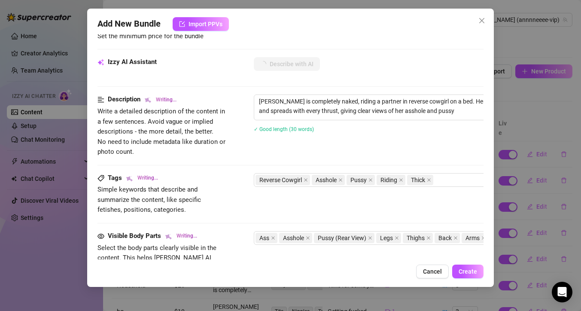
type textarea "Anne is completely naked, riding a partner in reverse cowgirl on a bed. Her big…"
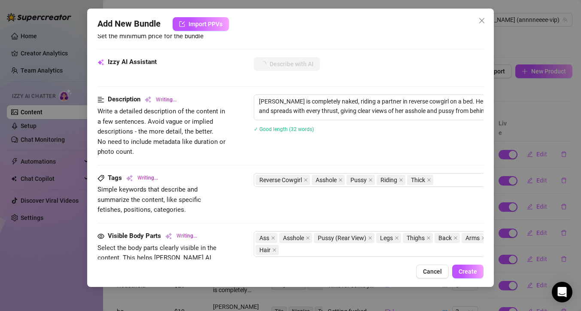
type textarea "Anne is completely naked, riding a partner in reverse cowgirl on a bed. Her big…"
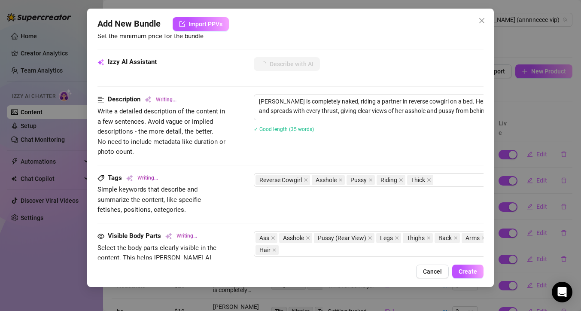
type textarea "Anne is completely naked, riding a partner in reverse cowgirl on a bed. Her big…"
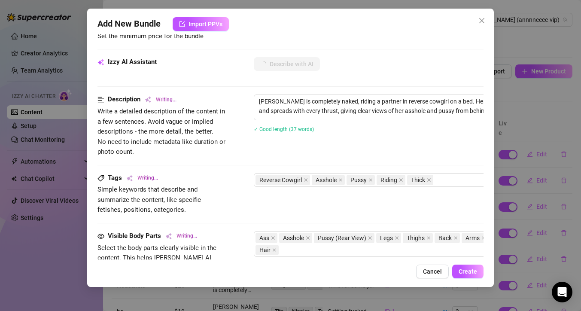
type textarea "Anne is completely naked, riding a partner in reverse cowgirl on a bed. Her big…"
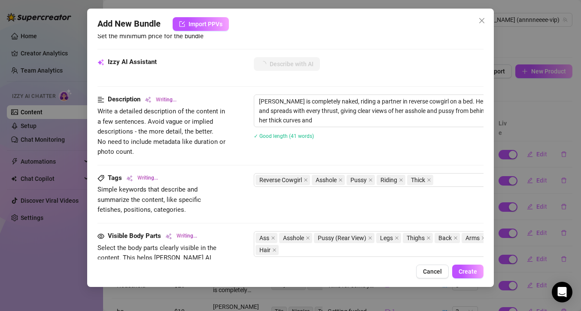
type textarea "Anne is completely naked, riding a partner in reverse cowgirl on a bed. Her big…"
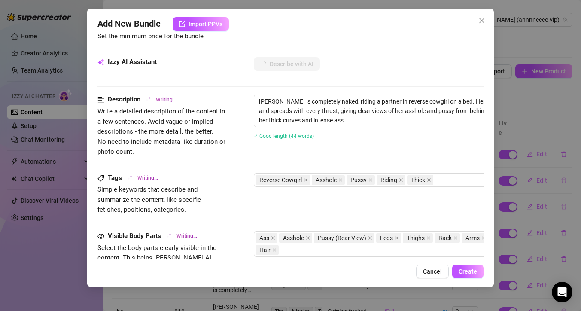
type textarea "Anne is completely naked, riding a partner in reverse cowgirl on a bed. Her big…"
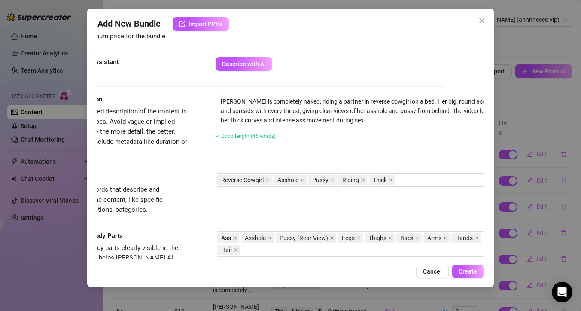
scroll to position [292, 47]
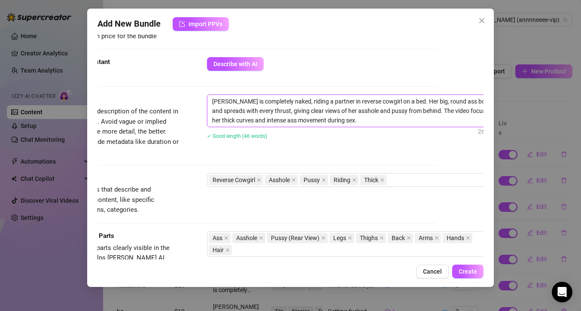
click at [352, 99] on textarea "Anne is completely naked, riding a partner in reverse cowgirl on a bed. Her big…" at bounding box center [357, 111] width 300 height 32
type textarea "Anne is completely naked, riding a partner in reversecowgirl on a bed. Her big,…"
type textarea "Anne is completely naked, riding a partner in reverscowgirl on a bed. Her big, …"
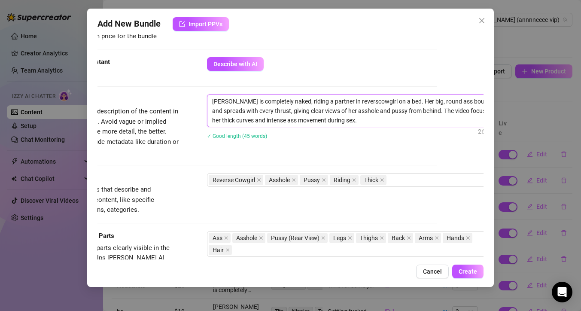
type textarea "Anne is completely naked, riding a partner in revercowgirl on a bed. Her big, r…"
type textarea "Anne is completely naked, riding a partner in revecowgirl on a bed. Her big, ro…"
type textarea "Anne is completely naked, riding a partner in revcowgirl on a bed. Her big, rou…"
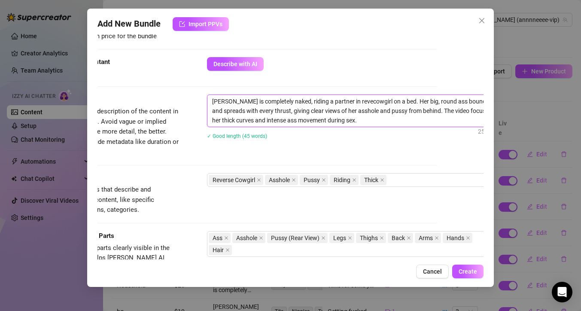
type textarea "Anne is completely naked, riding a partner in revcowgirl on a bed. Her big, rou…"
type textarea "Anne is completely naked, riding a partner in recowgirl on a bed. Her big, roun…"
type textarea "Anne is completely naked, riding a partner in rcowgirl on a bed. Her big, round…"
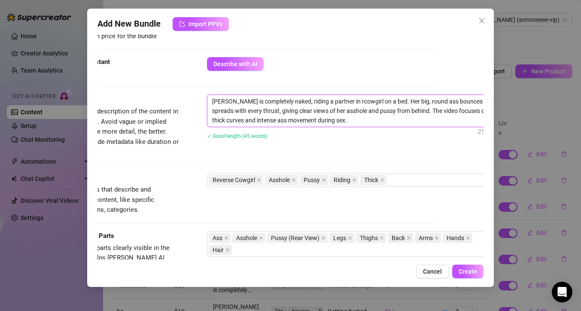
type textarea "Anne is completely naked, riding a partner in cowgirl on a bed. Her big, round …"
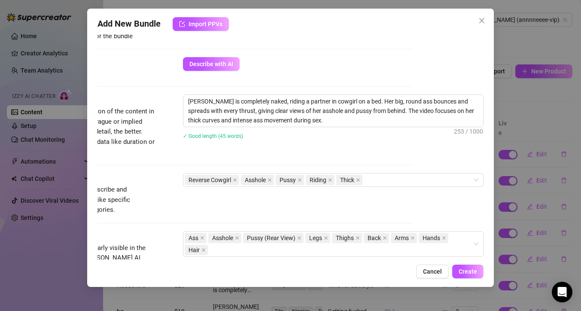
scroll to position [292, 77]
click at [345, 101] on textarea "Anne is completely naked, riding a partner in cowgirl on a bed. Her big, round …" at bounding box center [333, 111] width 300 height 32
type textarea "Anne is completely naked, riding a partner in cowgirl on a bed . Her big, round…"
type textarea "Anne is completely naked, riding a partner in cowgirl on a bed P. Her big, roun…"
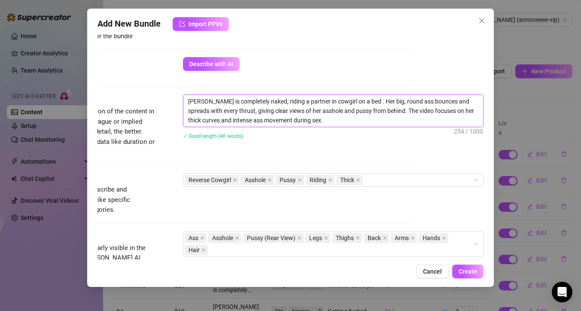
type textarea "Anne is completely naked, riding a partner in cowgirl on a bed P. Her big, roun…"
type textarea "Anne is completely naked, riding a partner in cowgirl on a bed PO. Her big, rou…"
type textarea "Anne is completely naked, riding a partner in cowgirl on a bed POV. Her big, ro…"
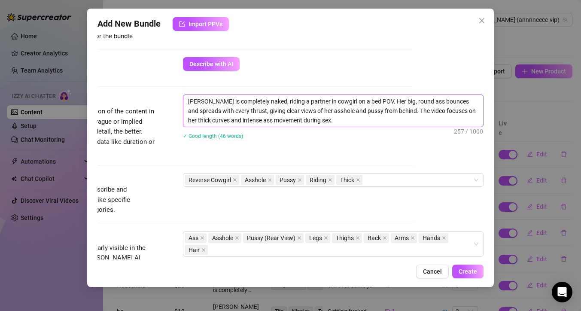
type textarea "Anne is completely naked, riding a partner in cowgirl on a bed POV . Her big, r…"
type textarea "Anne is completely naked, riding a partner in cowgirl on a bed POV o. Her big, …"
type textarea "Anne is completely naked, riding a partner in cowgirl on a bed POV of. Her big,…"
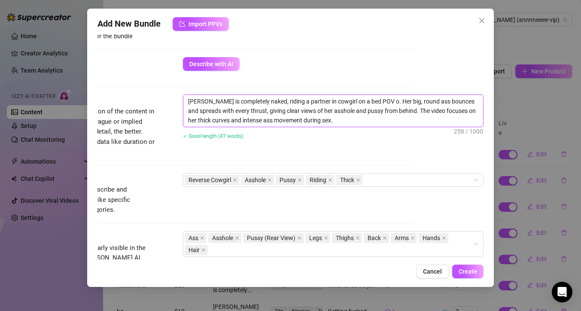
type textarea "Anne is completely naked, riding a partner in cowgirl on a bed POV of. Her big,…"
type textarea "Anne is completely naked, riding a partner in cowgirl on a bed POV of . Her big…"
type textarea "Anne is completely naked, riding a partner in cowgirl on a bed POV of h. Her bi…"
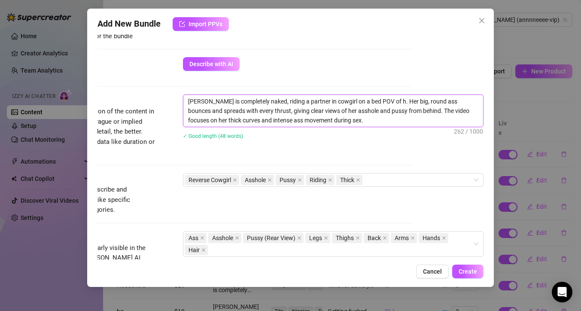
type textarea "Anne is completely naked, riding a partner in cowgirl on a bed POV of he. Her b…"
type textarea "Anne is completely naked, riding a partner in cowgirl on a bed POV of her. Her …"
type textarea "Anne is completely naked, riding a partner in cowgirl on a bed POV of her . Her…"
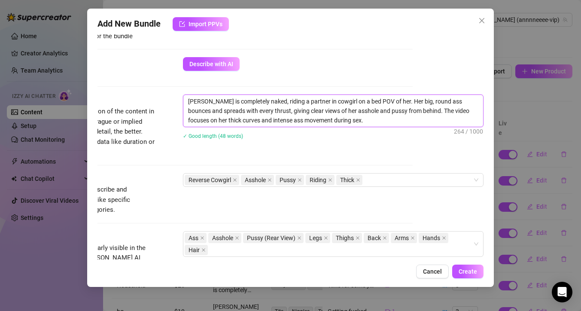
type textarea "Anne is completely naked, riding a partner in cowgirl on a bed POV of her . Her…"
type textarea "Anne is completely naked, riding a partner in cowgirl on a bed POV of her a. He…"
type textarea "Anne is completely naked, riding a partner in cowgirl on a bed POV of her as. H…"
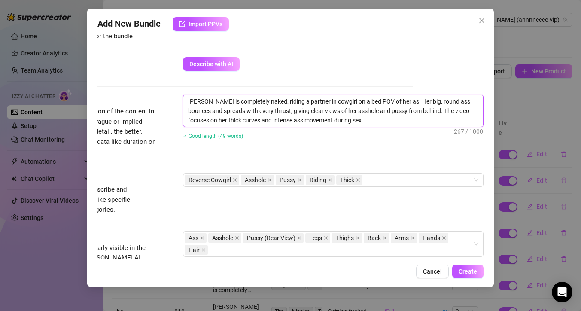
type textarea "Anne is completely naked, riding a partner in cowgirl on a bed POV of her ass. …"
type textarea "Anne is completely naked, riding a partner in cowgirl on a bed POV of her ass .…"
type textarea "Anne is completely naked, riding a partner in cowgirl on a bed POV of her ass v…"
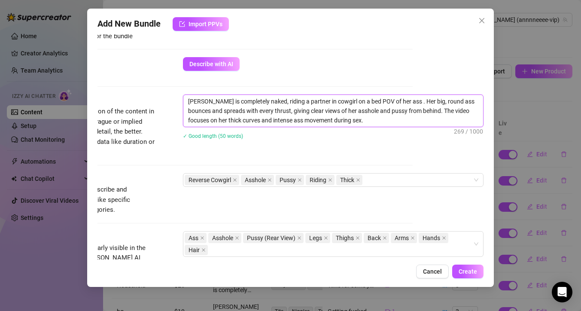
type textarea "Anne is completely naked, riding a partner in cowgirl on a bed POV of her ass v…"
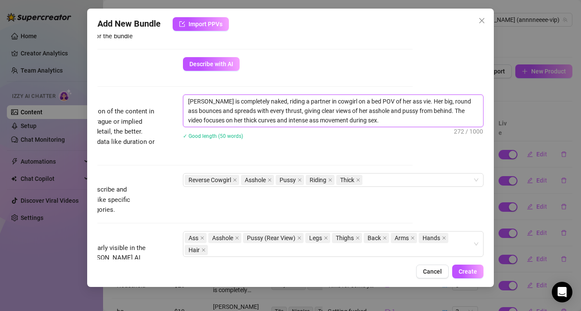
type textarea "Anne is completely naked, riding a partner in cowgirl on a bed POV of her ass v…"
click at [233, 179] on icon "close" at bounding box center [235, 180] width 4 height 4
click at [347, 179] on div "Asshole Pussy Riding Thick" at bounding box center [329, 180] width 288 height 12
type textarea "Anne is completely naked, riding a partner in cowgirl on a bed POV of her ass v…"
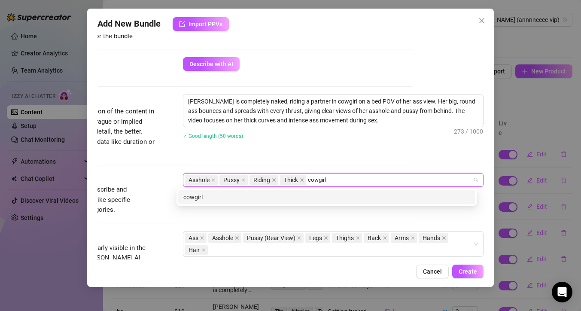
type input "cowgirl"
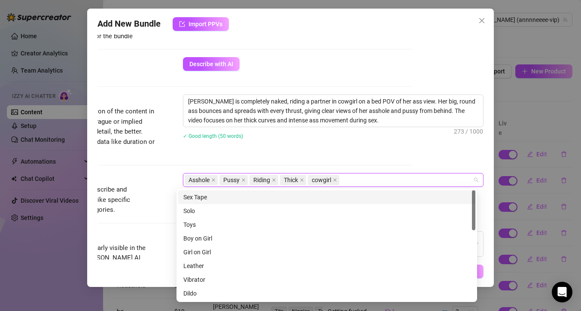
click at [331, 189] on div "Sex Tape Solo Sex Tape Solo Toys Boy on Girl Girl on Girl Leather Vibrator Dild…" at bounding box center [326, 244] width 300 height 113
click at [209, 193] on div "Sex Tape" at bounding box center [326, 196] width 287 height 9
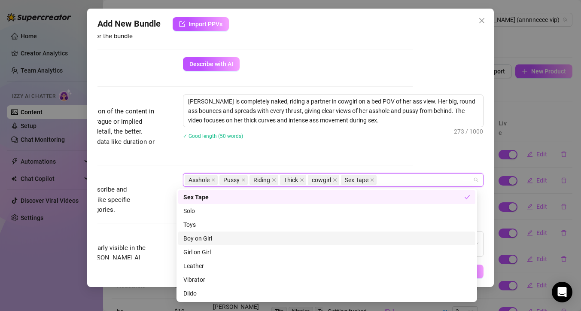
click at [207, 236] on div "Boy on Girl" at bounding box center [326, 237] width 287 height 9
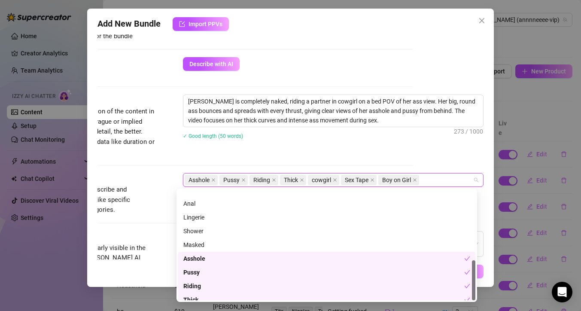
scroll to position [192, 0]
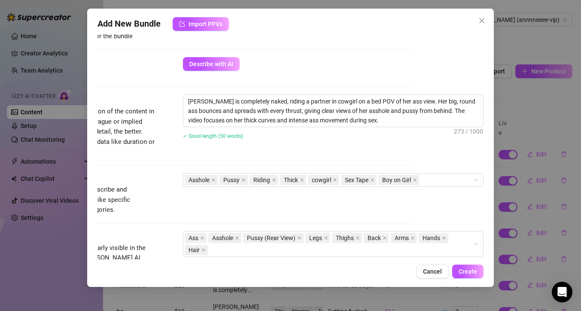
click at [216, 145] on div "Anne is completely naked, riding a partner in cowgirl on a bed POV of her ass v…" at bounding box center [333, 122] width 300 height 56
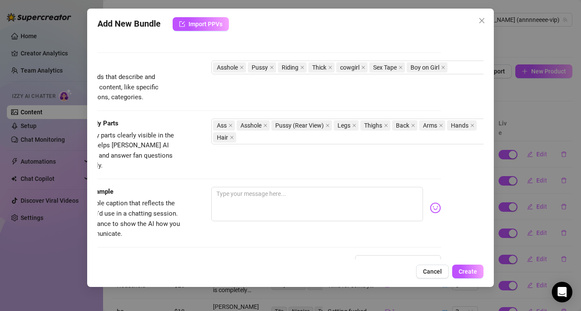
scroll to position [405, 38]
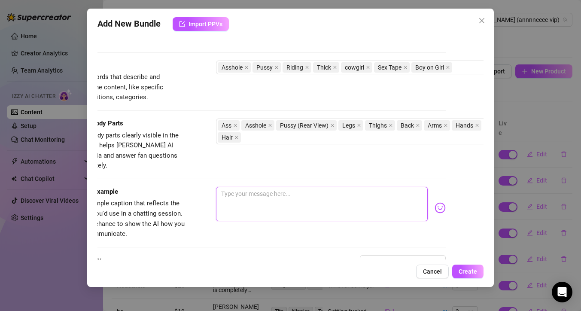
click at [297, 201] on textarea at bounding box center [322, 204] width 212 height 34
type textarea "M"
type textarea "My"
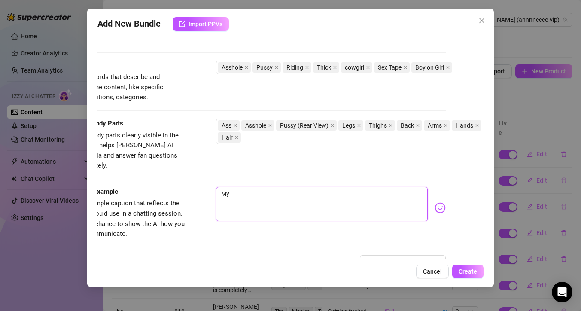
type textarea "My"
type textarea "My f"
type textarea "My fr"
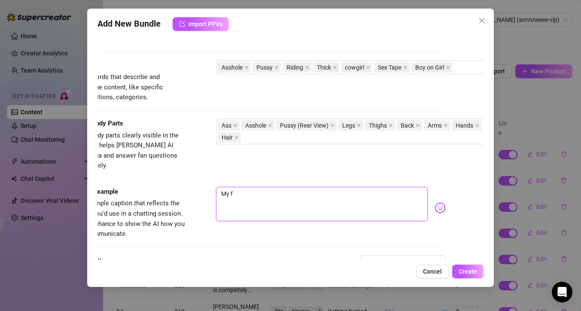
type textarea "My fr"
type textarea "My f"
type textarea "My fi"
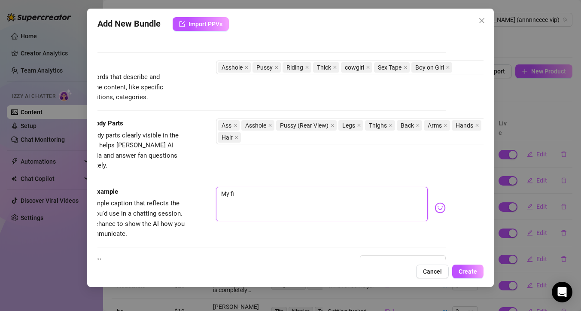
type textarea "My f"
type textarea "My"
type textarea "My F"
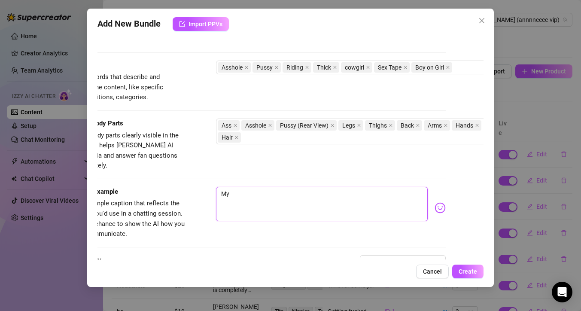
type textarea "My F"
type textarea "My FI"
type textarea "My FIR"
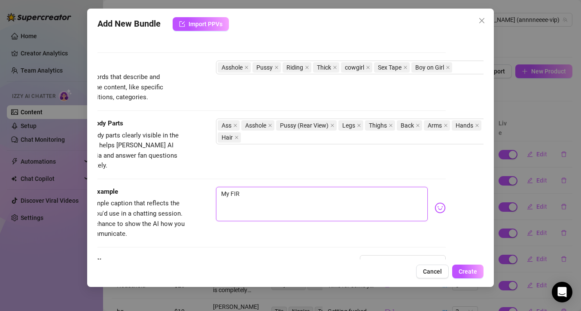
type textarea "My FIRS"
type textarea "My FIRST"
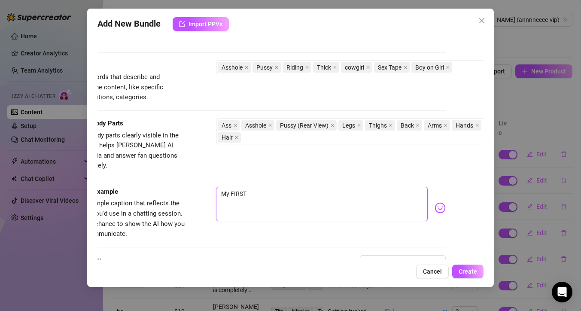
type textarea "My FIRST"
type textarea "My FIRST B"
type textarea "My FIRST BG"
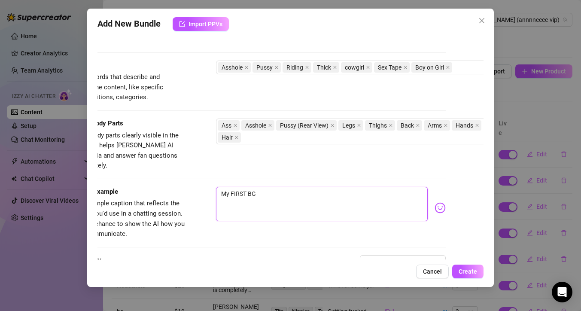
type textarea "My FIRST BG"
type textarea "My FIRST BG S"
type textarea "My FIRST BG Se"
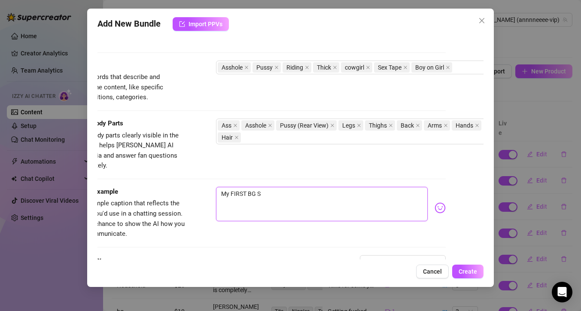
type textarea "My FIRST BG Se"
type textarea "My FIRST BG Sex"
type textarea "My FIRST BG Se"
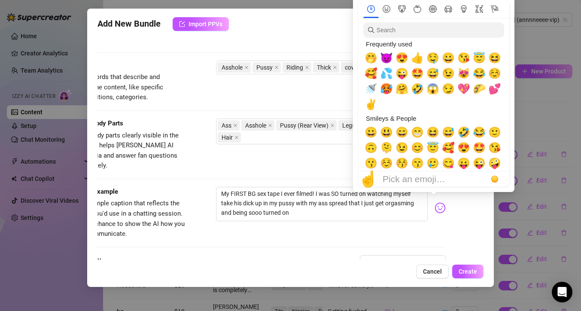
click at [436, 202] on img at bounding box center [439, 207] width 11 height 11
click at [432, 57] on span "🤤" at bounding box center [432, 58] width 13 height 12
click at [384, 58] on span "😈" at bounding box center [386, 58] width 13 height 12
click at [387, 91] on span "🥵" at bounding box center [386, 89] width 13 height 12
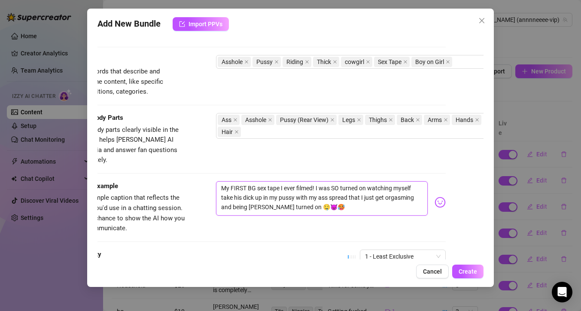
scroll to position [417, 38]
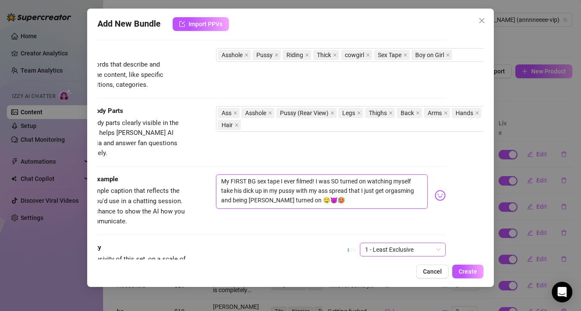
click at [430, 243] on span "1 - Least Exclusive" at bounding box center [403, 249] width 76 height 13
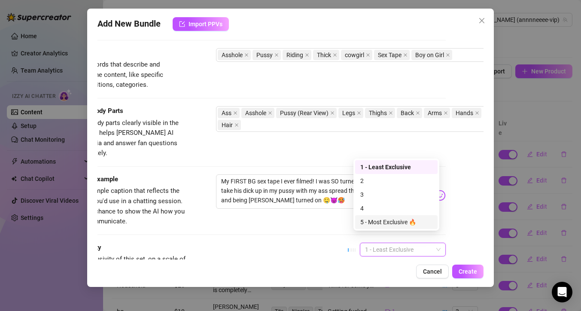
click at [398, 220] on div "5 - Most Exclusive 🔥" at bounding box center [396, 221] width 72 height 9
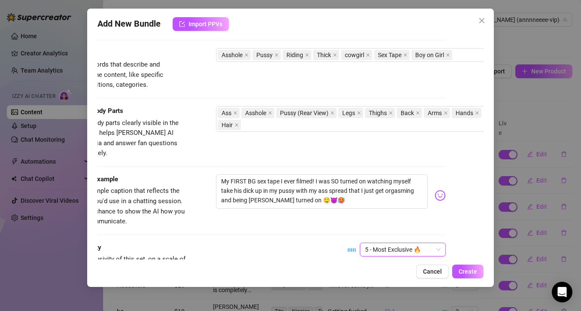
click at [309, 221] on div "Caption Example Provide a sample caption that reflects the exact style you'd us…" at bounding box center [253, 208] width 386 height 68
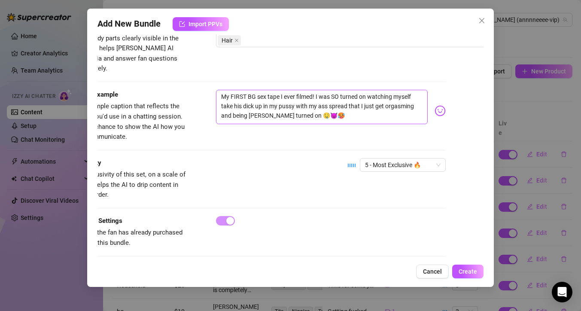
scroll to position [502, 38]
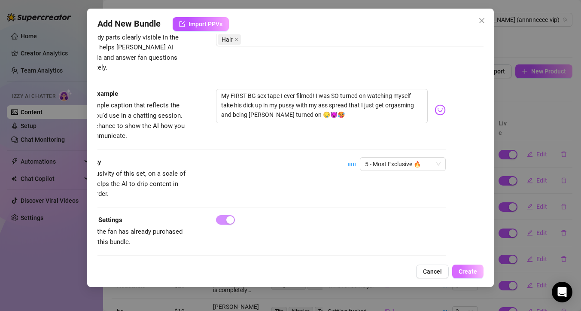
click at [470, 270] on span "Create" at bounding box center [467, 271] width 18 height 7
